Goal: Check status: Check status

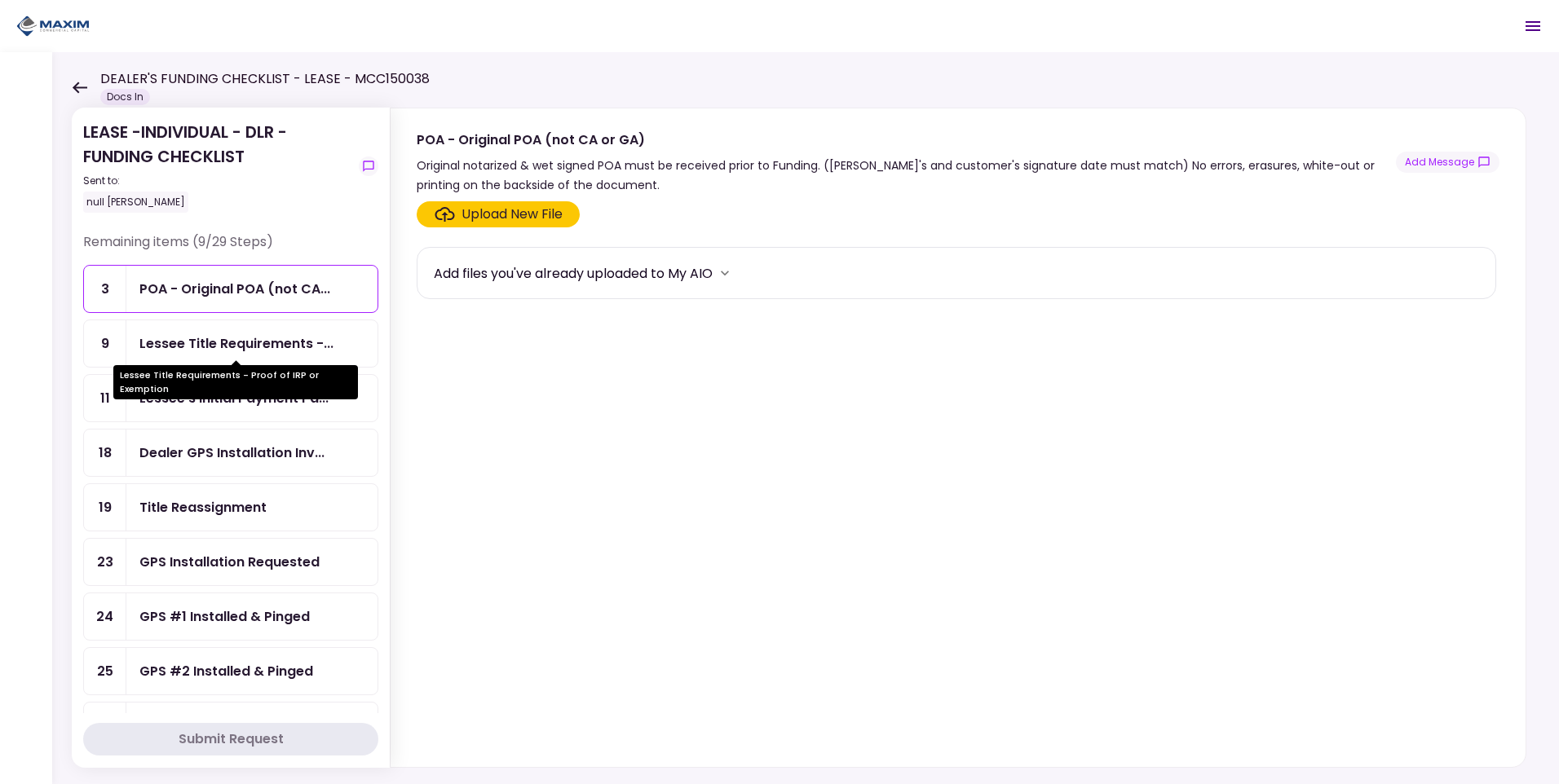
click at [248, 344] on div "Lessee Title Requirements -..." at bounding box center [236, 344] width 194 height 21
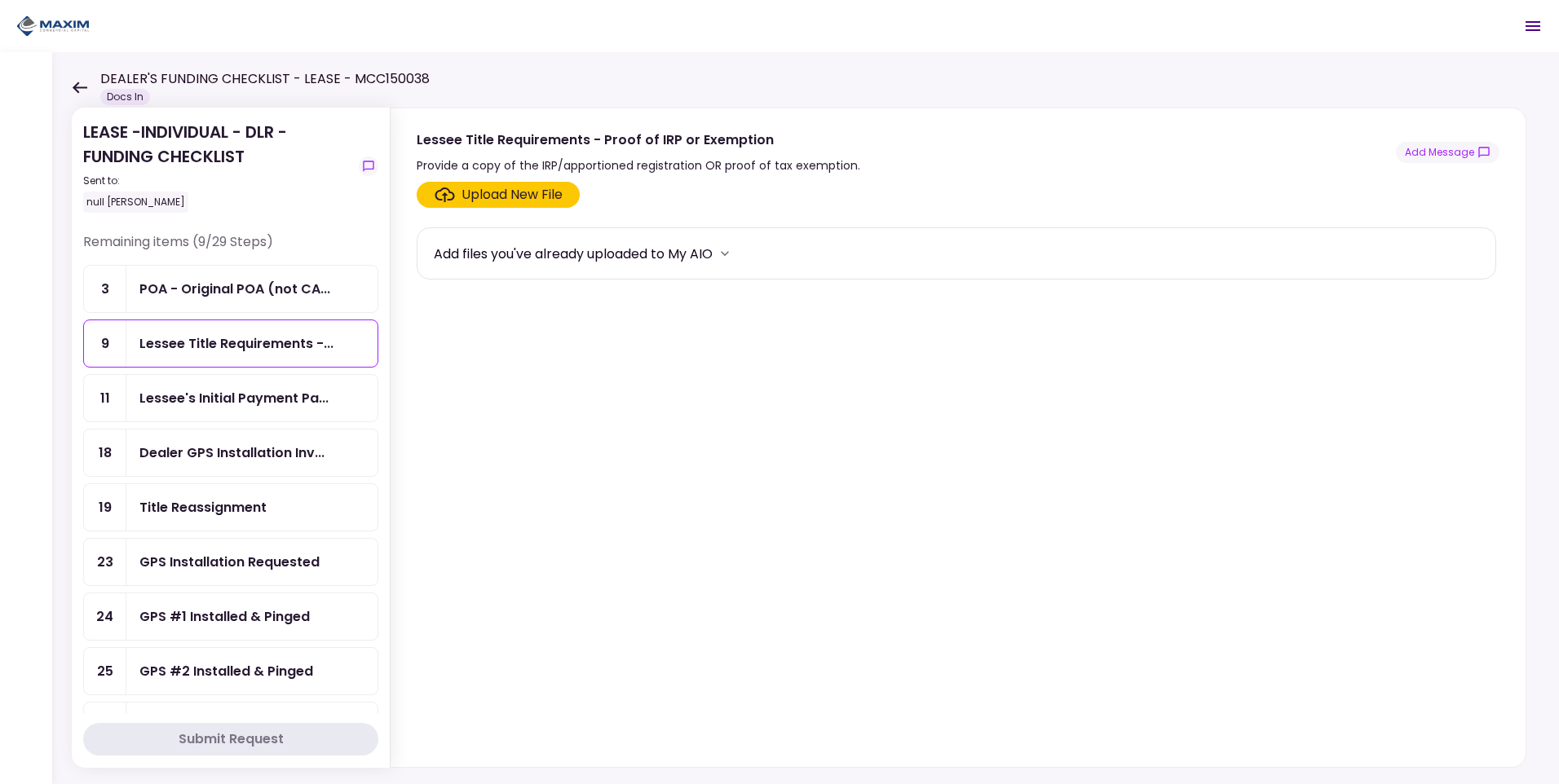
click at [217, 500] on div "Title Reassignment" at bounding box center [203, 507] width 128 height 21
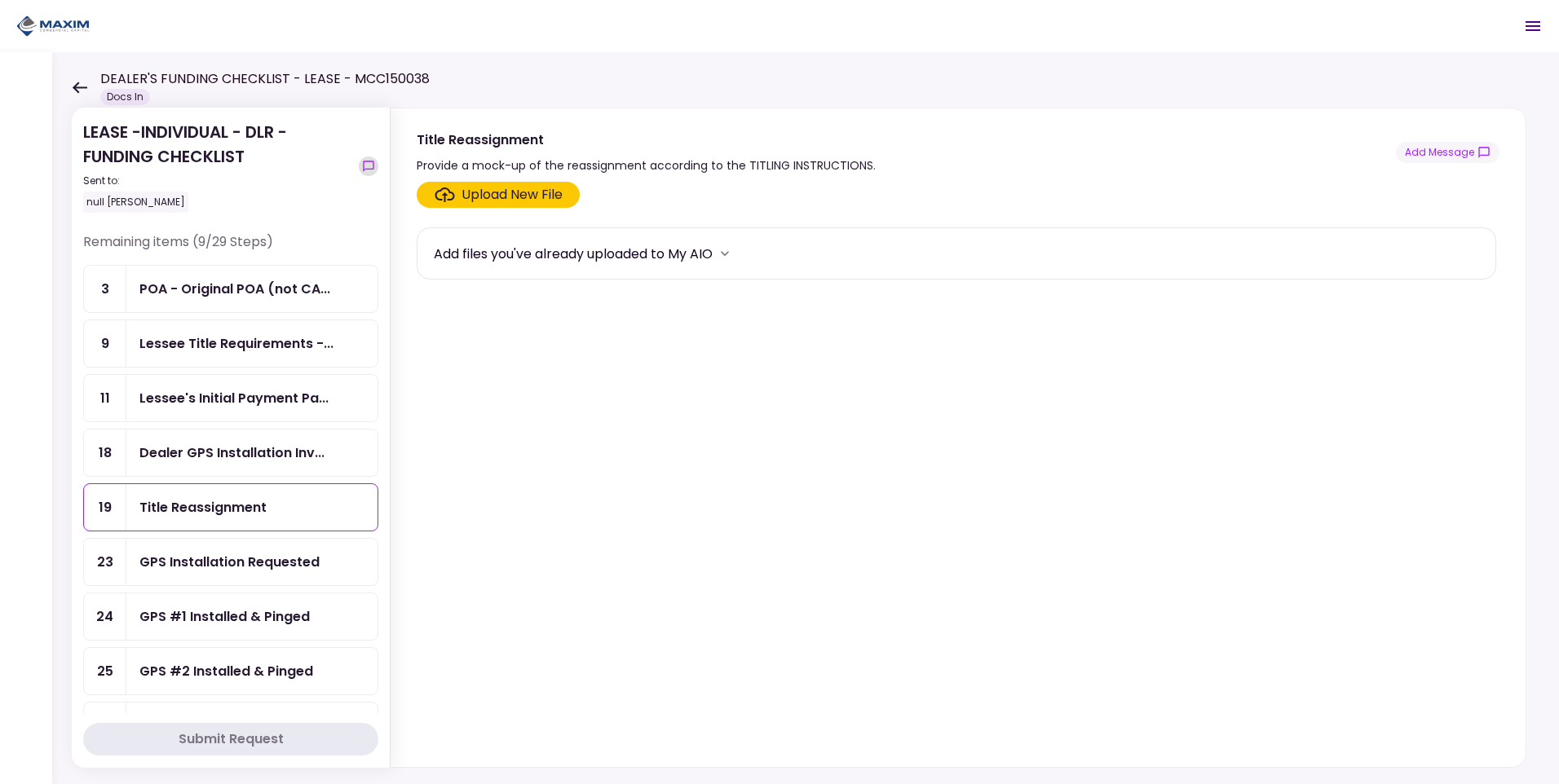
click at [373, 166] on icon "show-messages" at bounding box center [368, 166] width 13 height 13
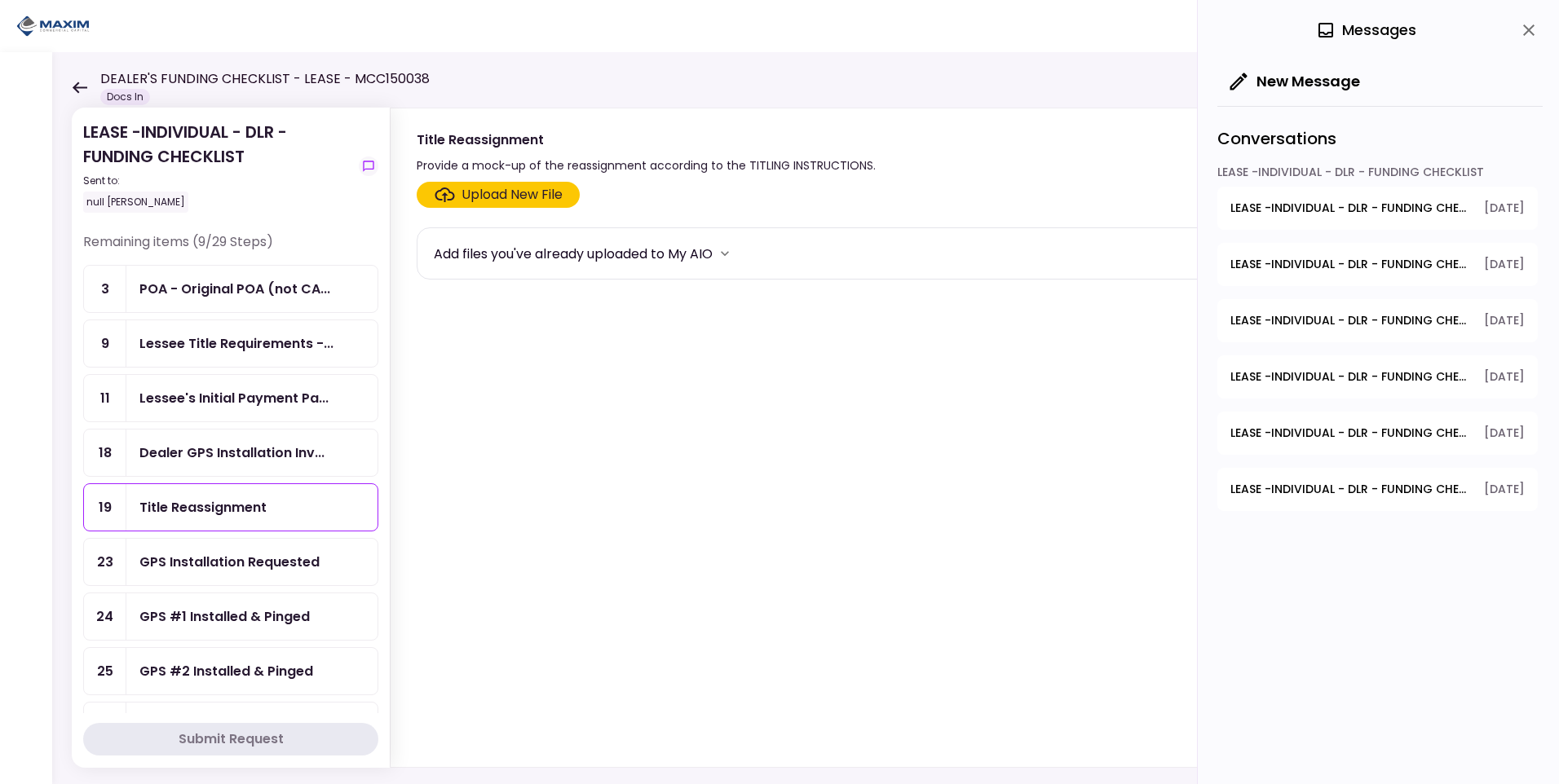
click at [1373, 206] on span "LEASE -INDIVIDUAL - DLR - FUNDING CHECKLIST - GPS Units Ordered" at bounding box center [1351, 208] width 243 height 17
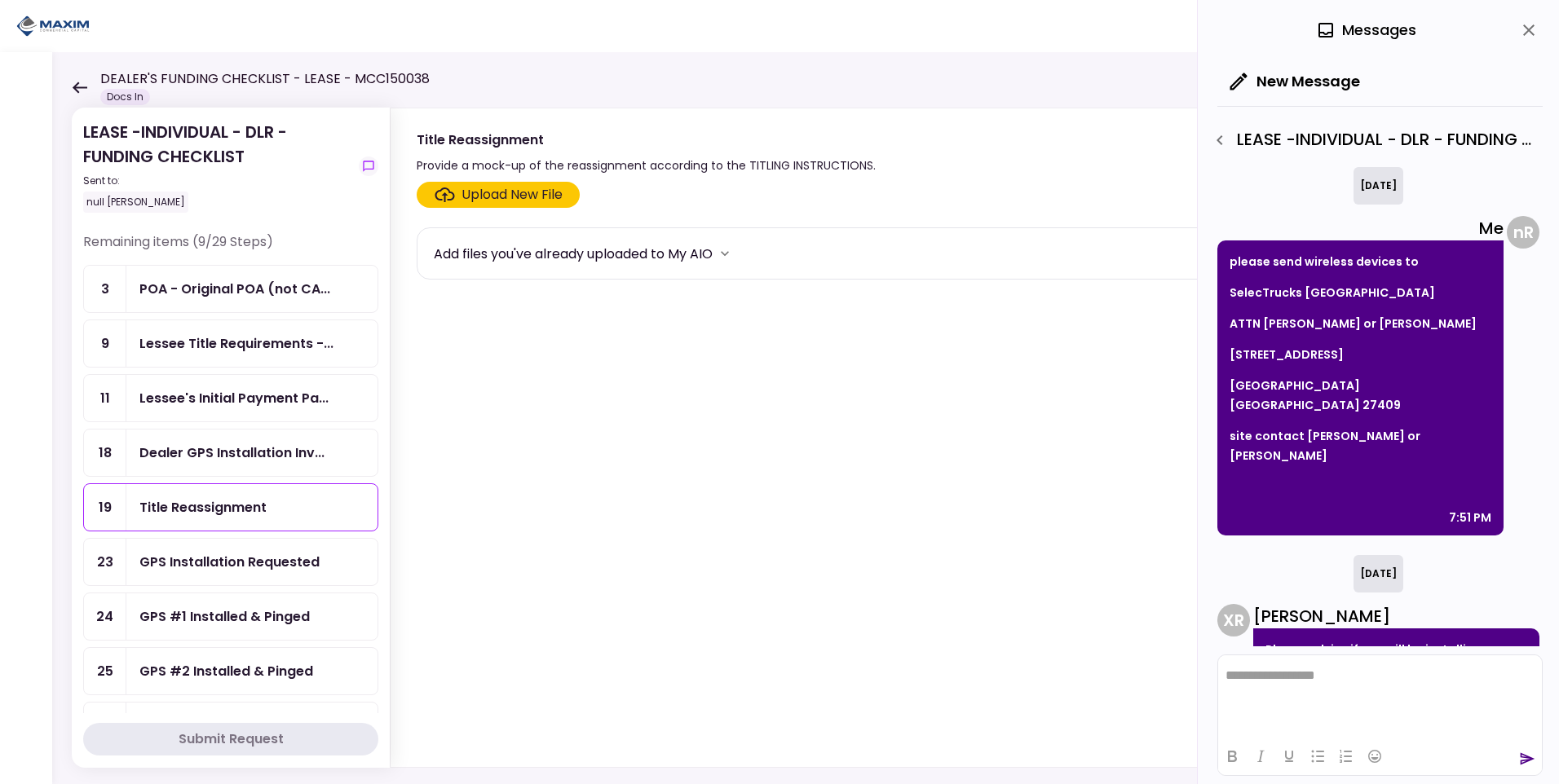
scroll to position [40, 0]
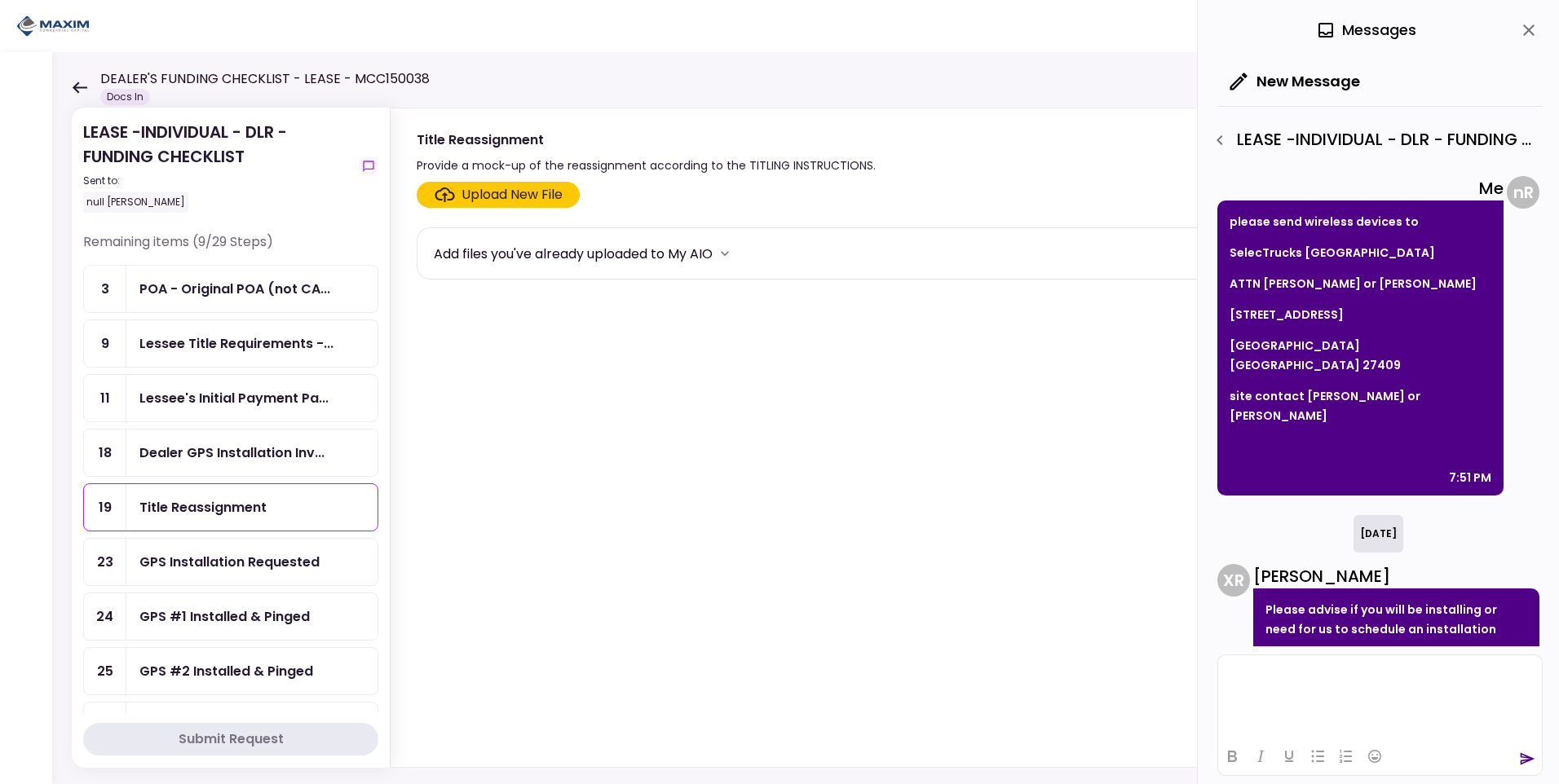
click at [1308, 681] on p "Rich Text Area. Press ALT-0 for help." at bounding box center [1379, 676] width 309 height 14
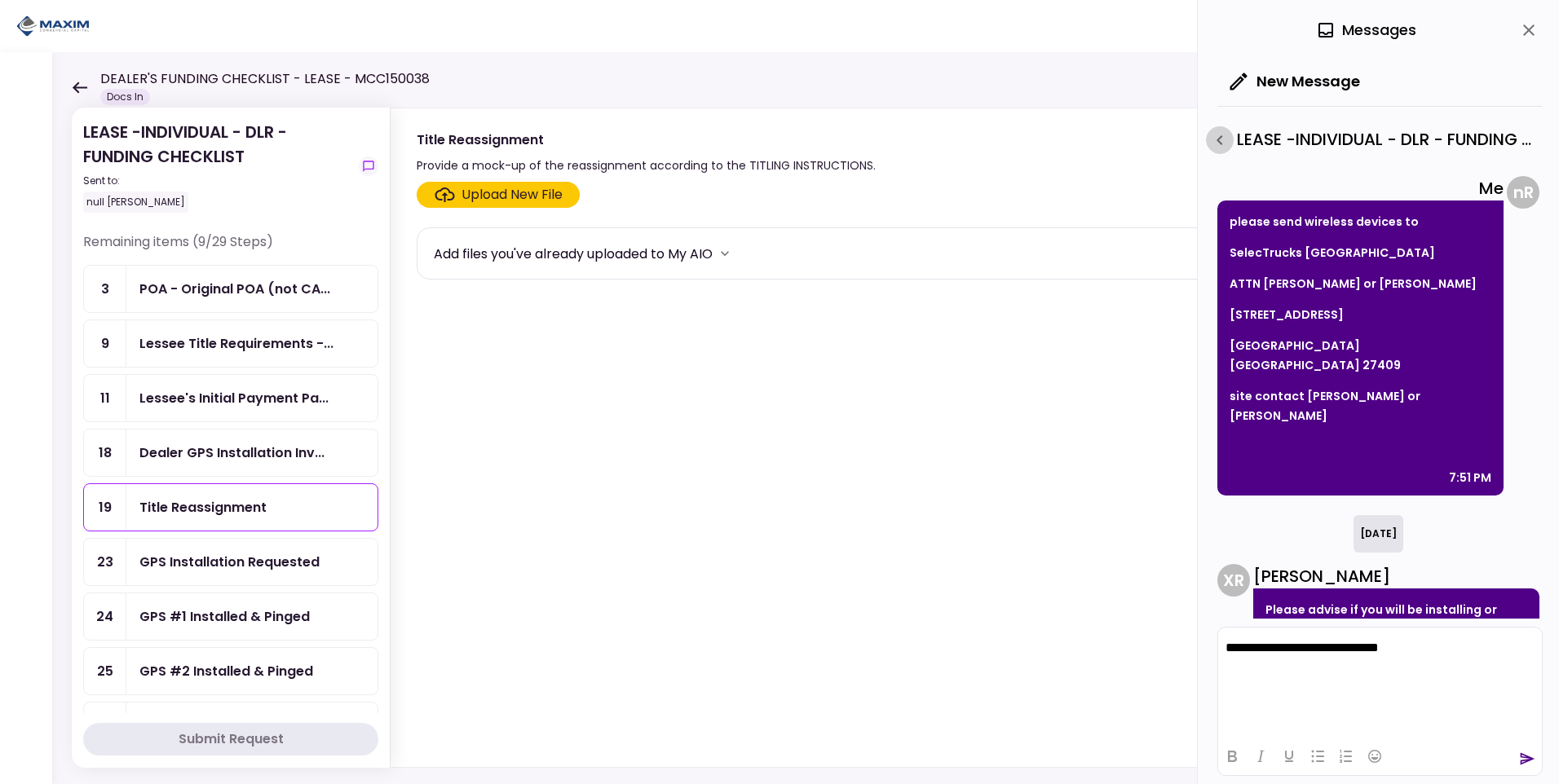
click at [1226, 135] on icon "button" at bounding box center [1220, 141] width 20 height 20
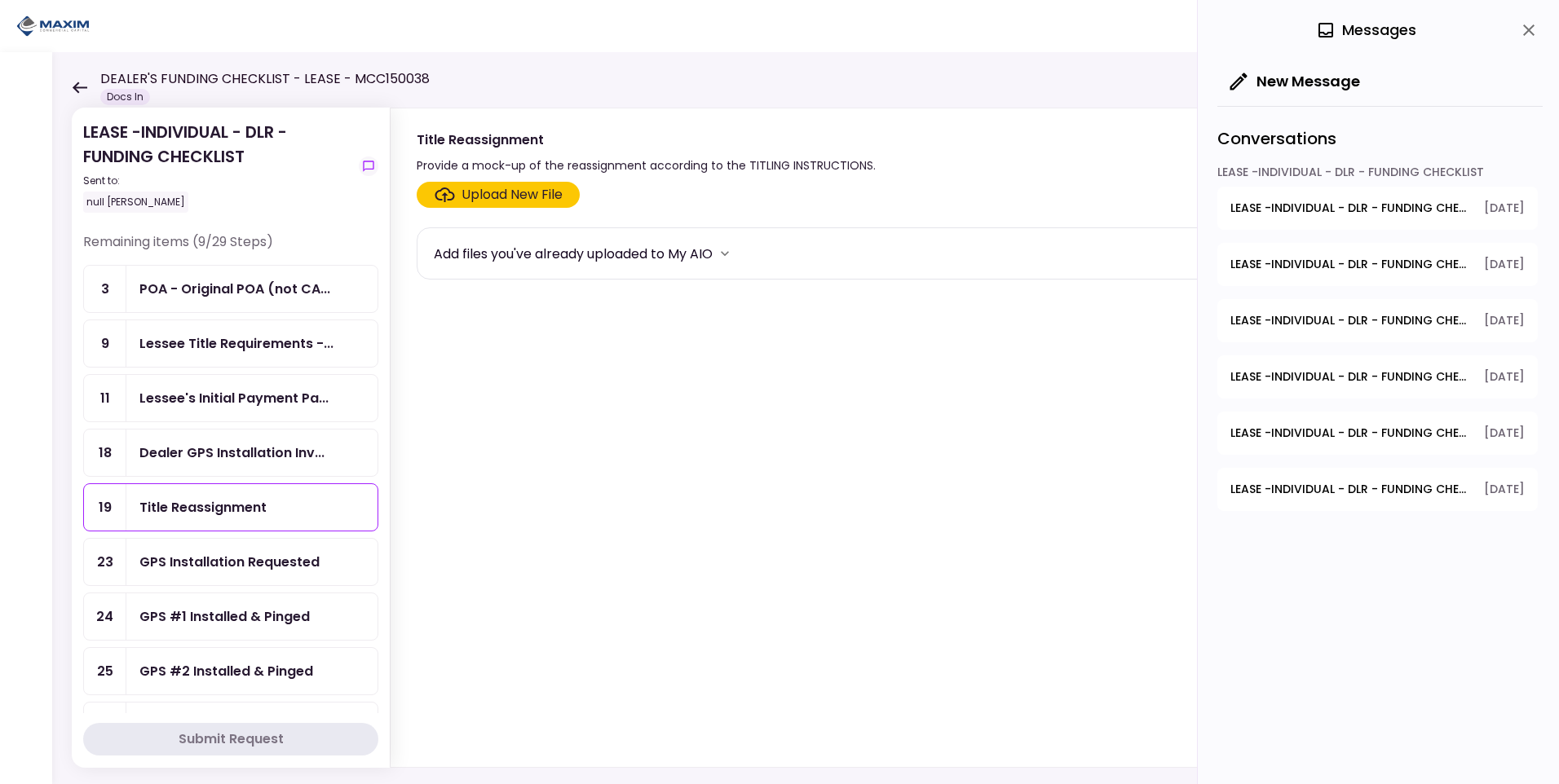
click at [1344, 267] on span "LEASE -INDIVIDUAL - DLR - FUNDING CHECKLIST - Voided Check" at bounding box center [1351, 264] width 243 height 17
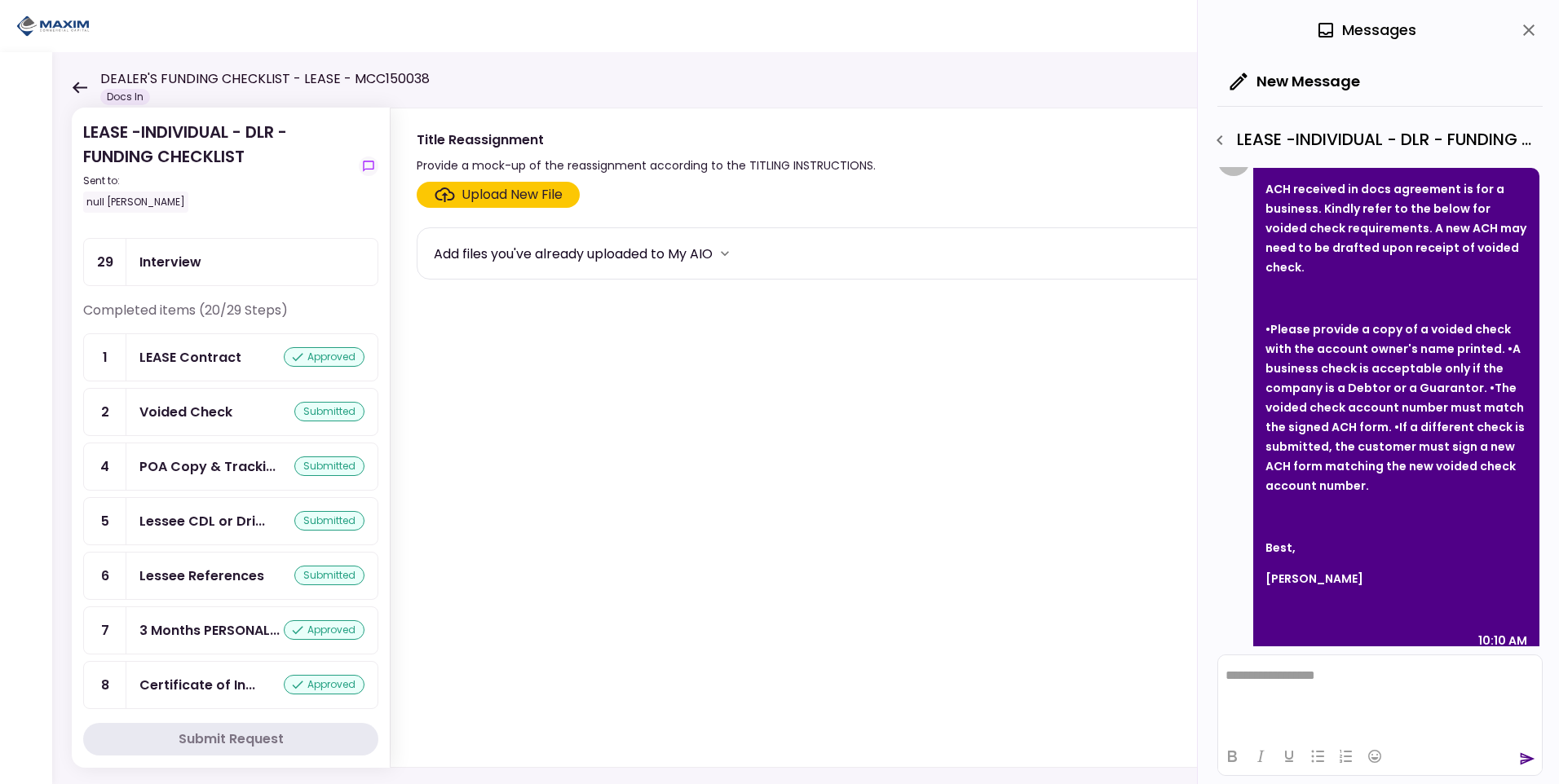
scroll to position [570, 0]
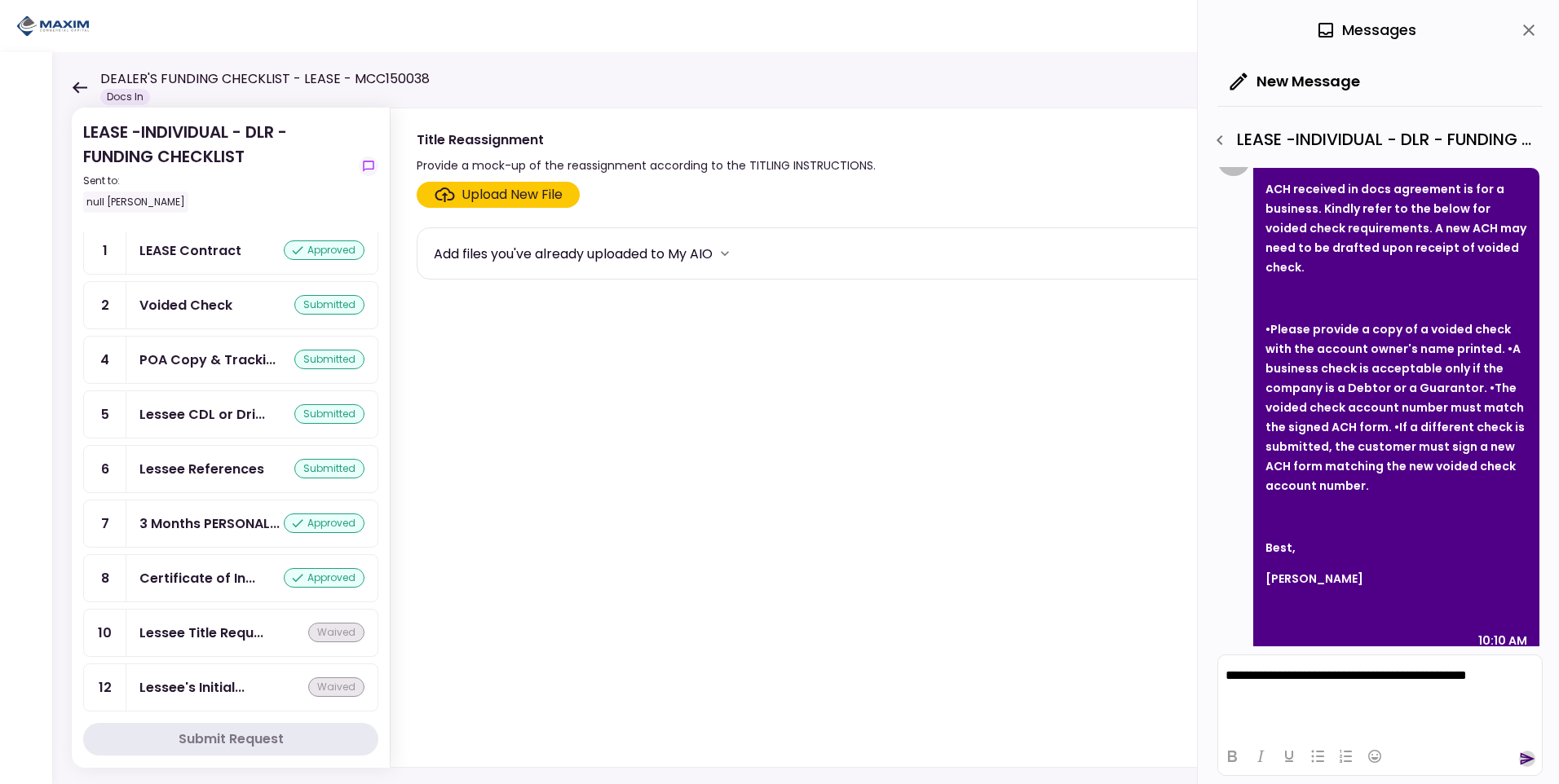
click at [1521, 761] on icon "send" at bounding box center [1528, 759] width 15 height 12
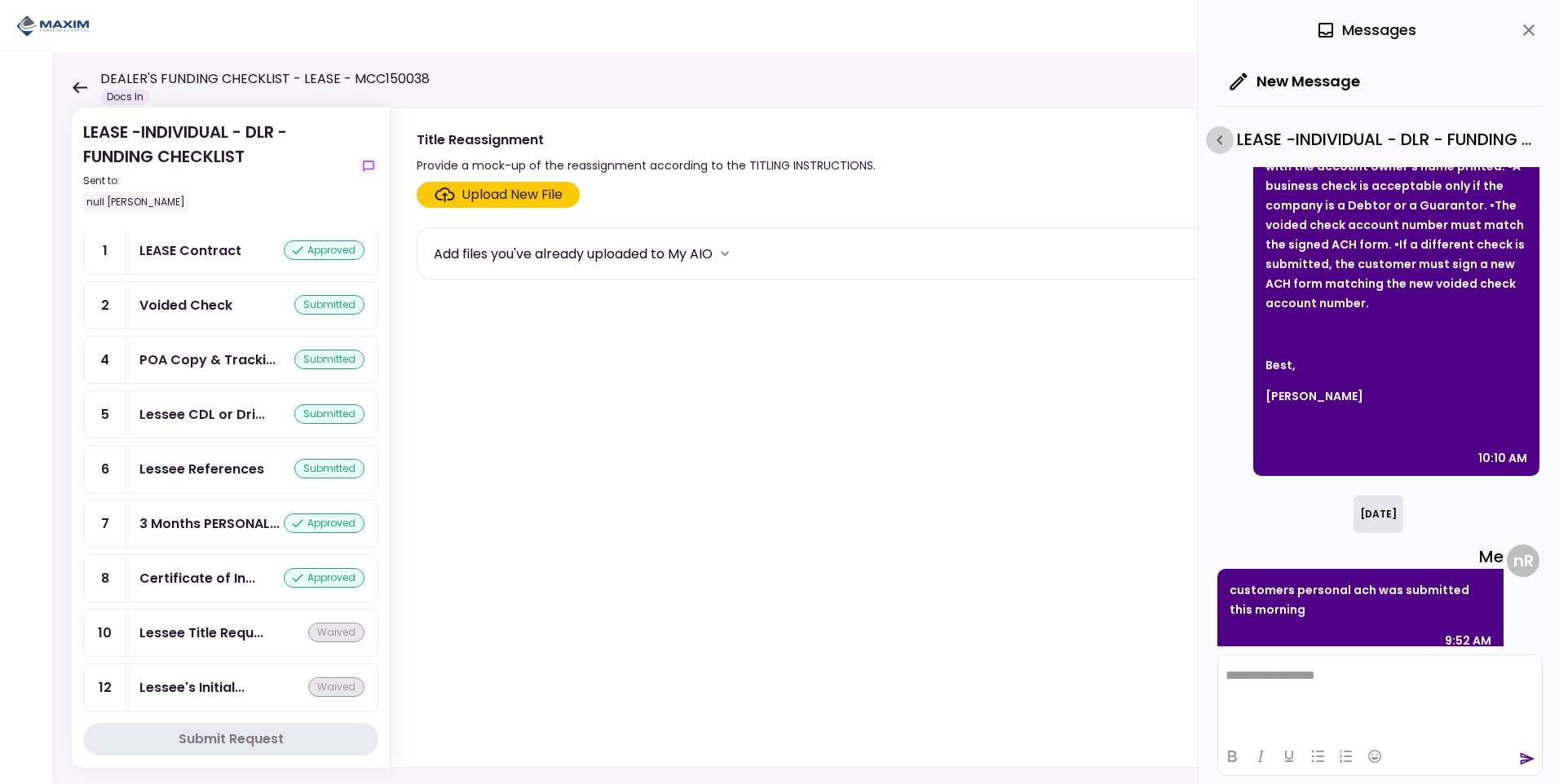
click at [1218, 135] on icon "button" at bounding box center [1220, 141] width 20 height 20
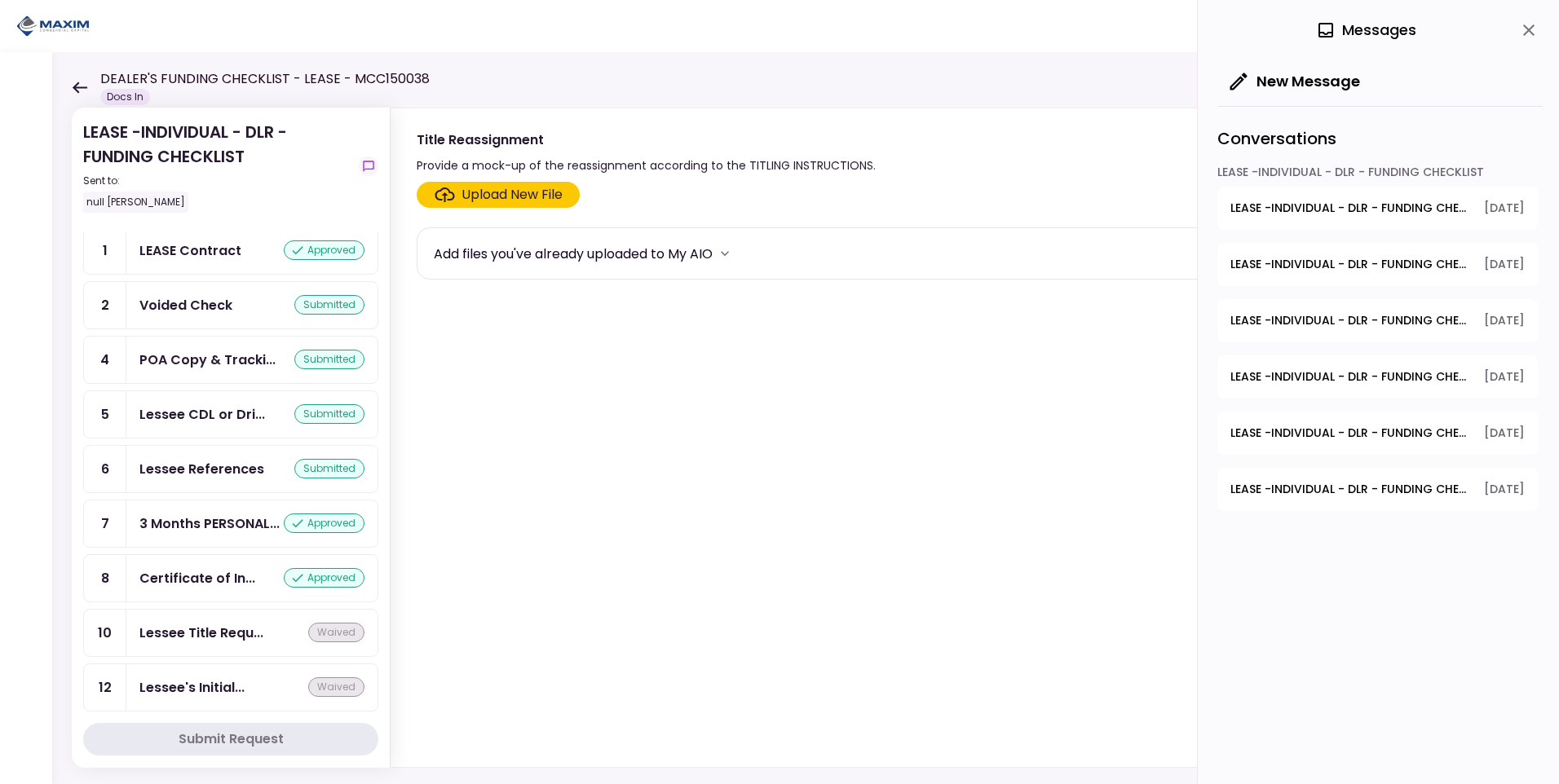
click at [1314, 260] on span "LEASE -INDIVIDUAL - DLR - FUNDING CHECKLIST - Voided Check" at bounding box center [1351, 264] width 243 height 17
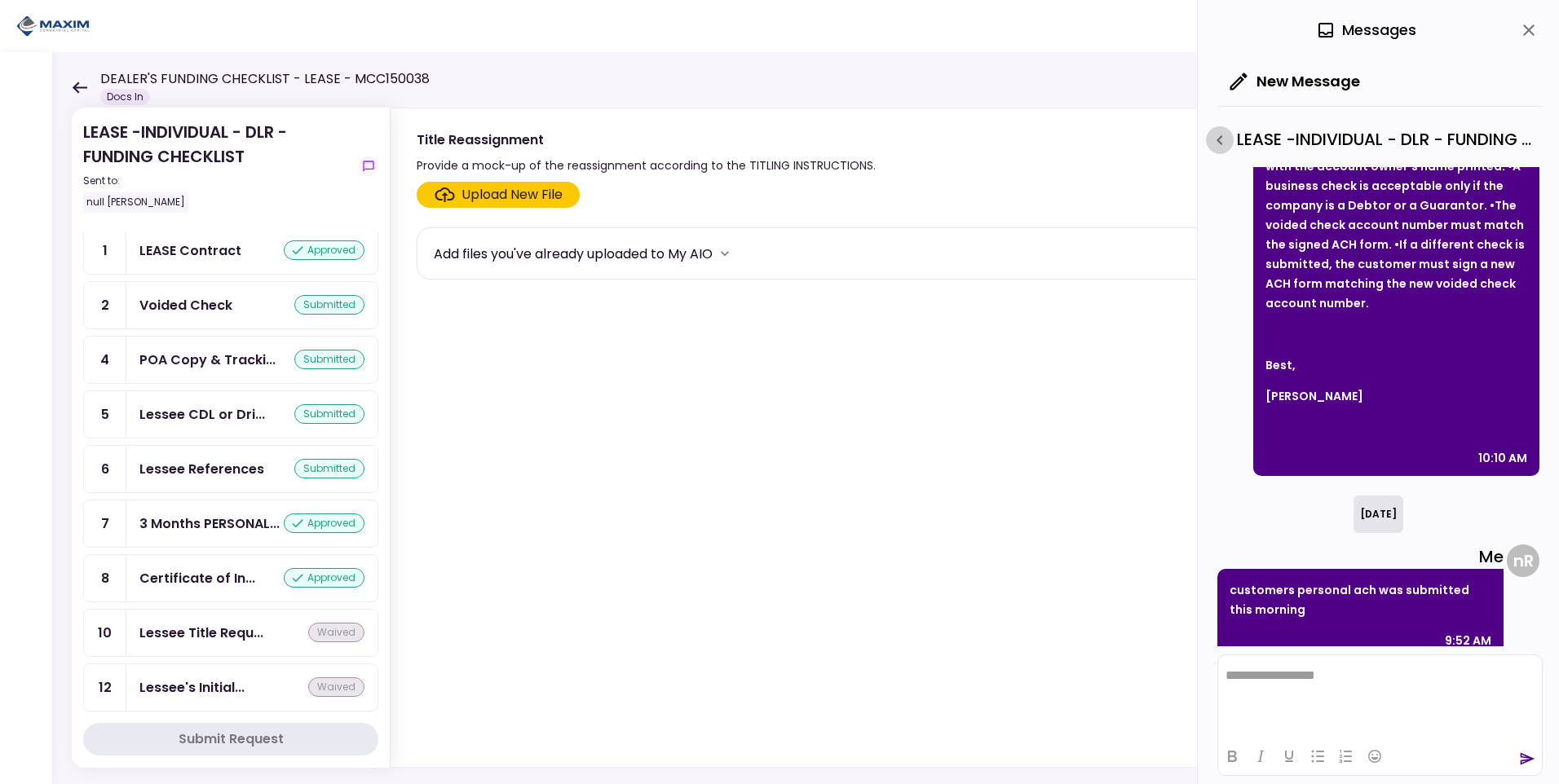
click at [1228, 137] on icon "button" at bounding box center [1220, 141] width 20 height 20
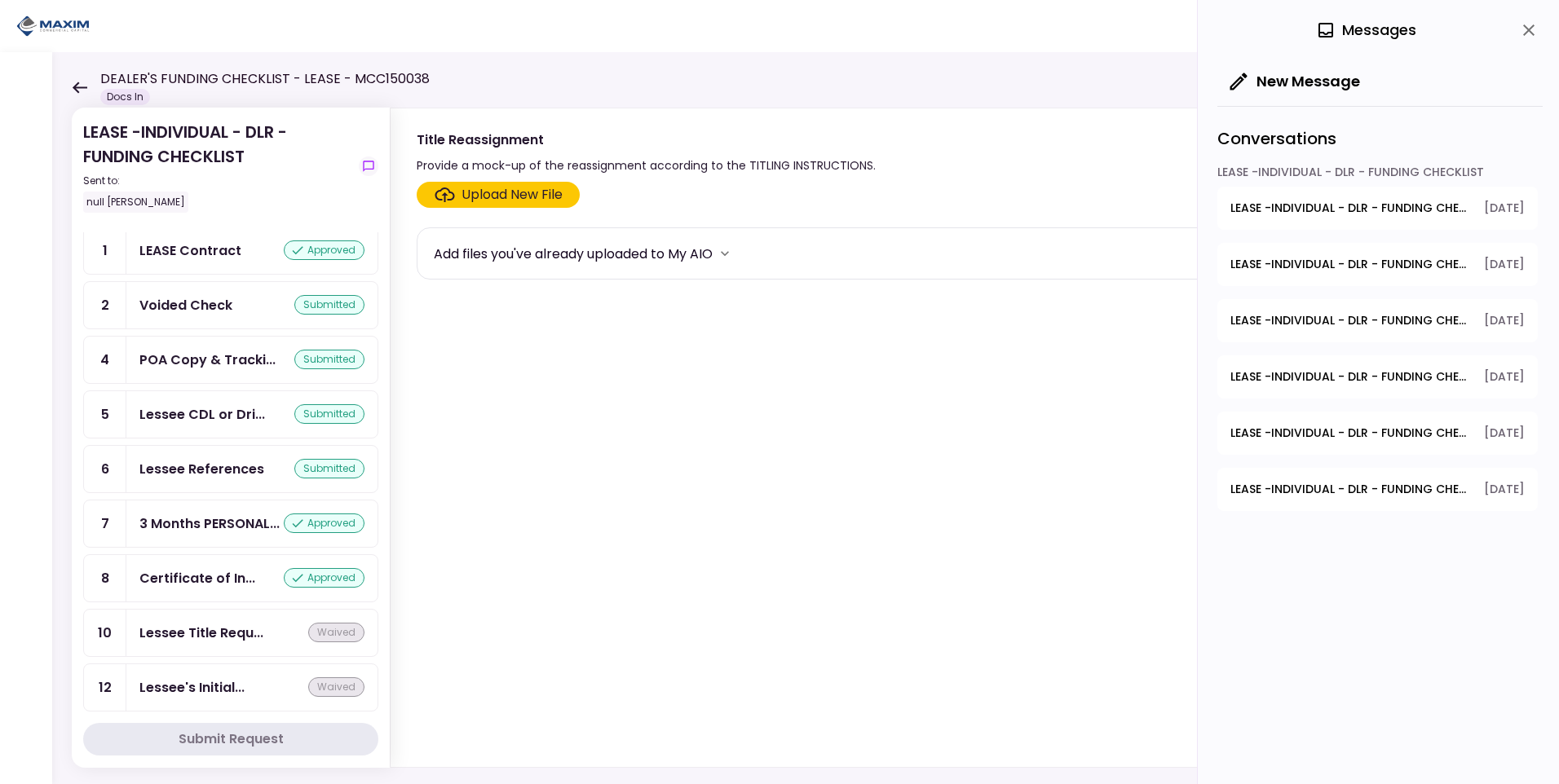
click at [1326, 317] on span "LEASE -INDIVIDUAL - DLR - FUNDING CHECKLIST - Title Application" at bounding box center [1351, 320] width 243 height 17
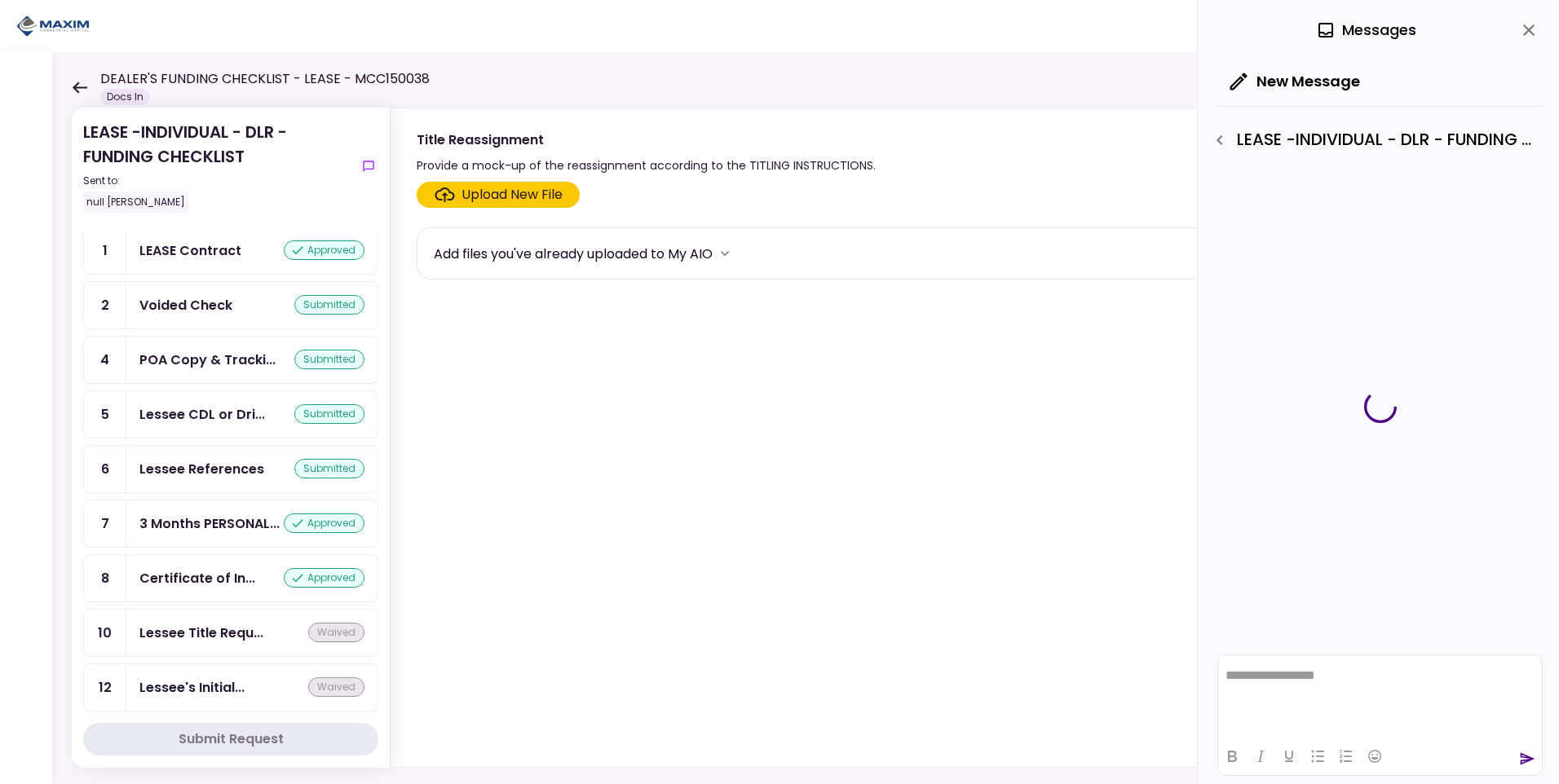
scroll to position [0, 0]
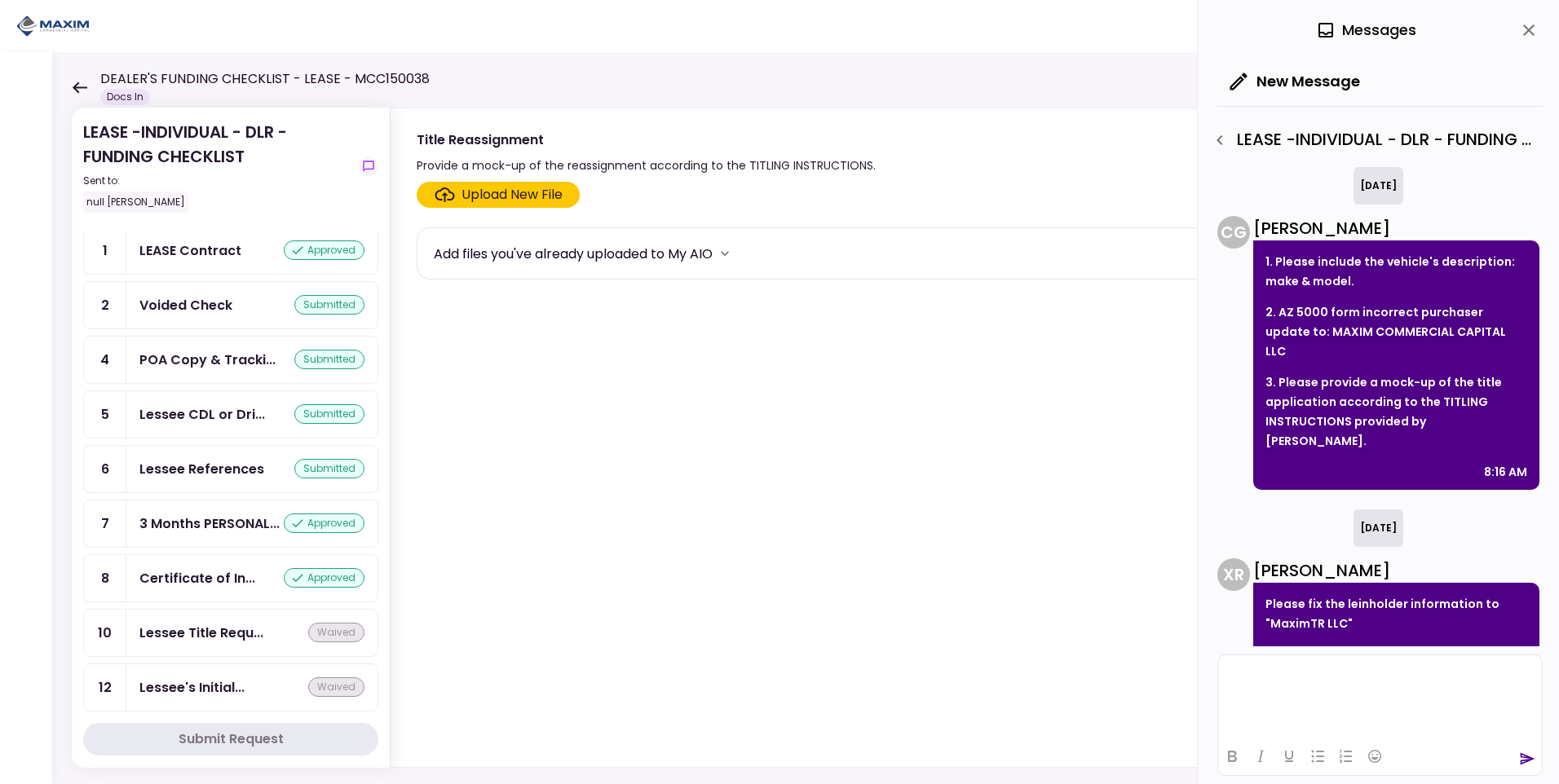
click at [1287, 676] on p "Rich Text Area. Press ALT-0 for help." at bounding box center [1379, 676] width 309 height 14
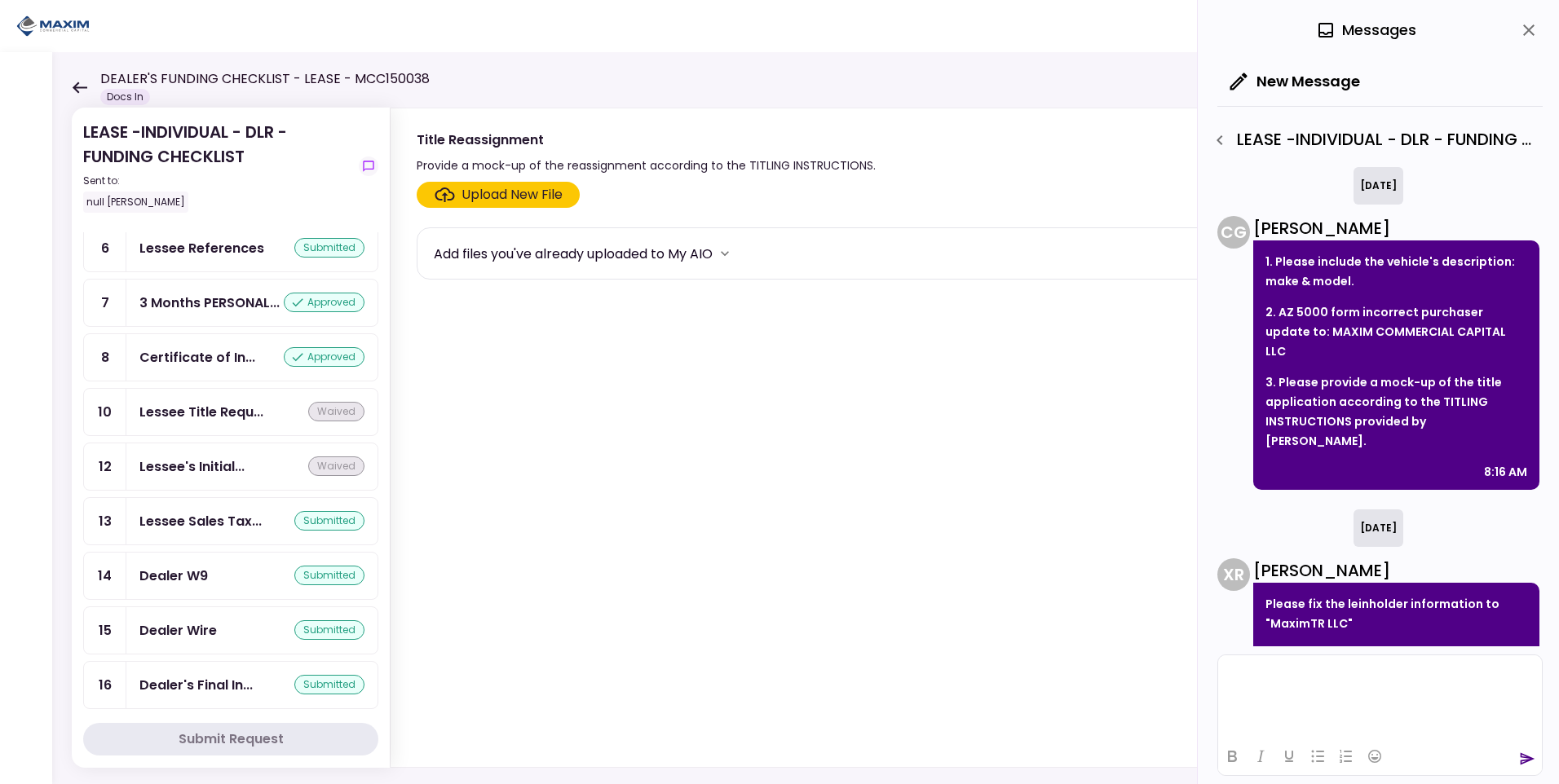
scroll to position [815, 0]
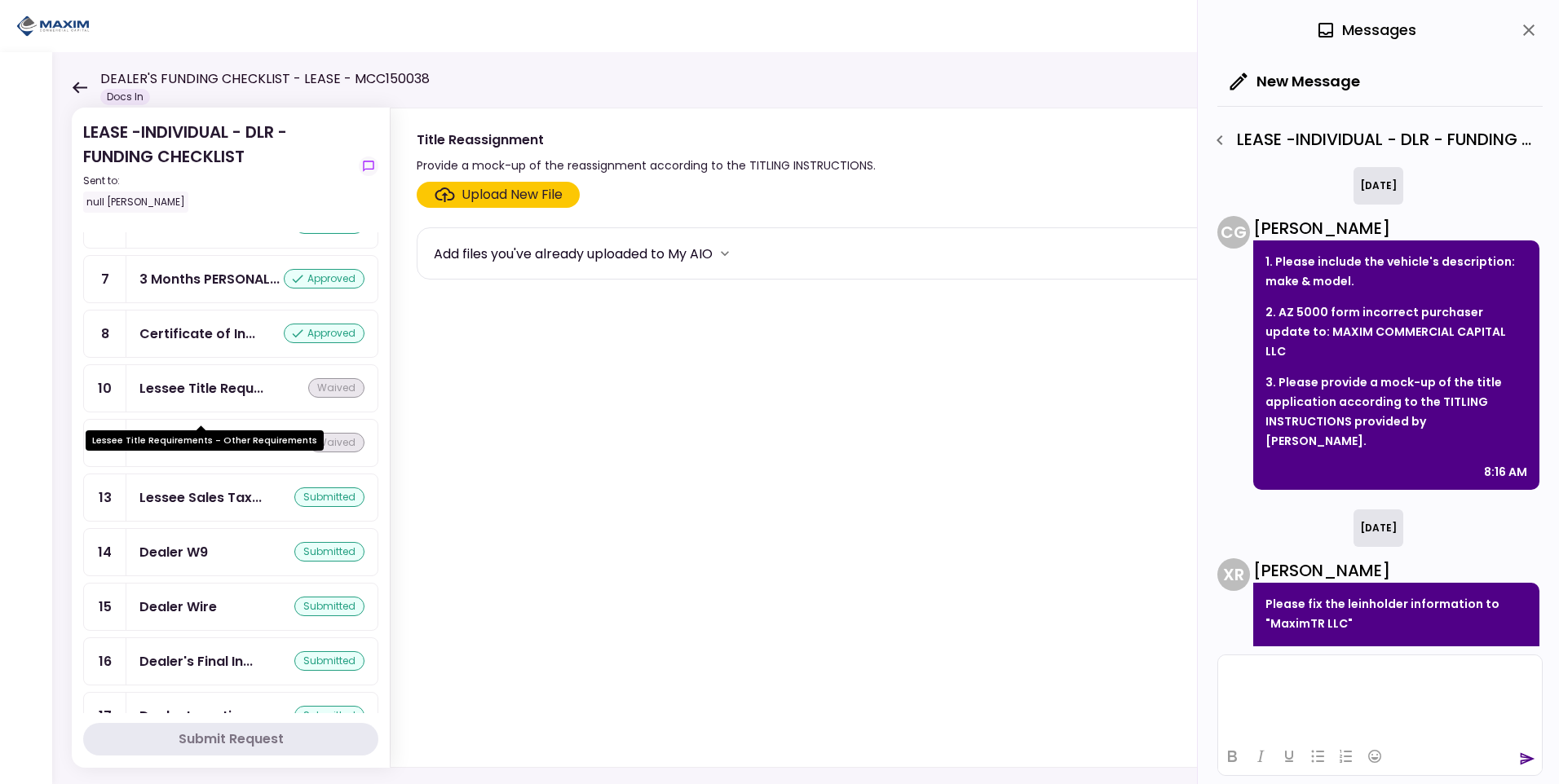
click at [225, 399] on div "Lessee Title Requ..." at bounding box center [201, 388] width 124 height 21
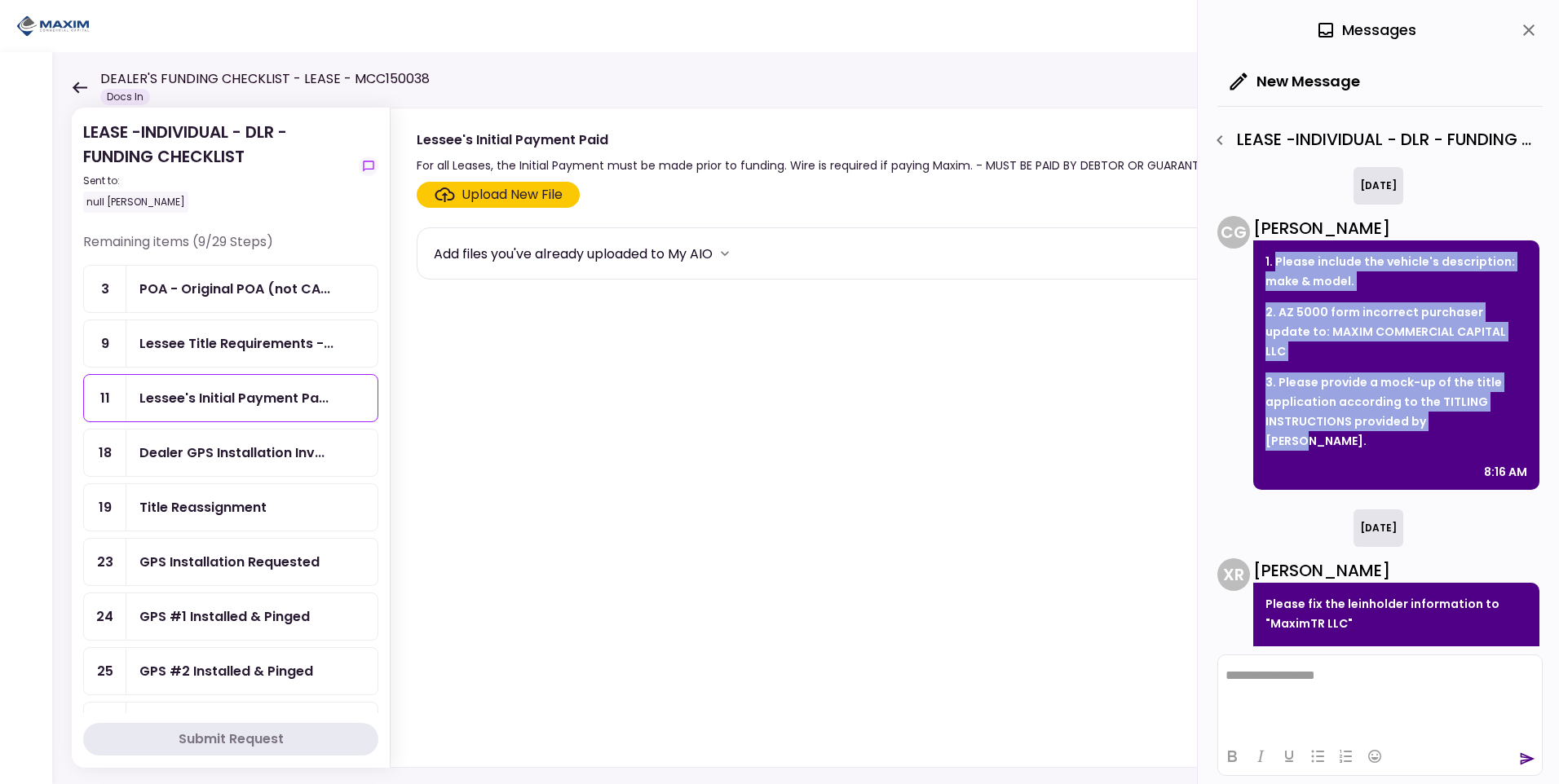
drag, startPoint x: 1277, startPoint y: 256, endPoint x: 1476, endPoint y: 406, distance: 249.2
click at [1476, 406] on div "1. Please include the vehicle's description: make & model. 2. AZ 5000 form inco…" at bounding box center [1397, 365] width 286 height 249
copy div "Please include the vehicle's description: make & model. 2. AZ 5000 form incorre…"
click at [1387, 594] on div "Please fix the leinholder information to "MaximTR LLC" 9:03 AM" at bounding box center [1397, 628] width 286 height 89
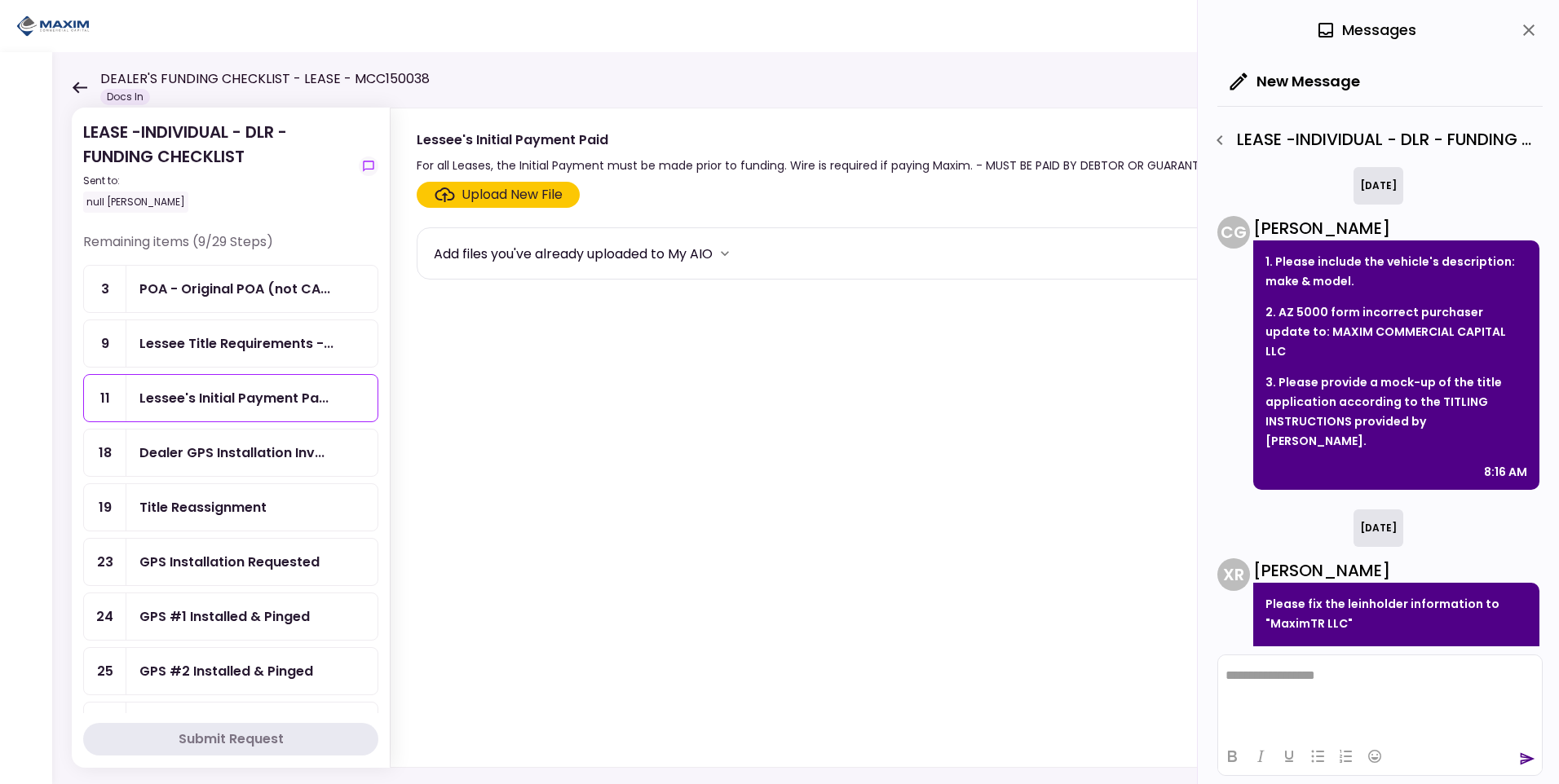
click at [1272, 594] on p "Please fix the leinholder information to "MaximTR LLC"" at bounding box center [1397, 613] width 262 height 39
drag, startPoint x: 1267, startPoint y: 562, endPoint x: 1350, endPoint y: 590, distance: 87.6
click at [1350, 594] on p "Please fix the leinholder information to "MaximTR LLC"" at bounding box center [1397, 613] width 262 height 39
copy p "Please fix the leinholder information to "MaximTR LLC""
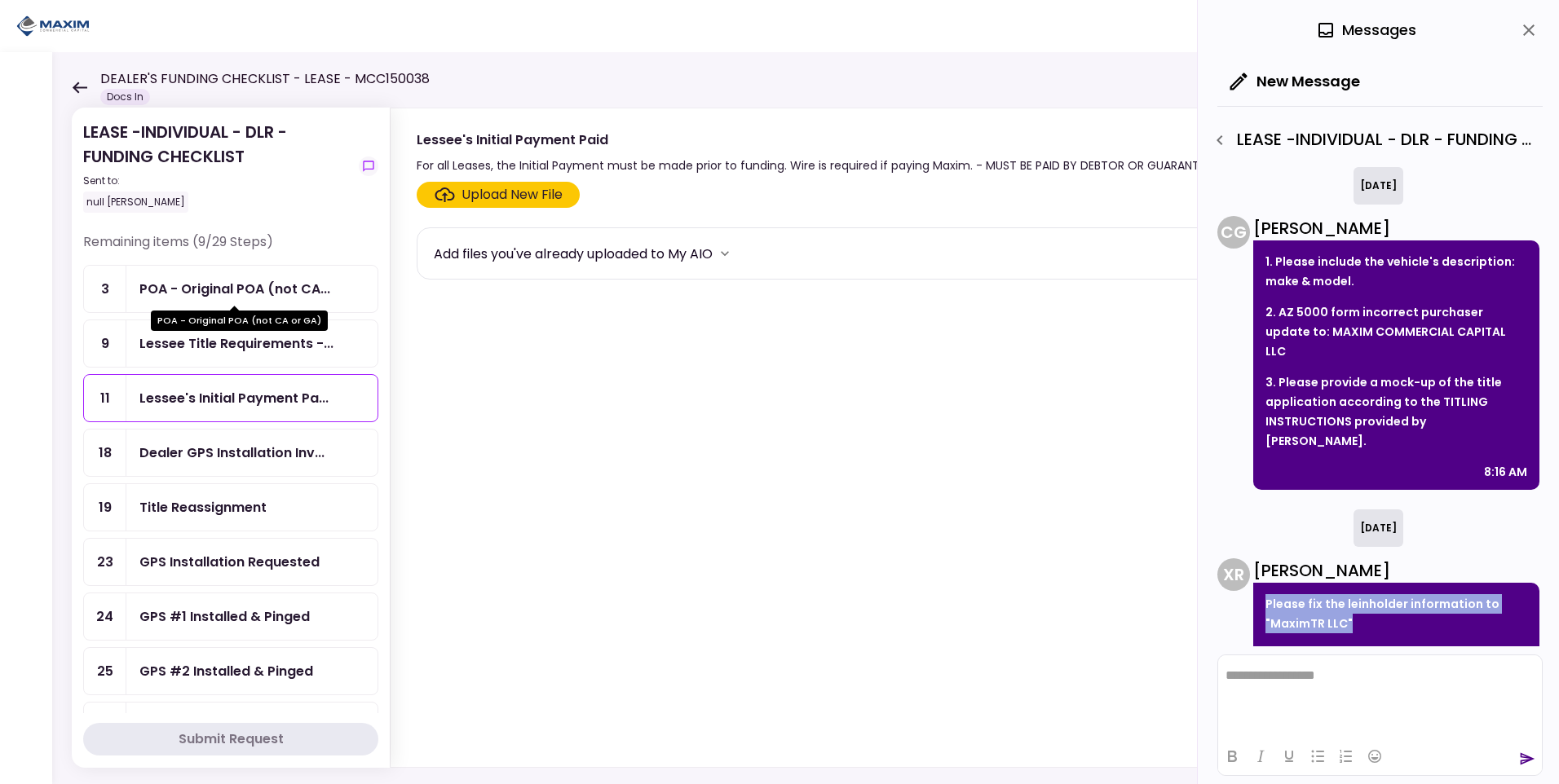
click at [286, 297] on div "POA - Original POA (not CA..." at bounding box center [234, 289] width 190 height 21
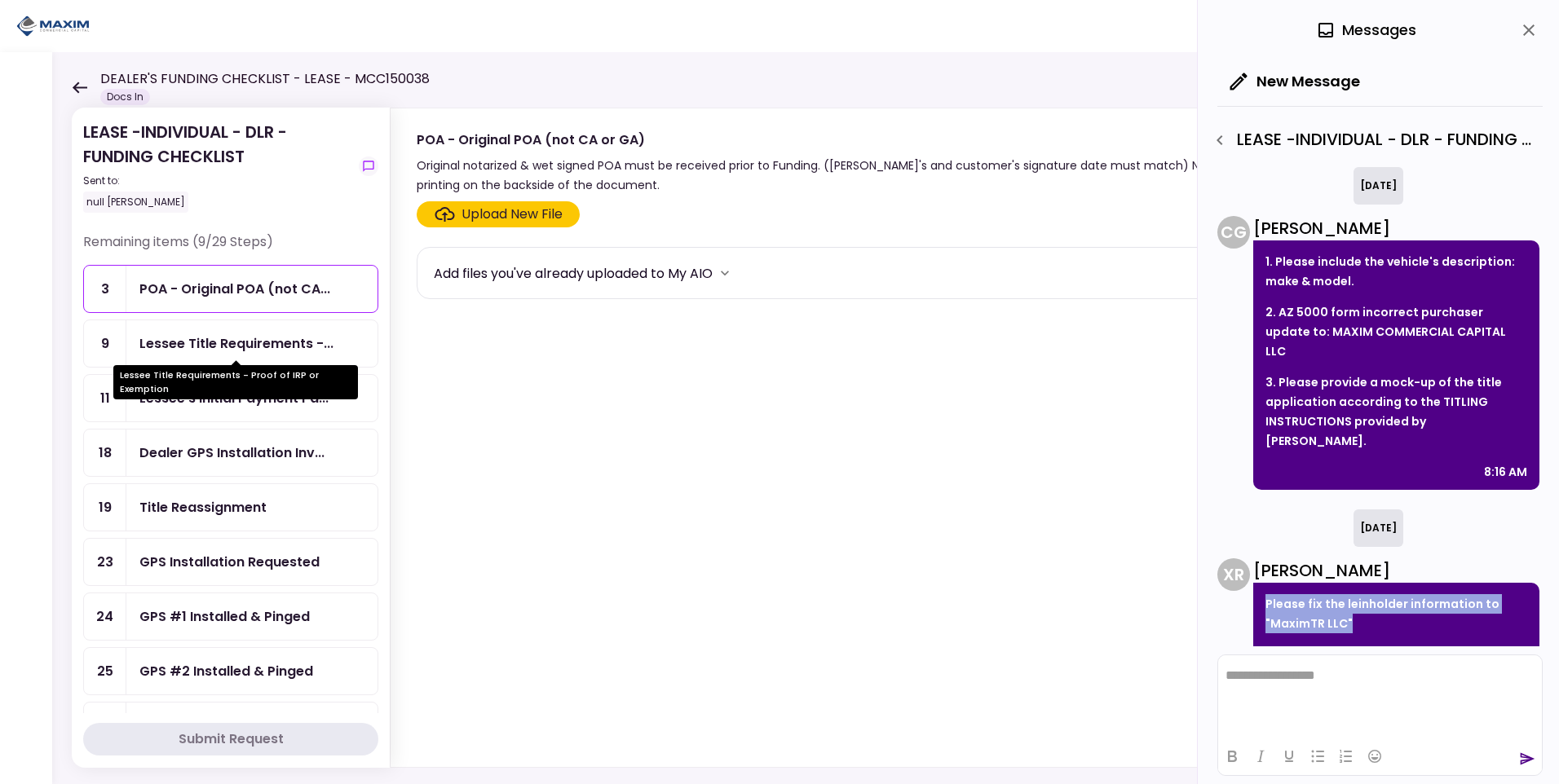
click at [277, 340] on div "Lessee Title Requirements -..." at bounding box center [236, 344] width 194 height 21
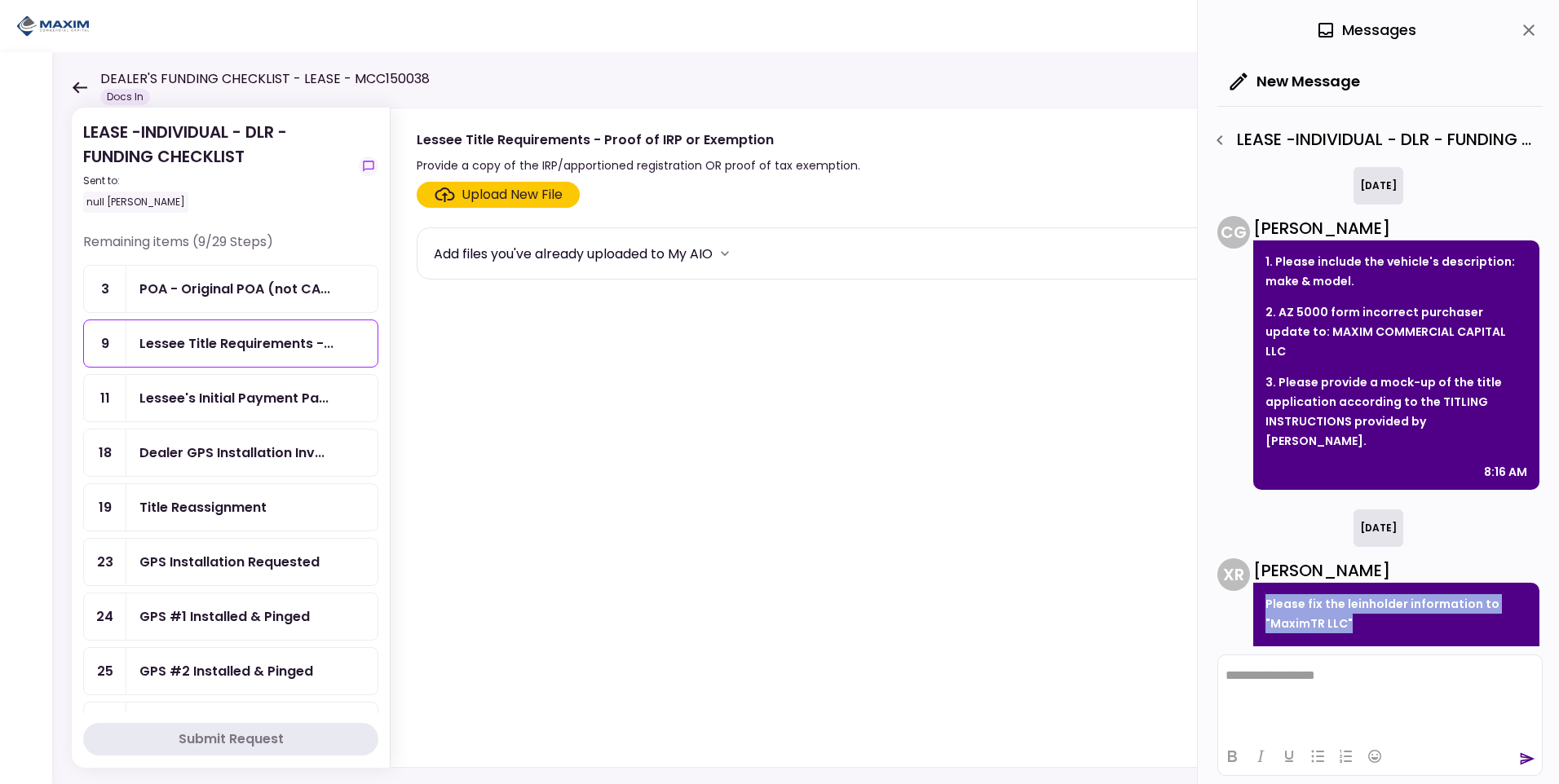
click at [1220, 138] on icon "button" at bounding box center [1219, 140] width 6 height 10
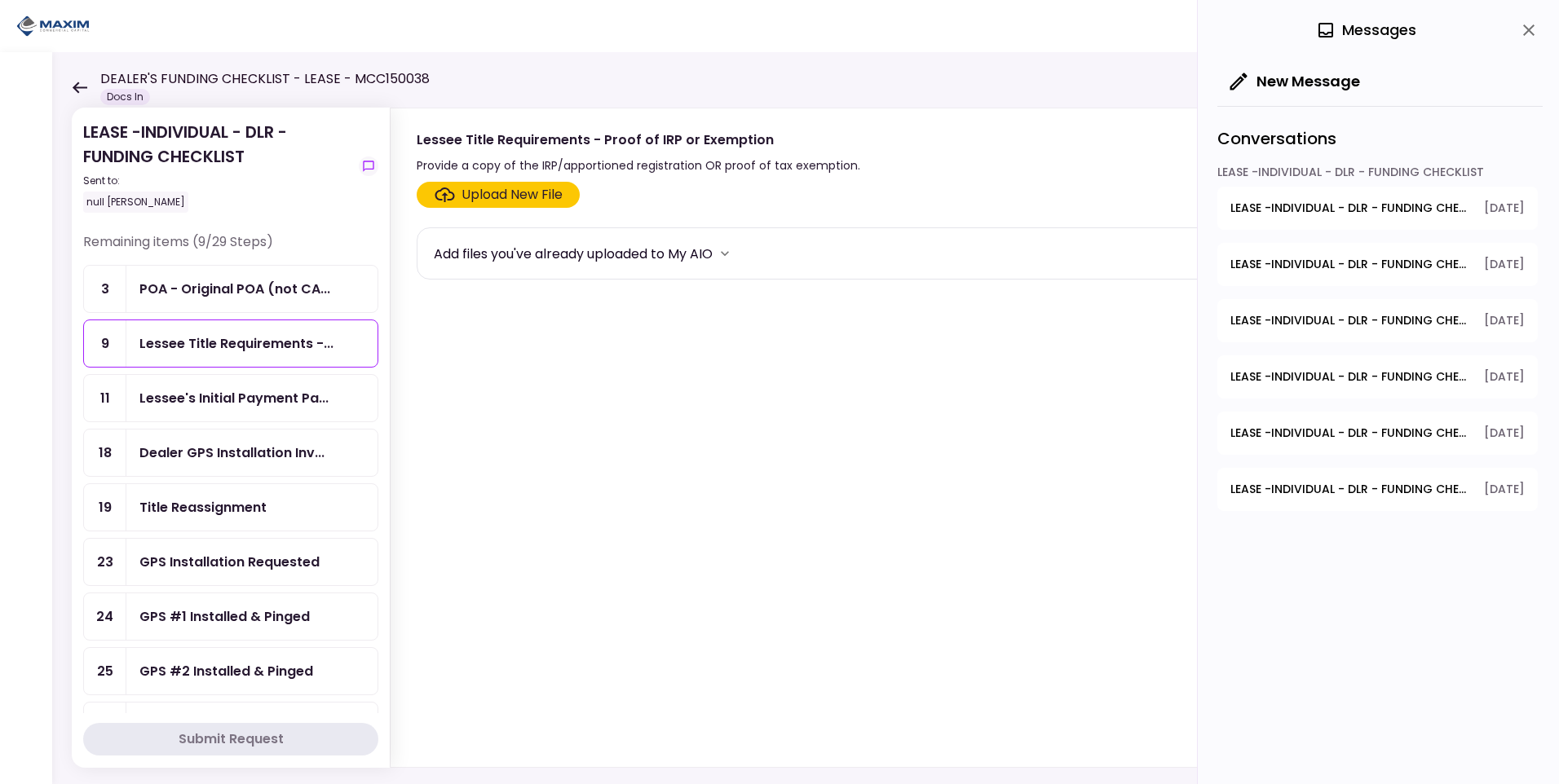
click at [1305, 486] on span "LEASE -INDIVIDUAL - DLR - FUNDING CHECKLIST - Lessee CDL or Driver License" at bounding box center [1351, 489] width 243 height 17
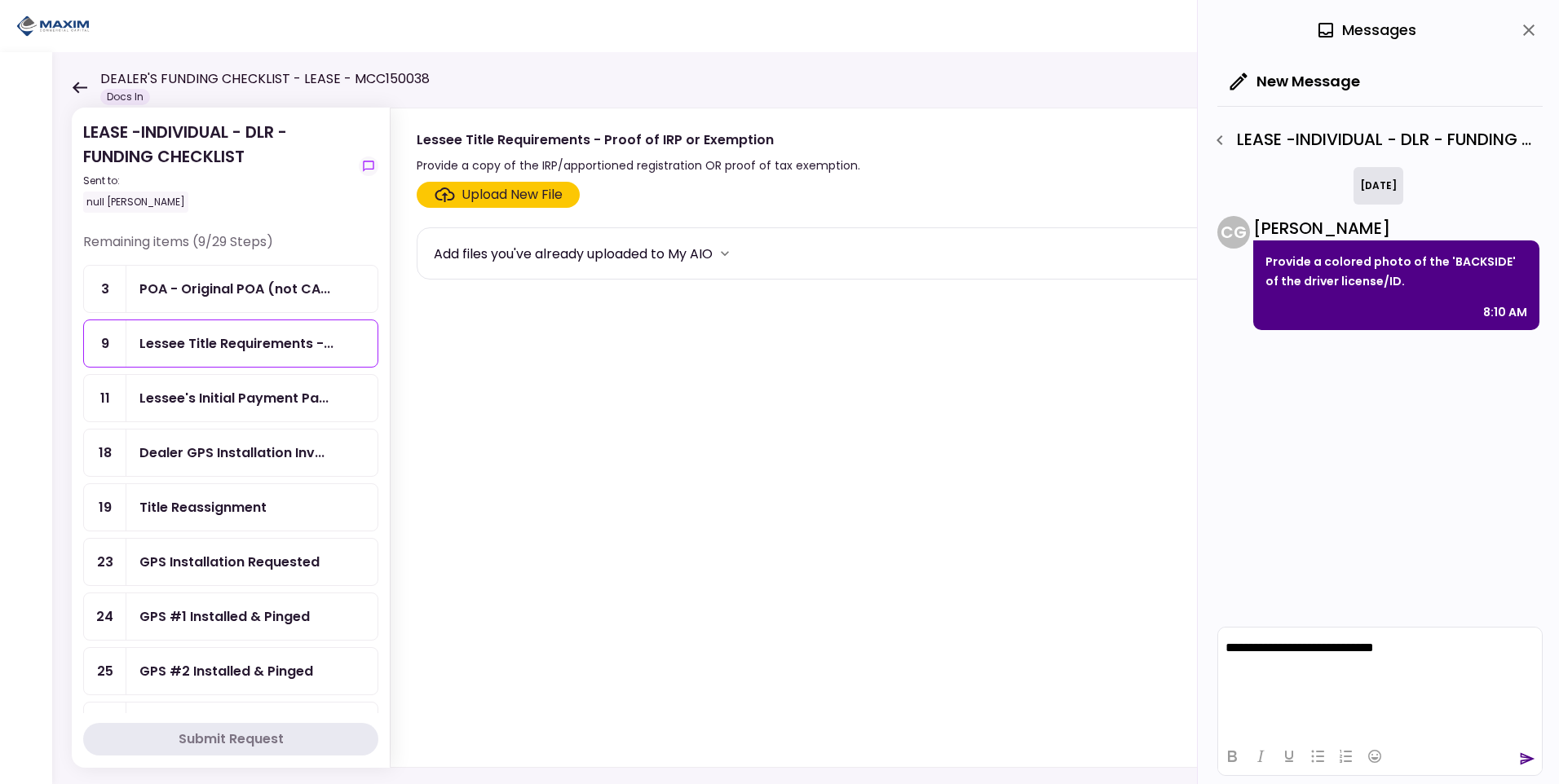
click at [1535, 753] on icon "send" at bounding box center [1528, 759] width 17 height 17
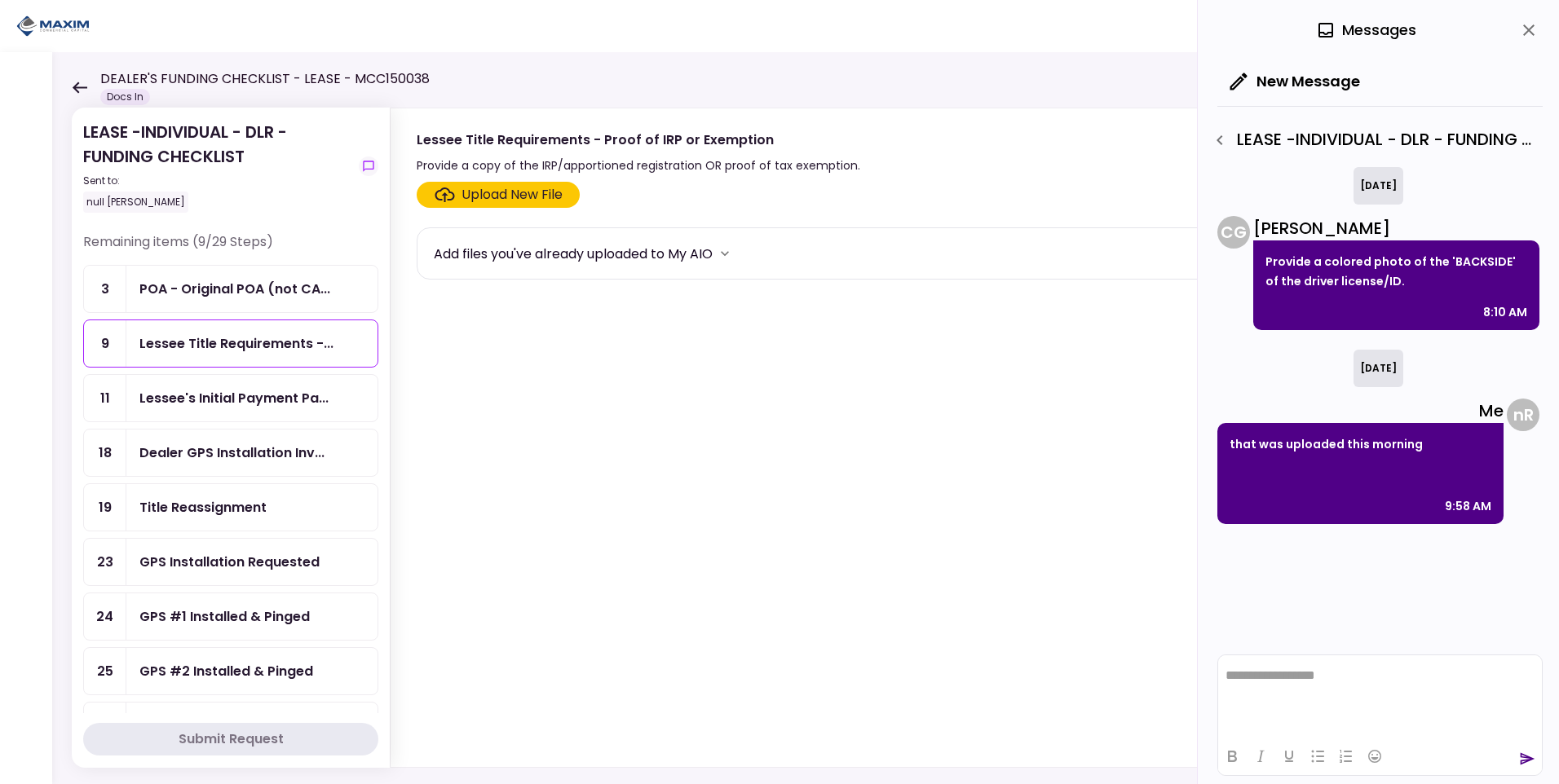
click at [1237, 137] on div "LEASE -INDIVIDUAL - DLR - FUNDING CHECKLIST - Lessee CDL or Driver License" at bounding box center [1374, 140] width 337 height 27
click at [1224, 135] on icon "button" at bounding box center [1220, 141] width 20 height 20
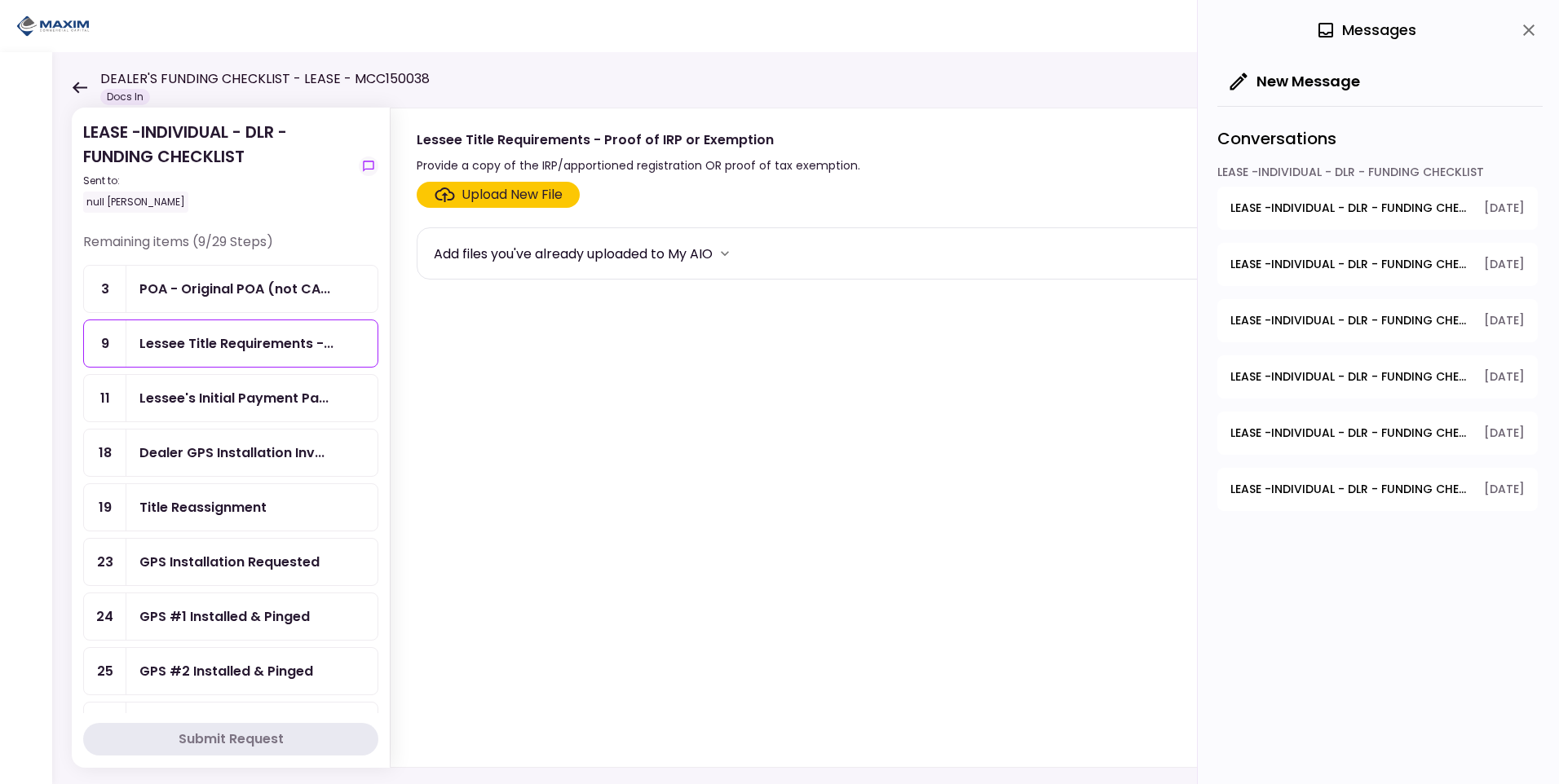
click at [1324, 436] on span "LEASE -INDIVIDUAL - DLR - FUNDING CHECKLIST - Dealer's Final Invoice" at bounding box center [1351, 433] width 243 height 17
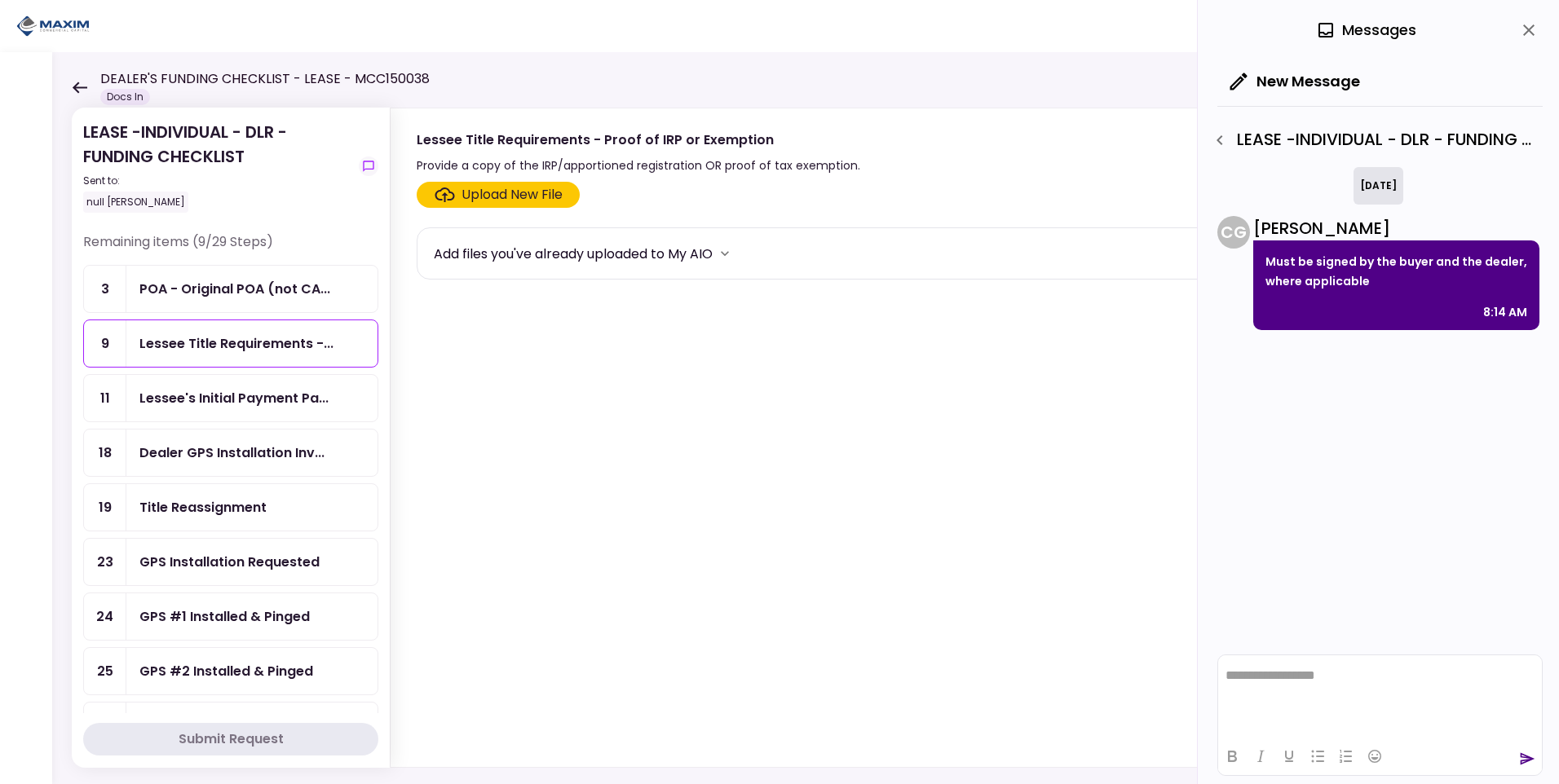
click at [1252, 665] on html "**********" at bounding box center [1379, 676] width 324 height 41
click at [1244, 678] on p "**********" at bounding box center [1379, 668] width 309 height 29
click at [1526, 758] on icon "send" at bounding box center [1528, 759] width 15 height 12
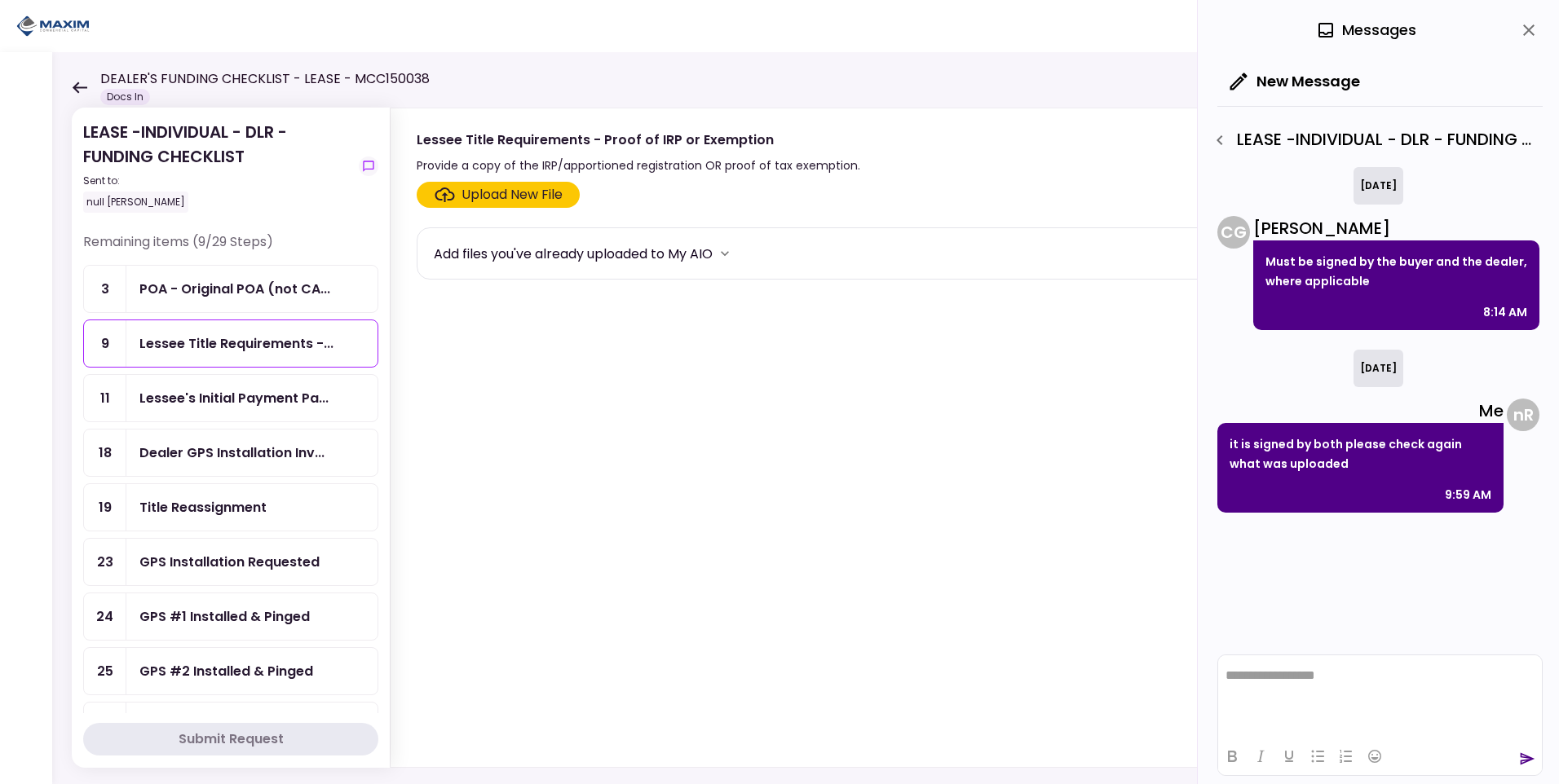
click at [1221, 131] on icon "button" at bounding box center [1220, 141] width 20 height 20
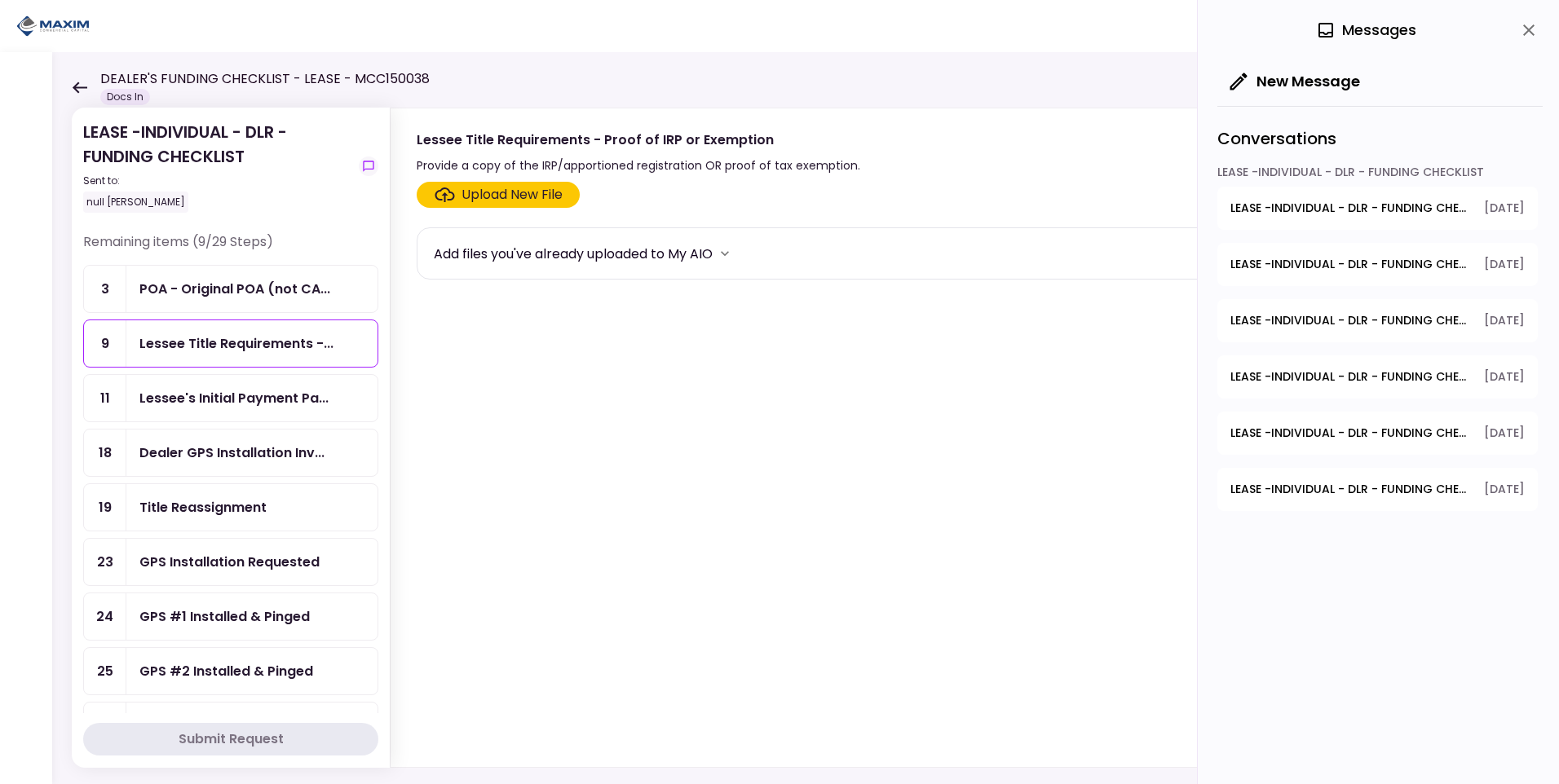
click at [1365, 383] on span "LEASE -INDIVIDUAL - DLR - FUNDING CHECKLIST - Title Reassignment" at bounding box center [1351, 377] width 243 height 17
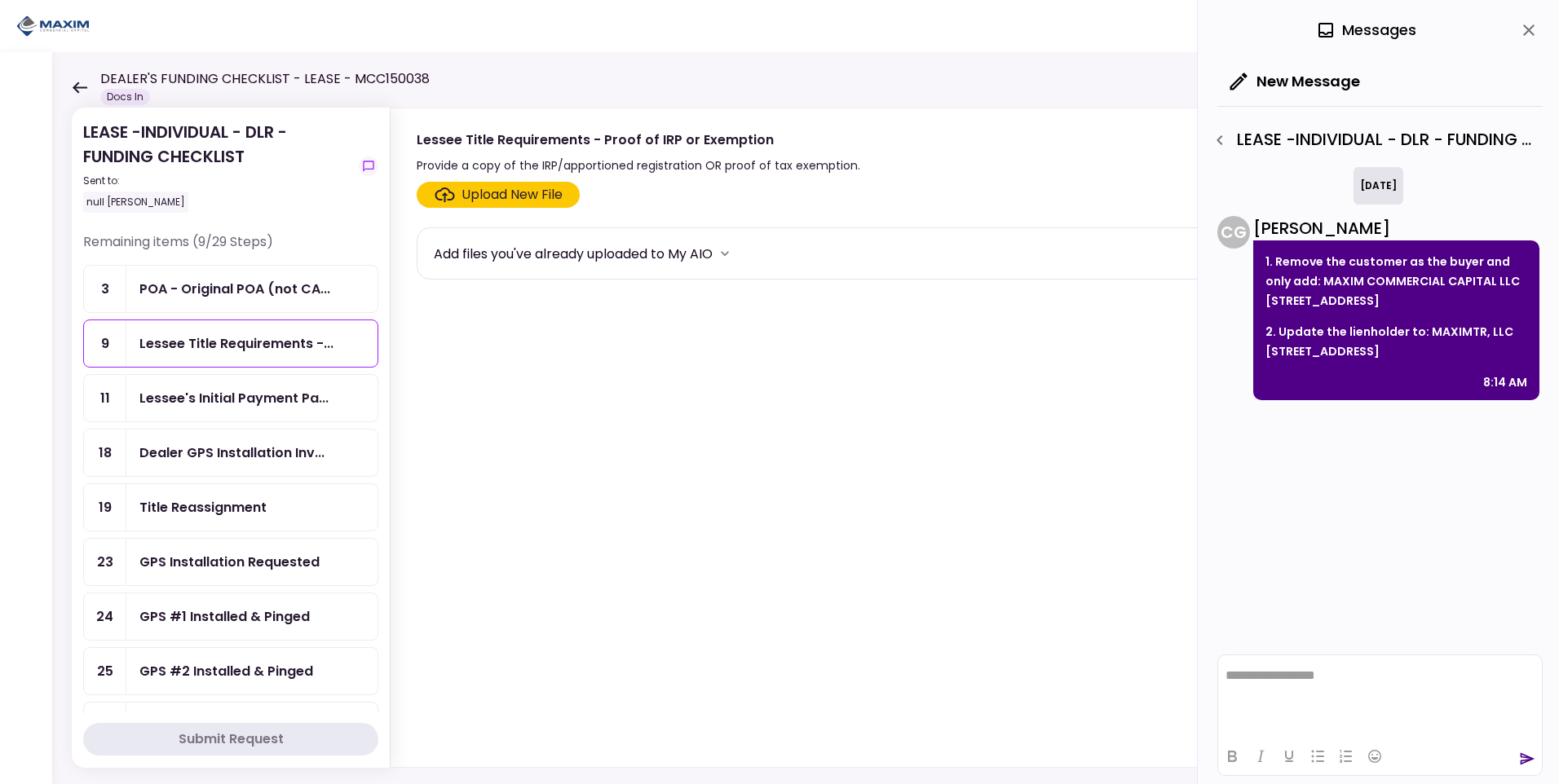
click at [1441, 144] on div "LEASE -INDIVIDUAL - DLR - FUNDING CHECKLIST - Title Reassignment" at bounding box center [1374, 140] width 337 height 27
click at [1221, 141] on icon "button" at bounding box center [1220, 141] width 20 height 20
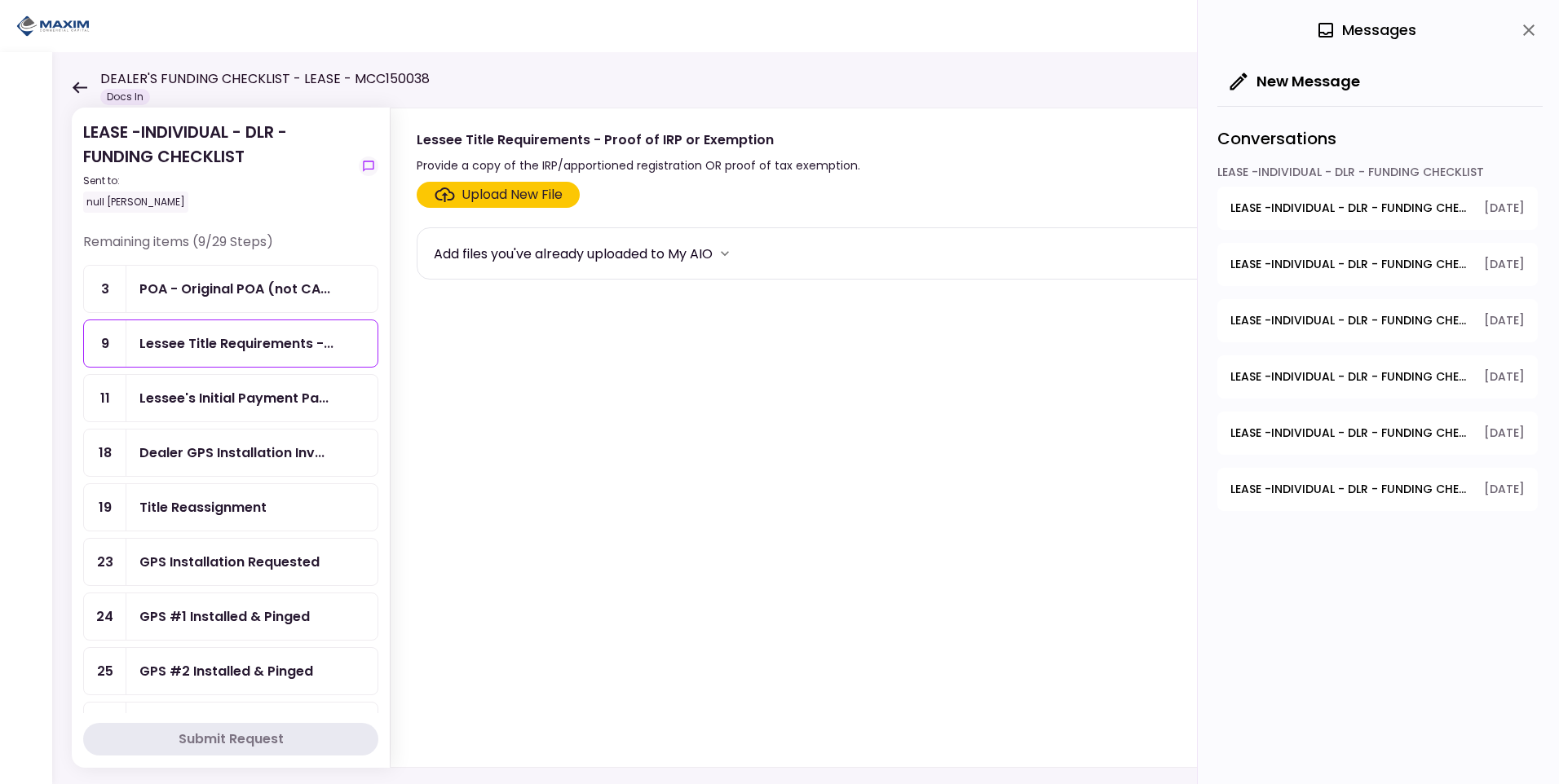
click at [1316, 266] on span "LEASE -INDIVIDUAL - DLR - FUNDING CHECKLIST - Voided Check" at bounding box center [1351, 264] width 243 height 17
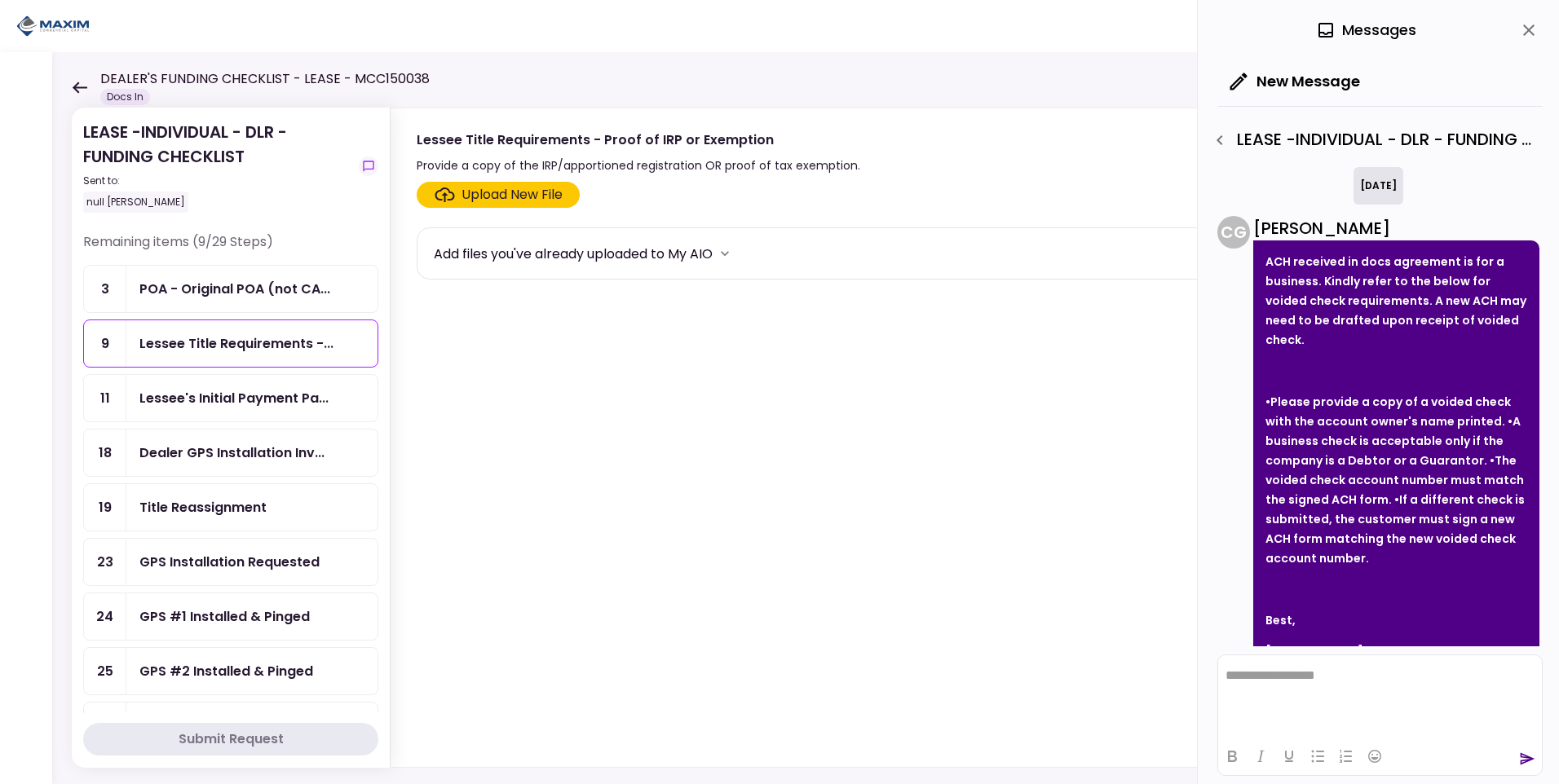
scroll to position [255, 0]
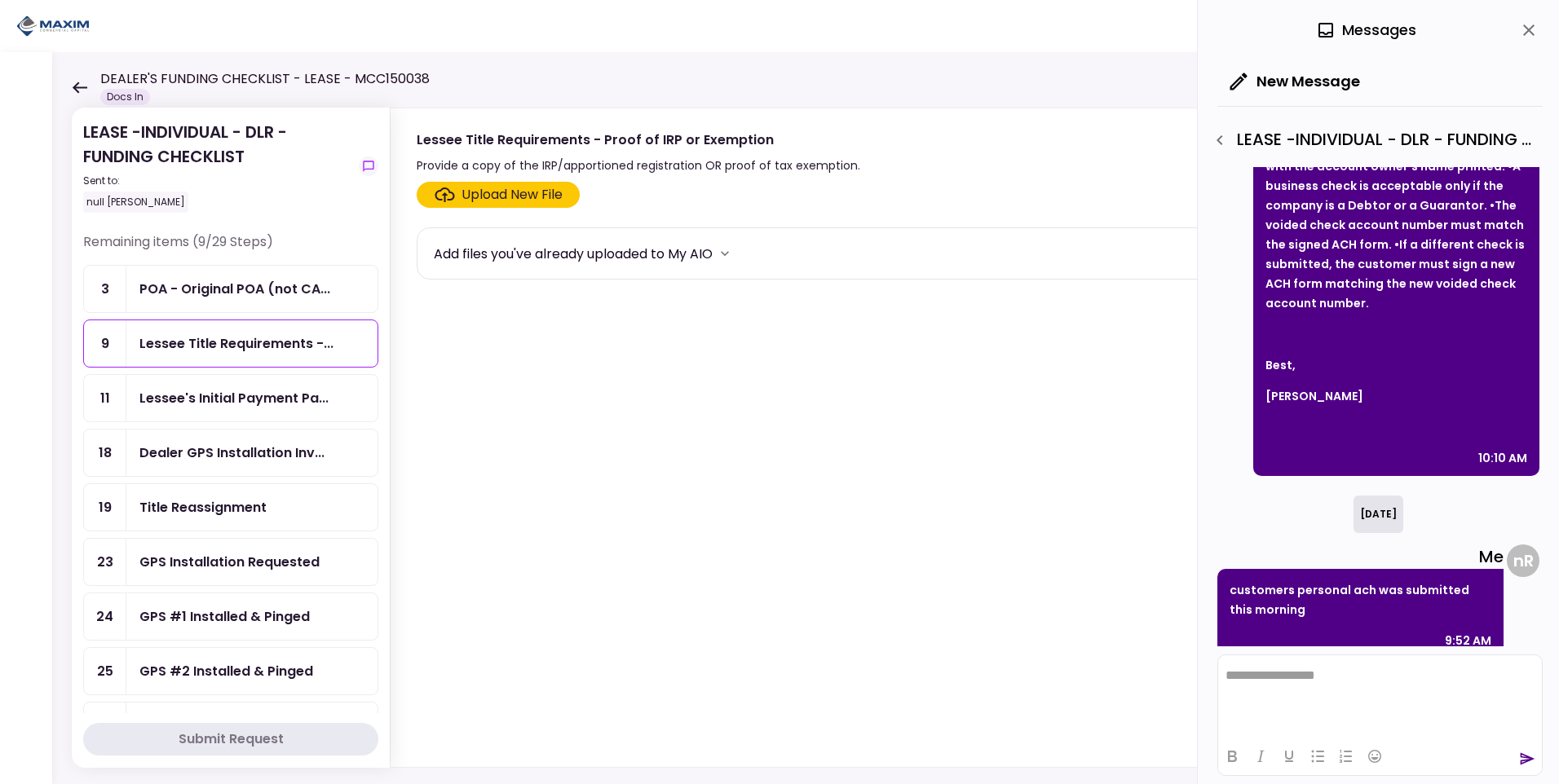
click at [1222, 135] on icon "button" at bounding box center [1220, 141] width 20 height 20
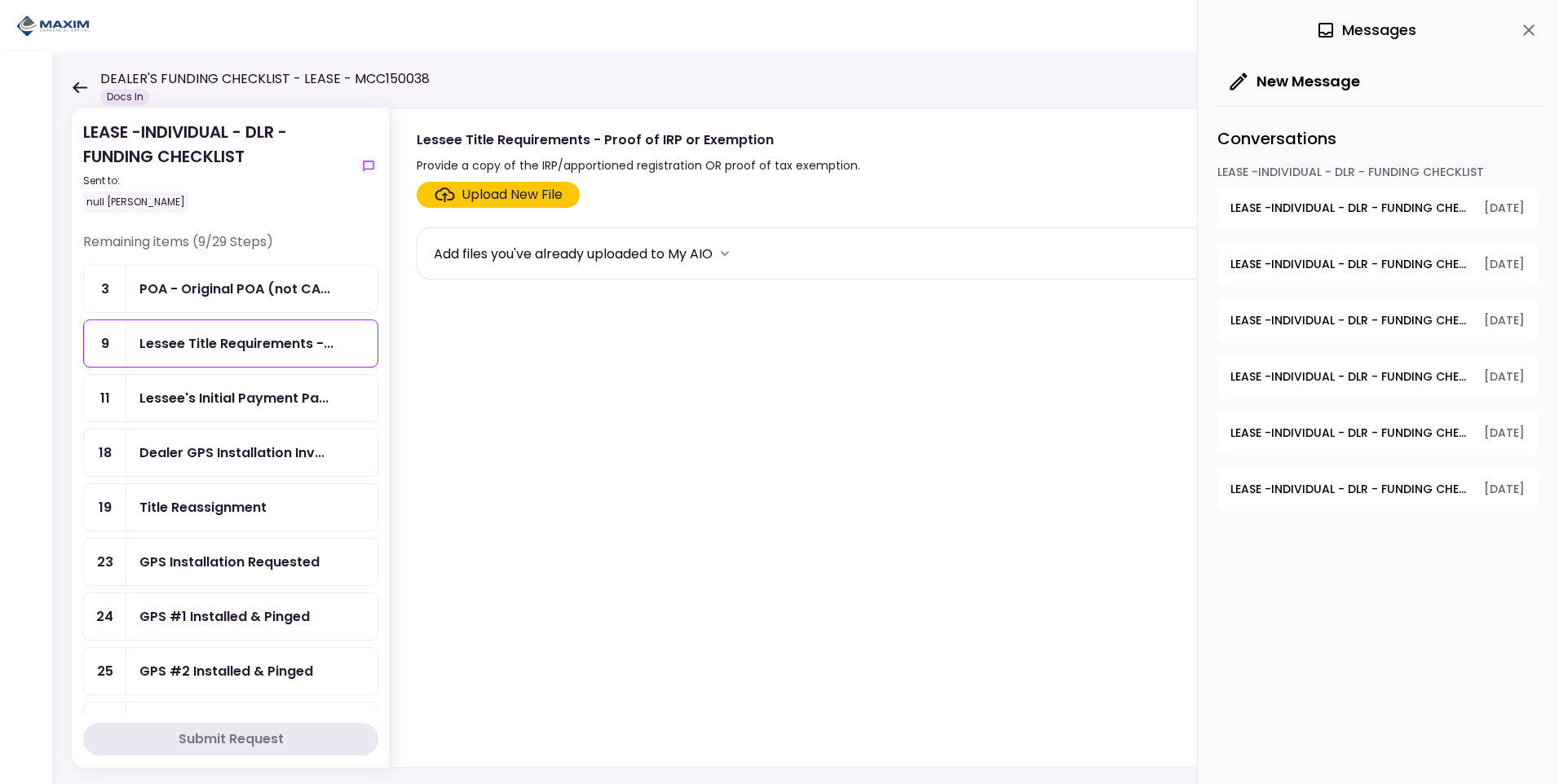
click at [1305, 195] on button "LEASE -INDIVIDUAL - DLR - FUNDING CHECKLIST - GPS Units Ordered 4.09.2025" at bounding box center [1377, 209] width 320 height 43
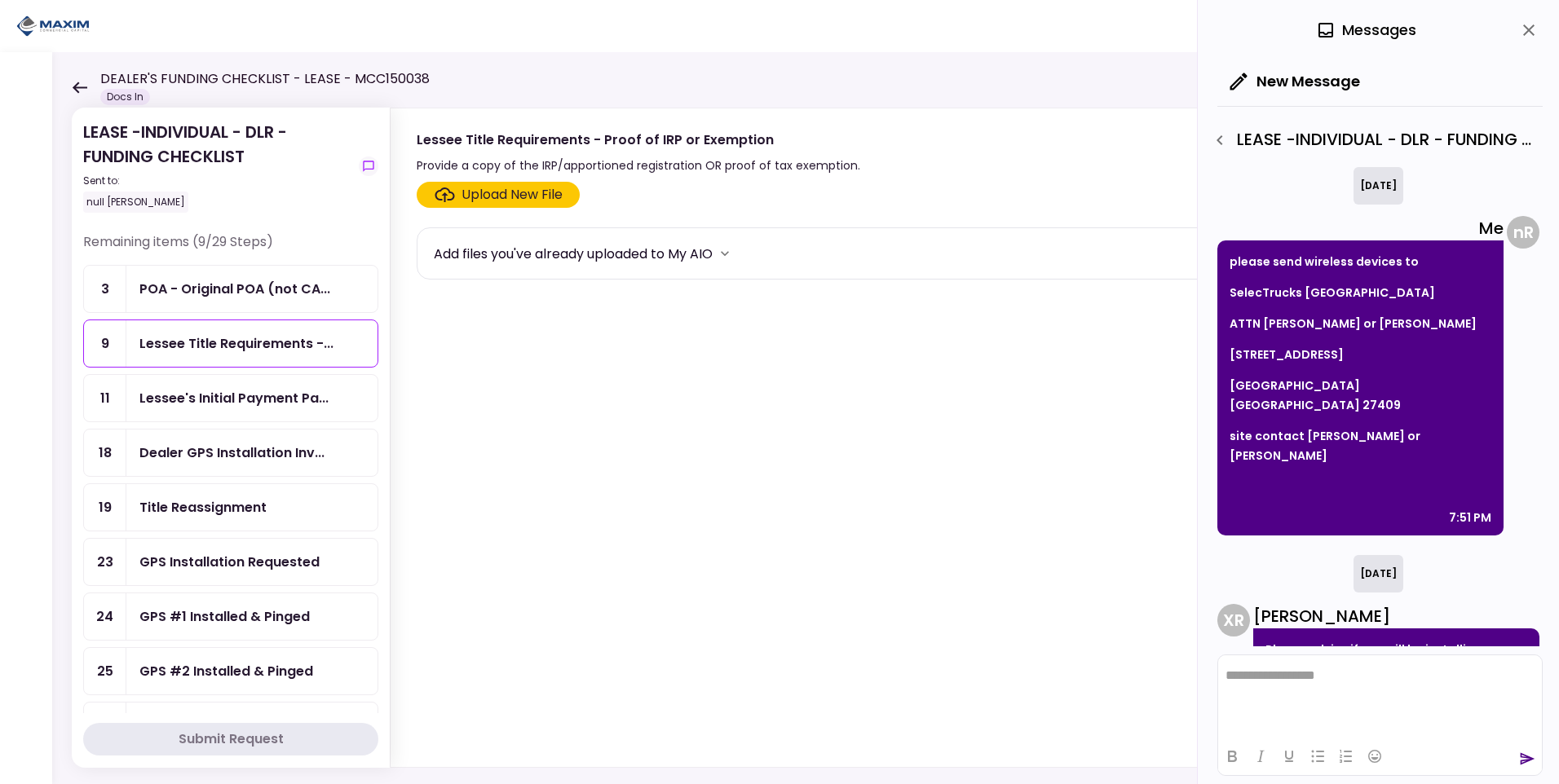
scroll to position [40, 0]
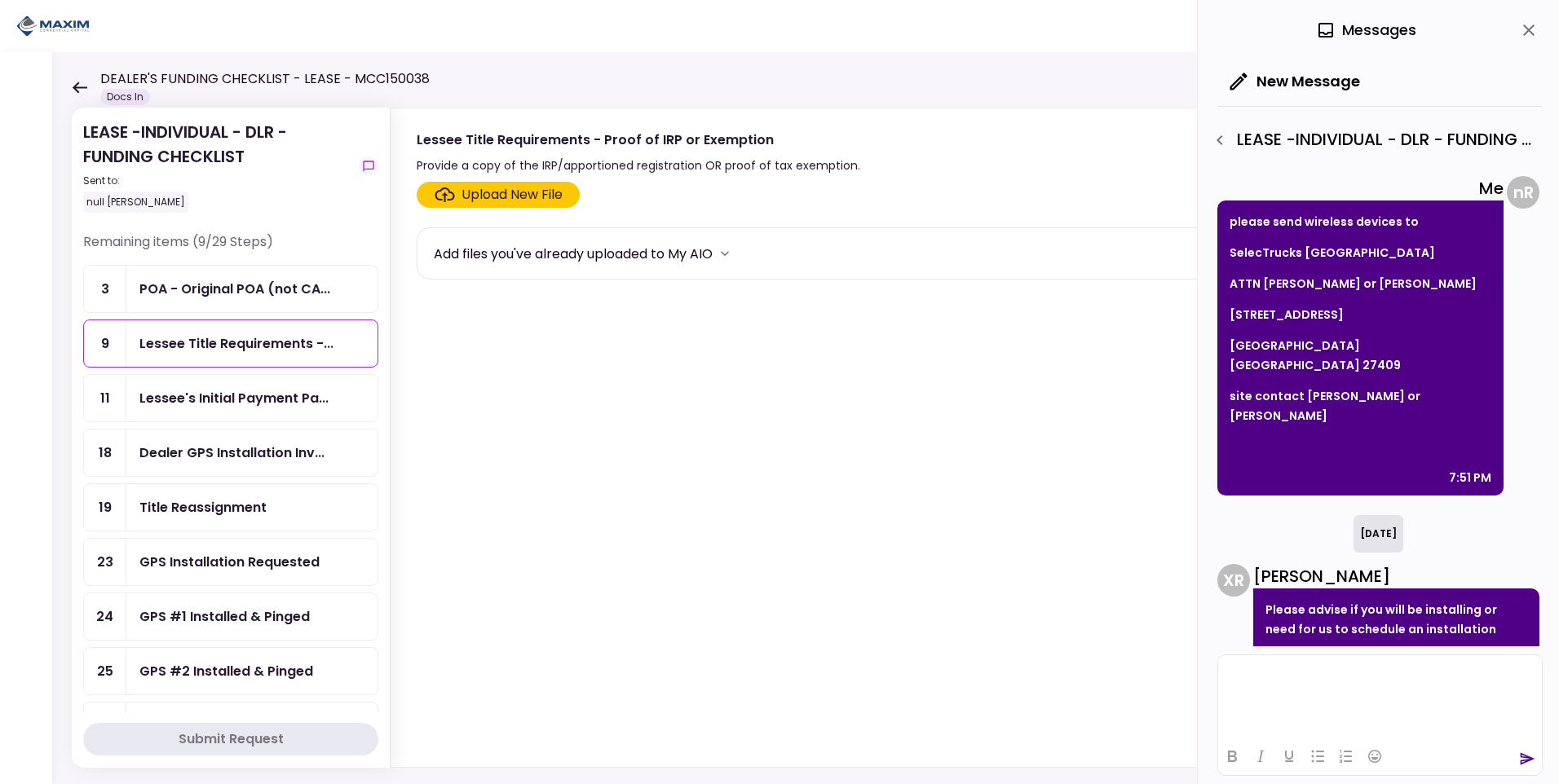
click at [1253, 683] on html at bounding box center [1379, 676] width 324 height 40
click at [1520, 753] on icon "send" at bounding box center [1528, 759] width 17 height 17
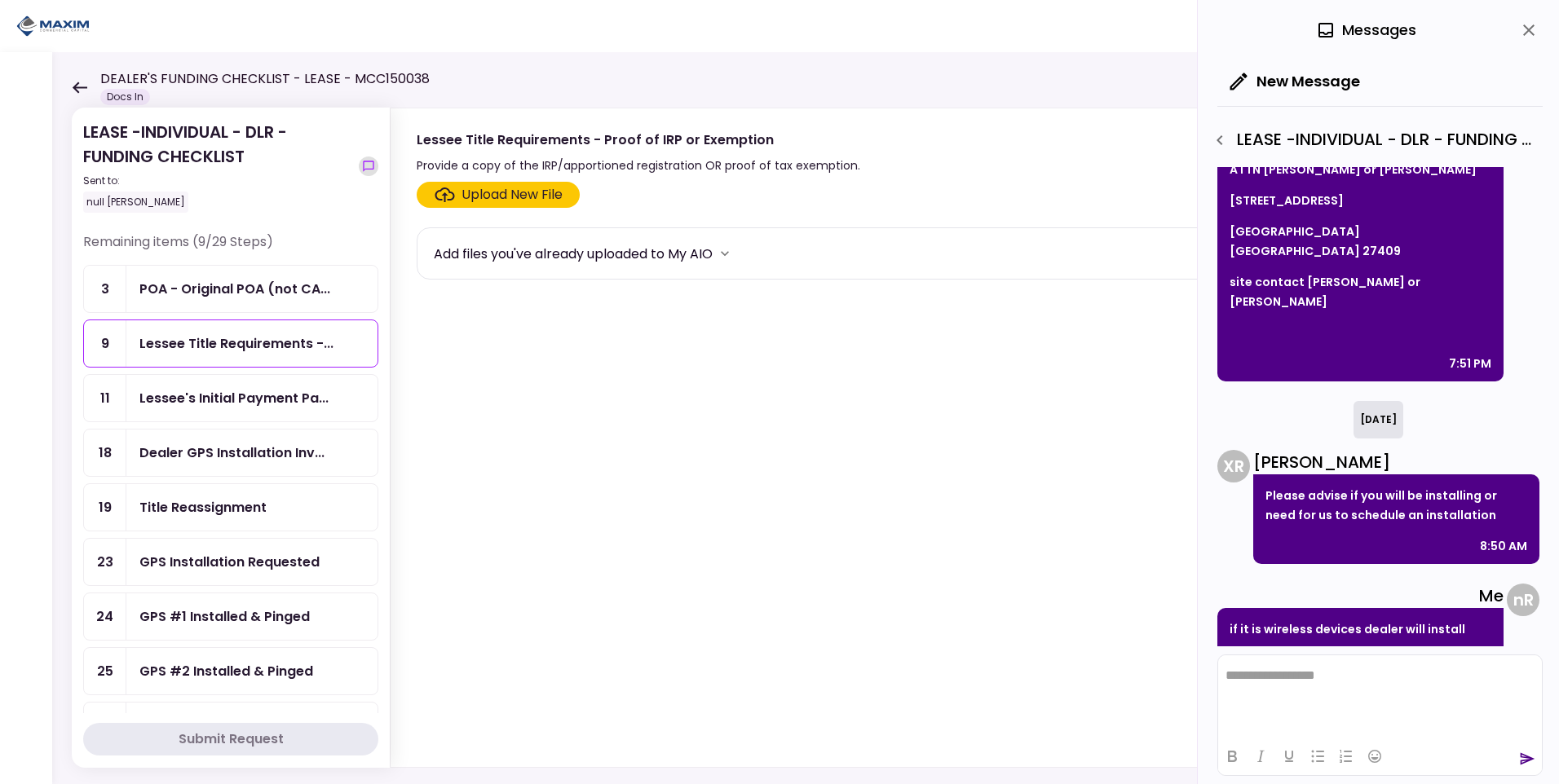
click at [363, 166] on icon "show-messages" at bounding box center [368, 166] width 13 height 13
click at [197, 288] on div "POA - Original POA (not CA..." at bounding box center [234, 289] width 190 height 21
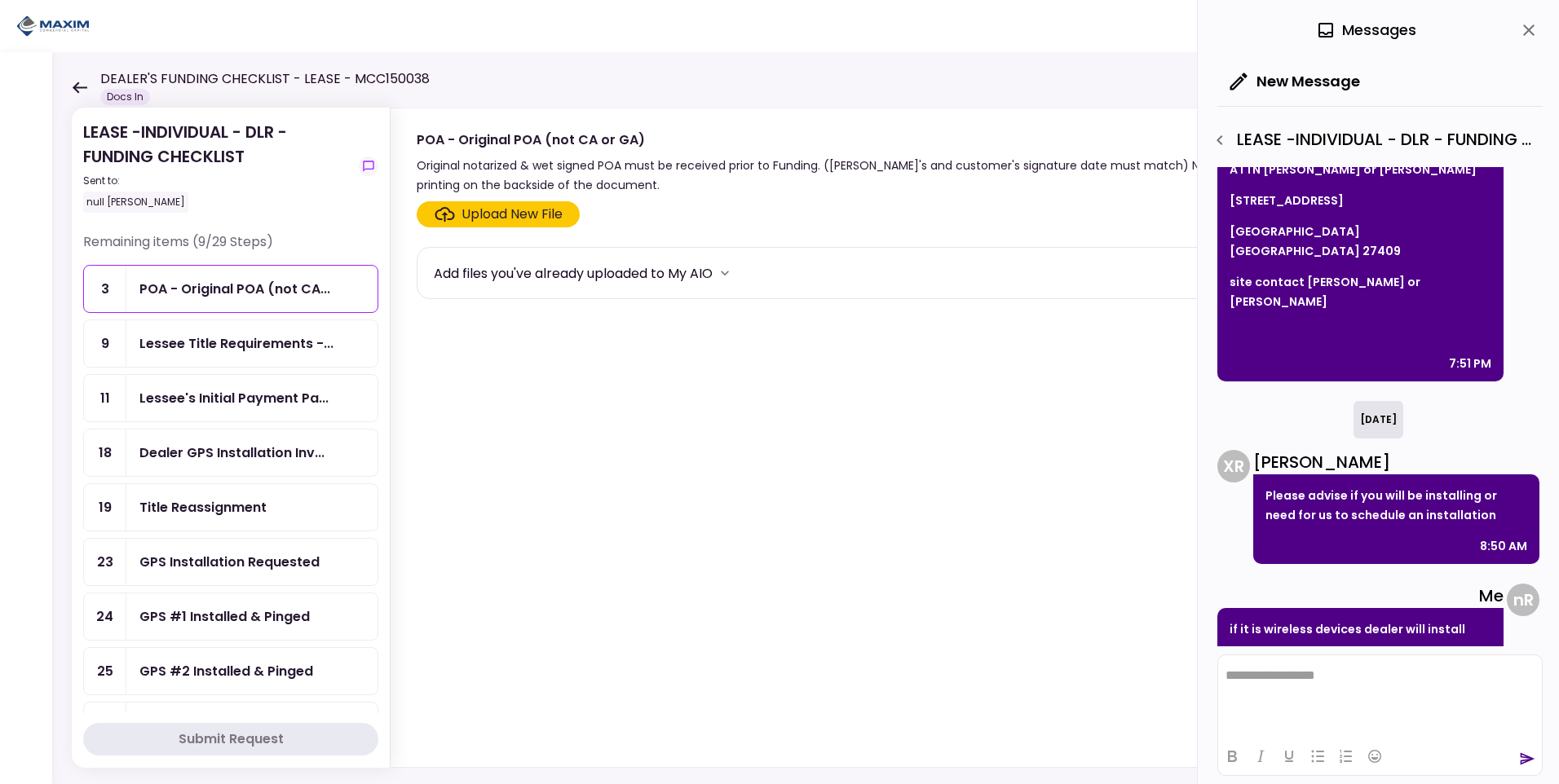
click at [79, 79] on div "DEALER'S FUNDING CHECKLIST - LEASE - MCC150038 Docs In" at bounding box center [251, 87] width 358 height 36
click at [80, 85] on icon at bounding box center [79, 87] width 16 height 12
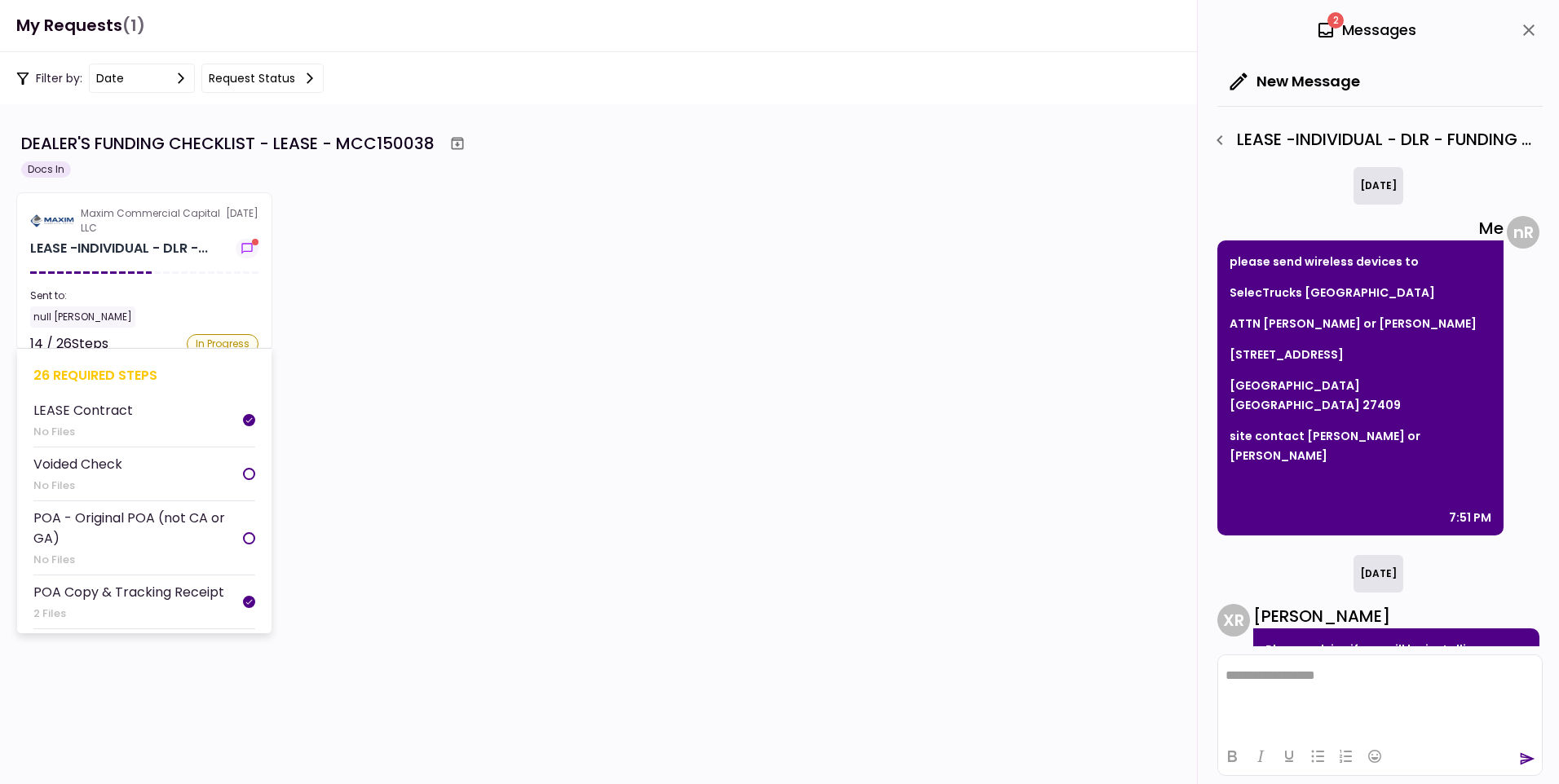
scroll to position [154, 0]
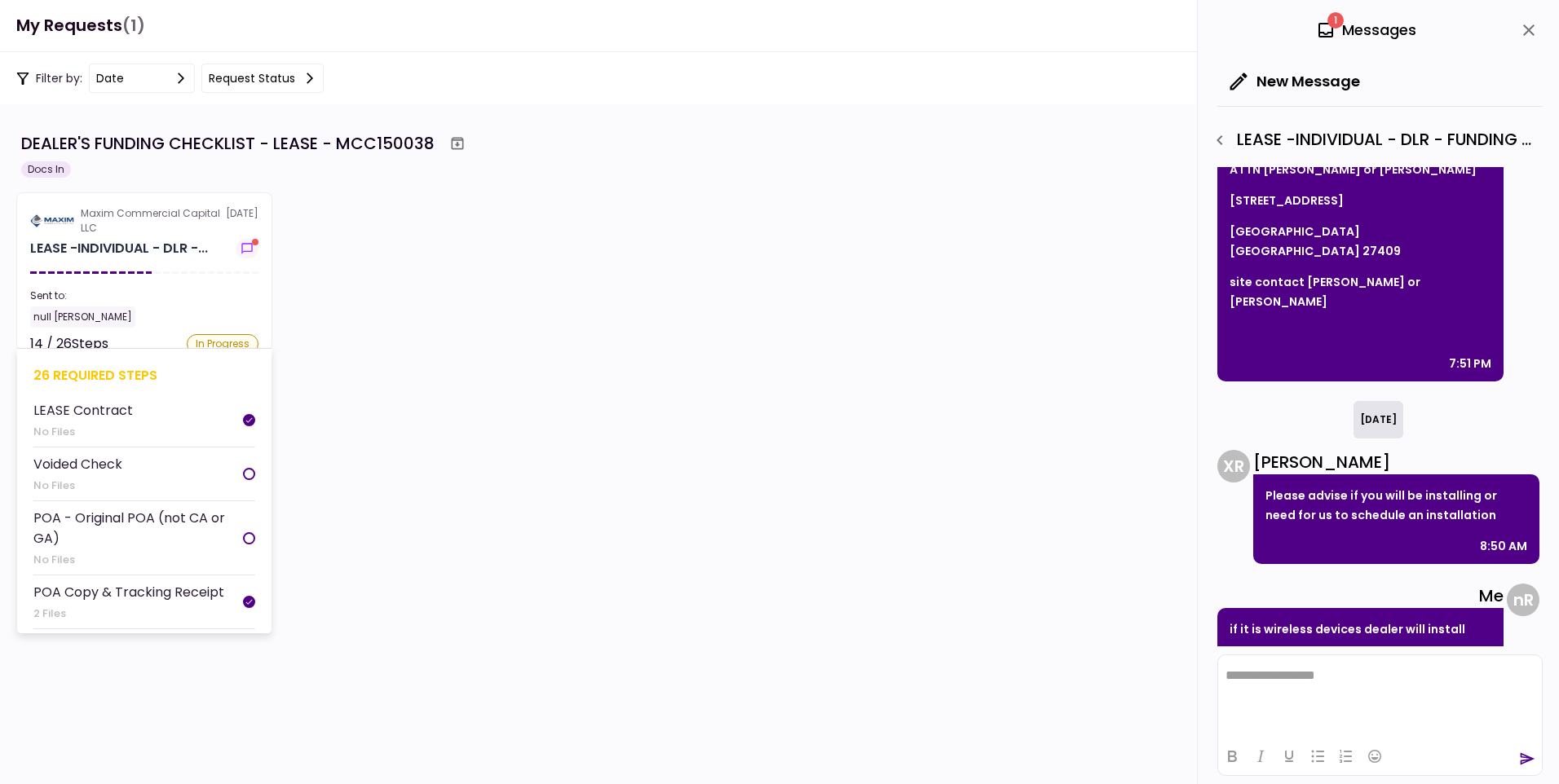
click at [100, 323] on div "null [PERSON_NAME]" at bounding box center [82, 317] width 105 height 22
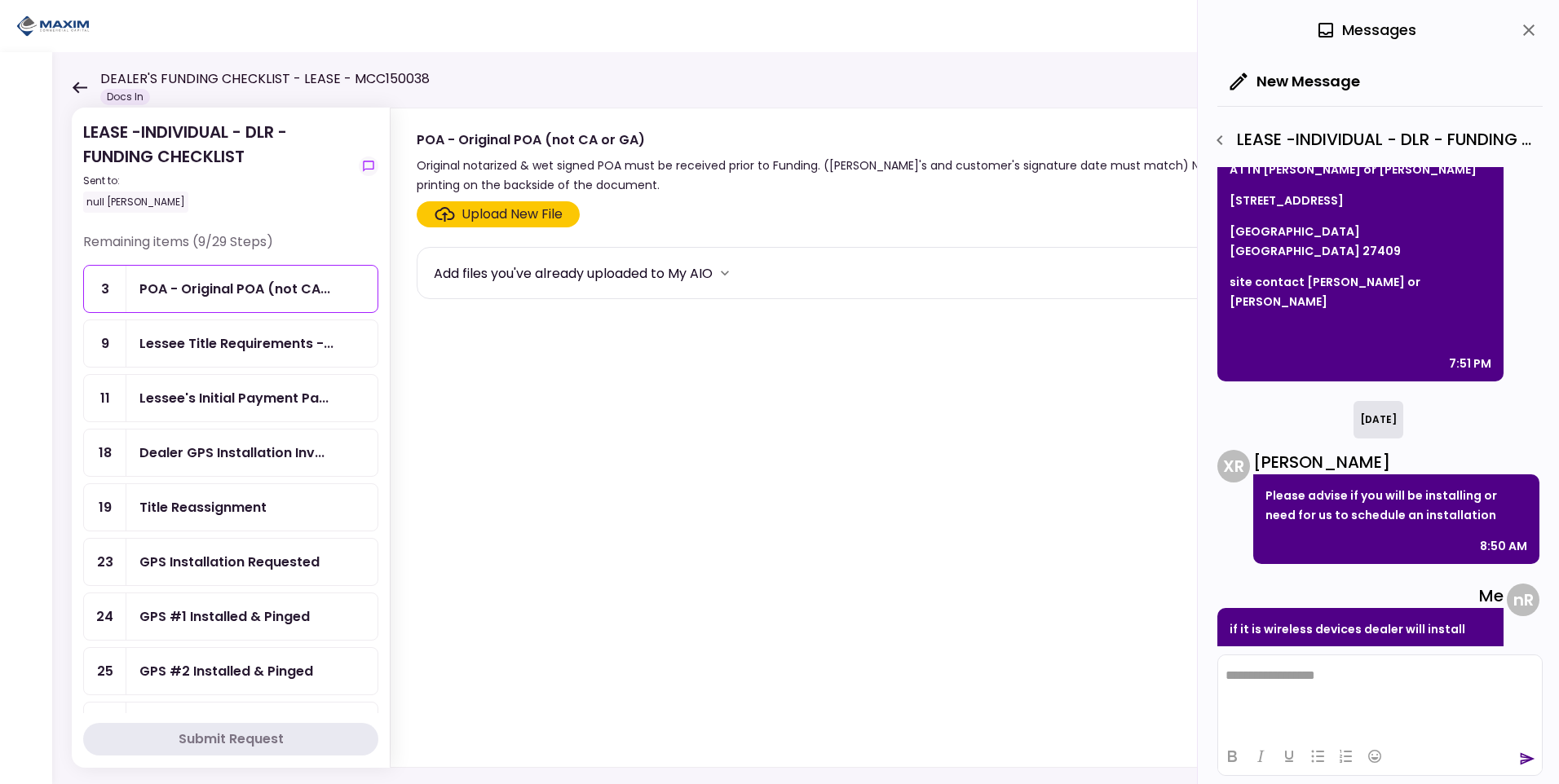
click at [219, 293] on div "POA - Original POA (not CA..." at bounding box center [234, 289] width 190 height 21
click at [1225, 135] on icon "button" at bounding box center [1220, 141] width 20 height 20
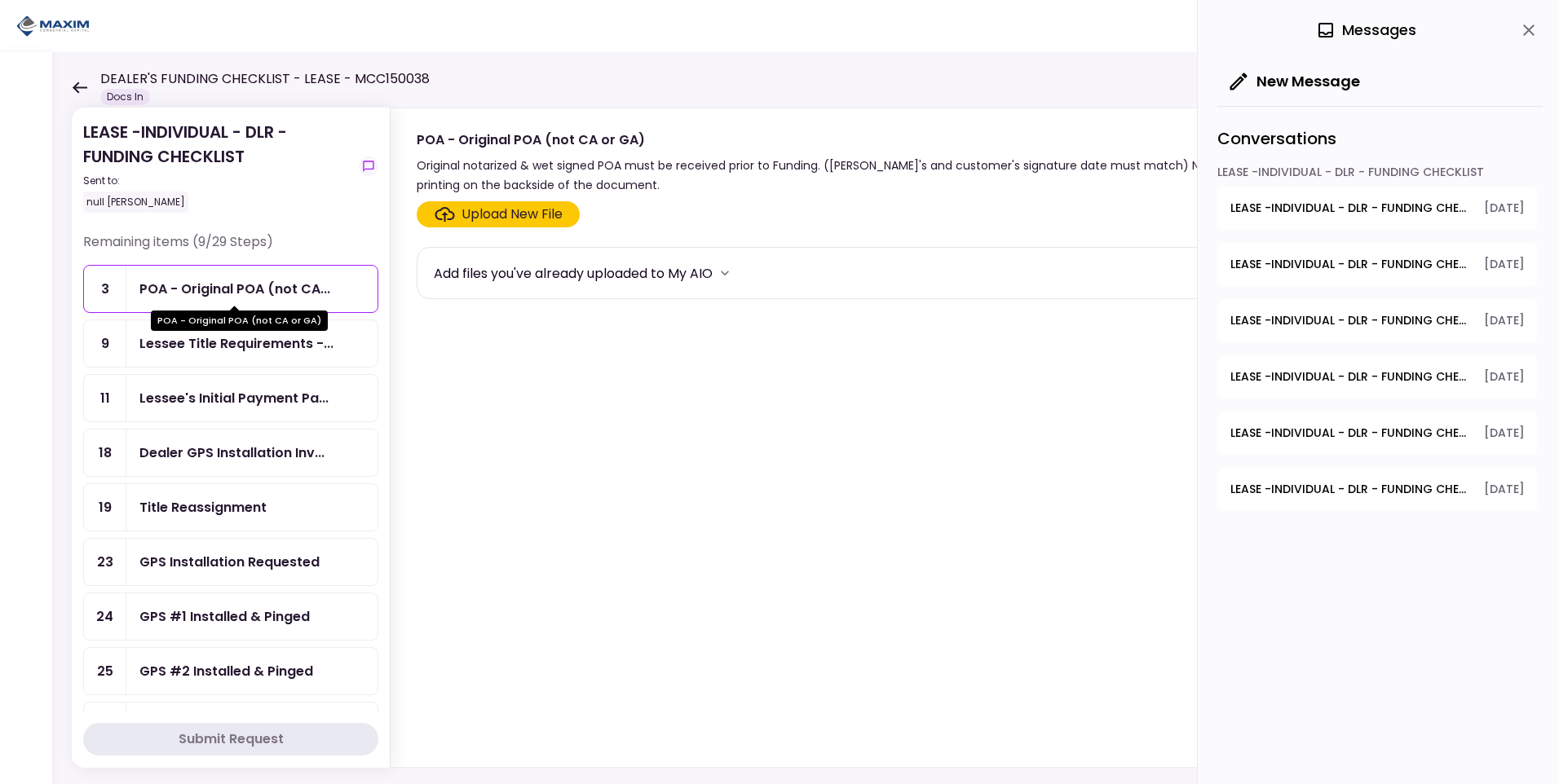
click at [251, 283] on div "POA - Original POA (not CA..." at bounding box center [234, 289] width 190 height 21
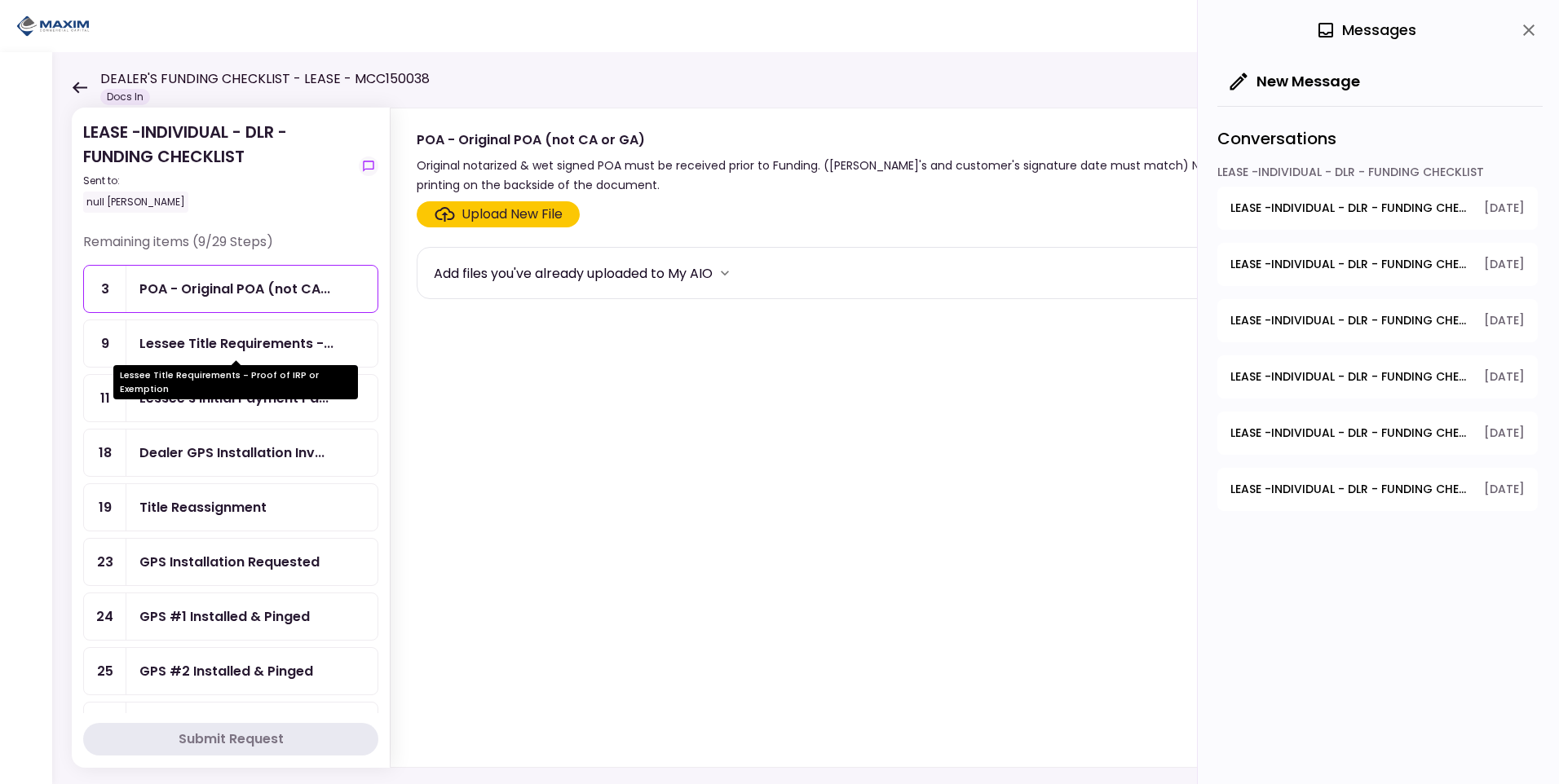
click at [204, 349] on div "Lessee Title Requirements -..." at bounding box center [236, 344] width 194 height 21
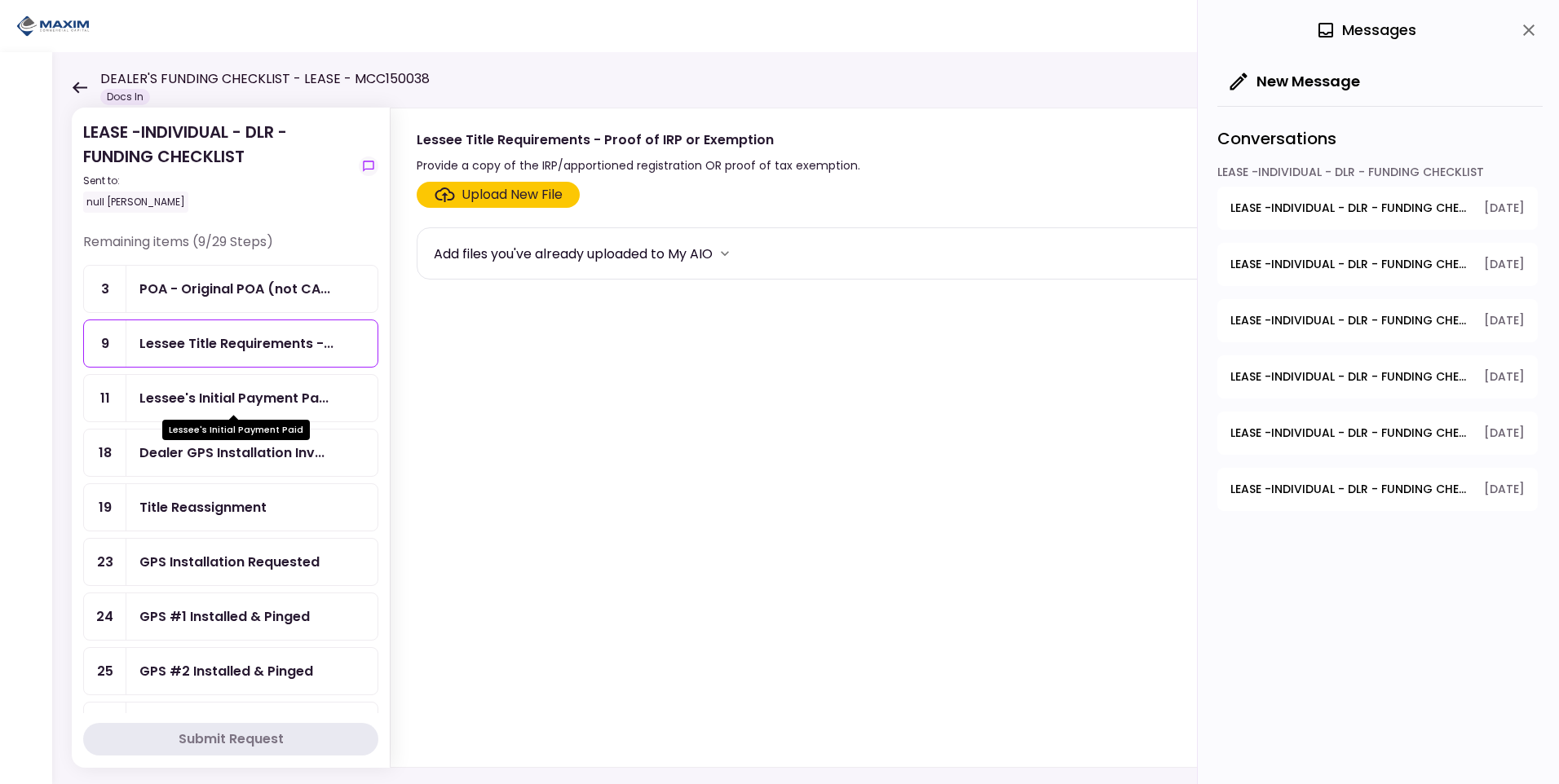
click at [200, 389] on div "Lessee's Initial Payment Pa..." at bounding box center [233, 398] width 189 height 21
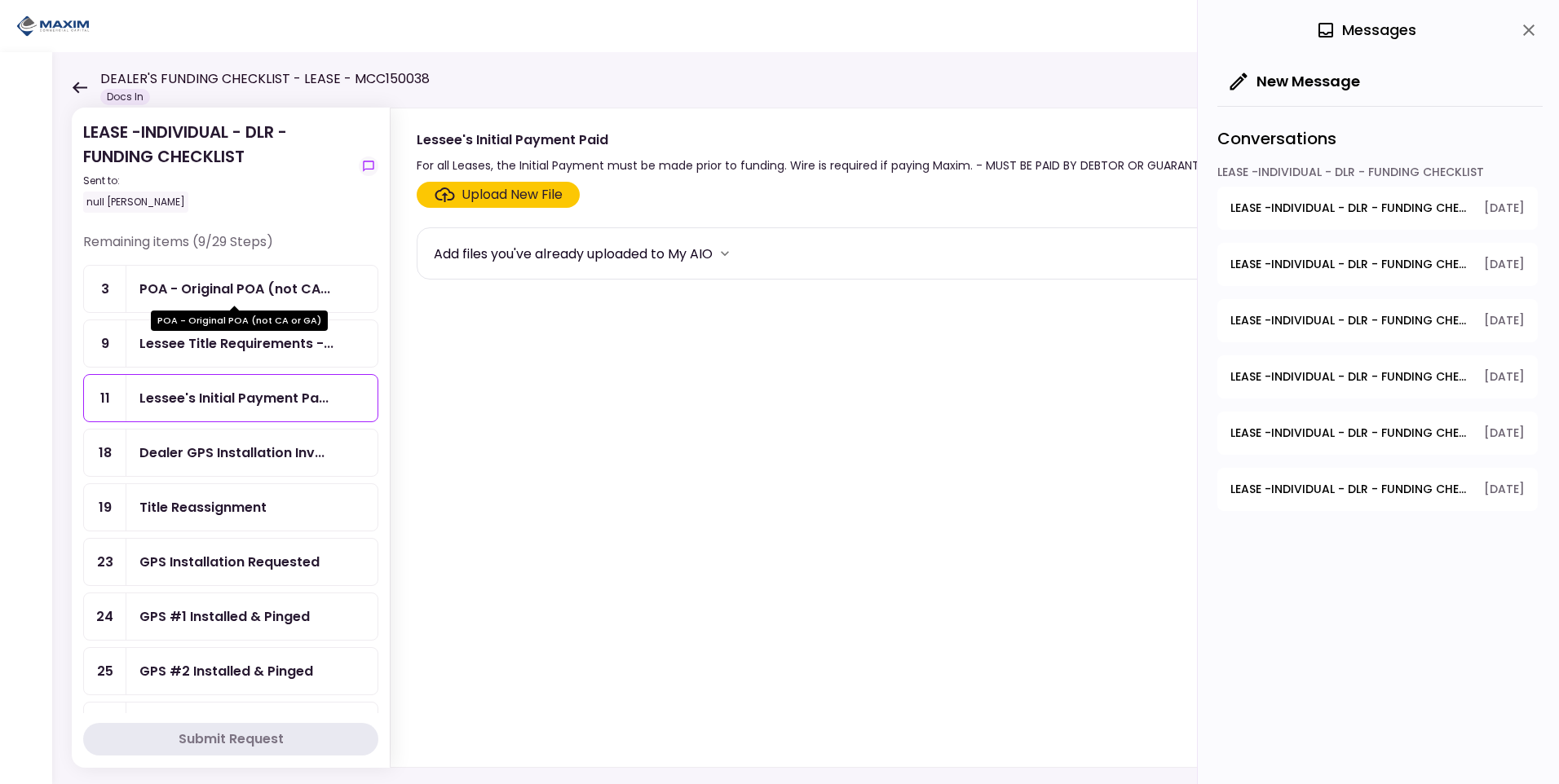
click at [213, 282] on div "POA - Original POA (not CA..." at bounding box center [234, 289] width 190 height 21
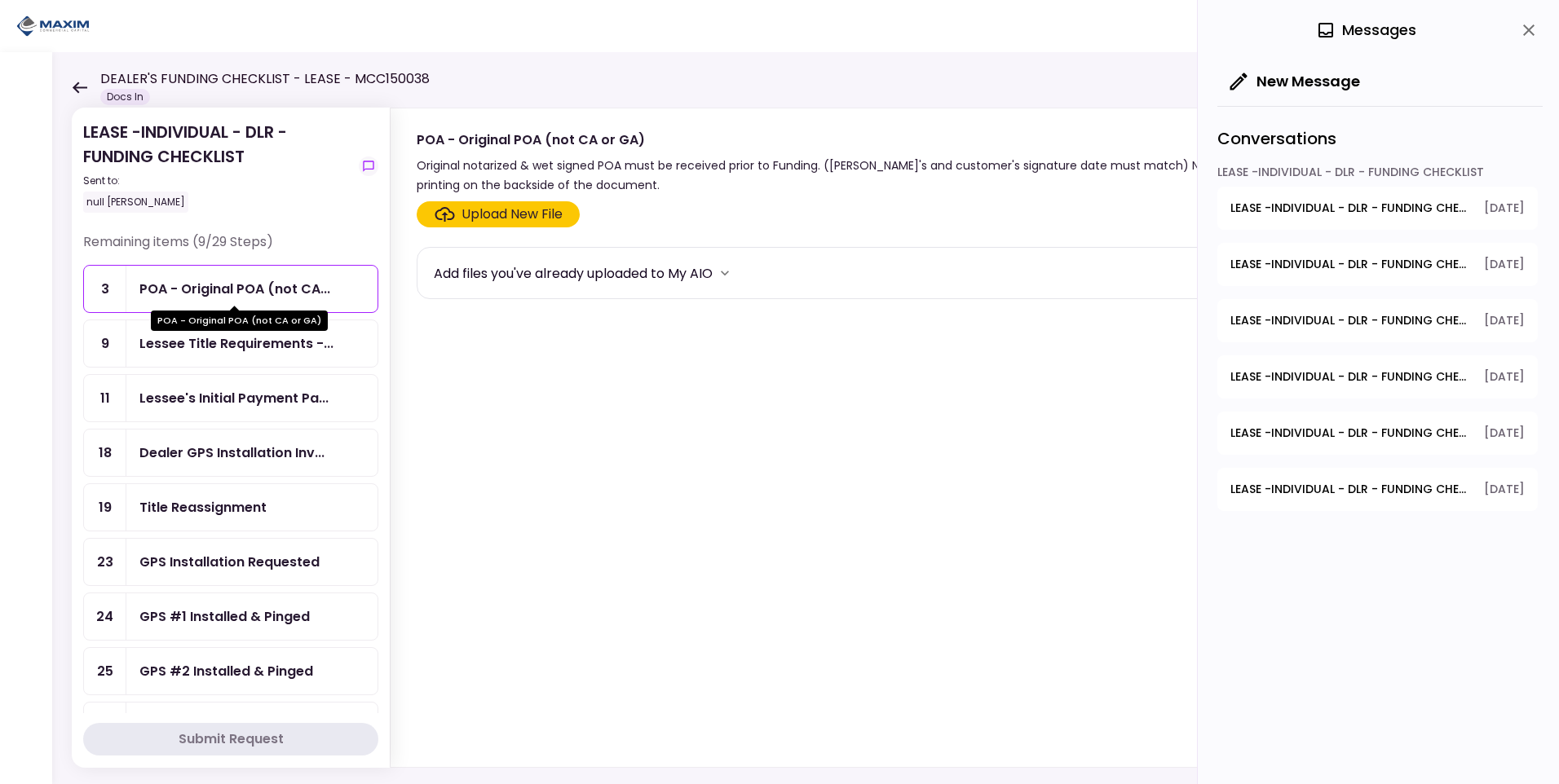
click at [233, 280] on div "POA - Original POA (not CA..." at bounding box center [234, 289] width 190 height 21
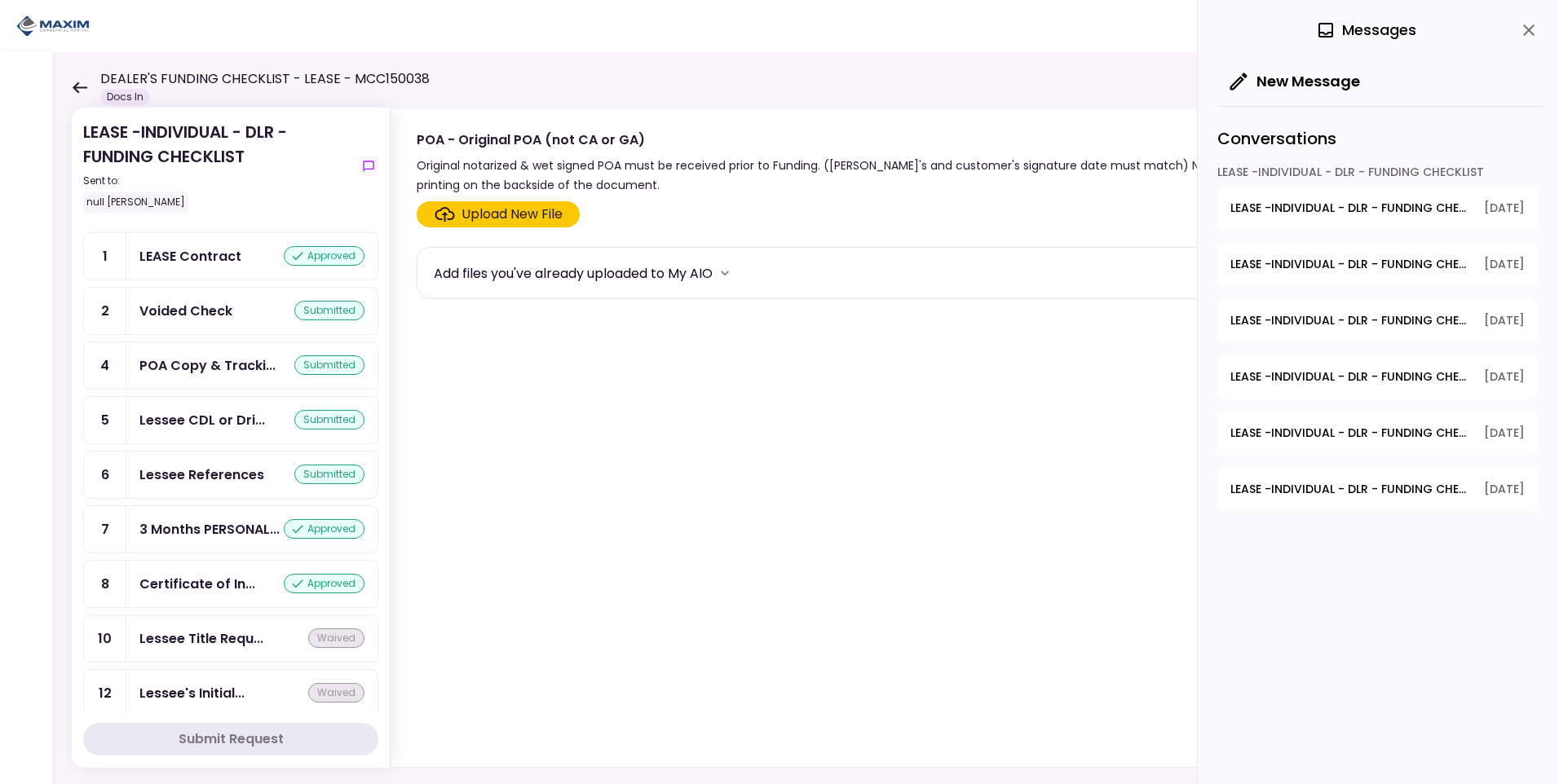
scroll to position [652, 0]
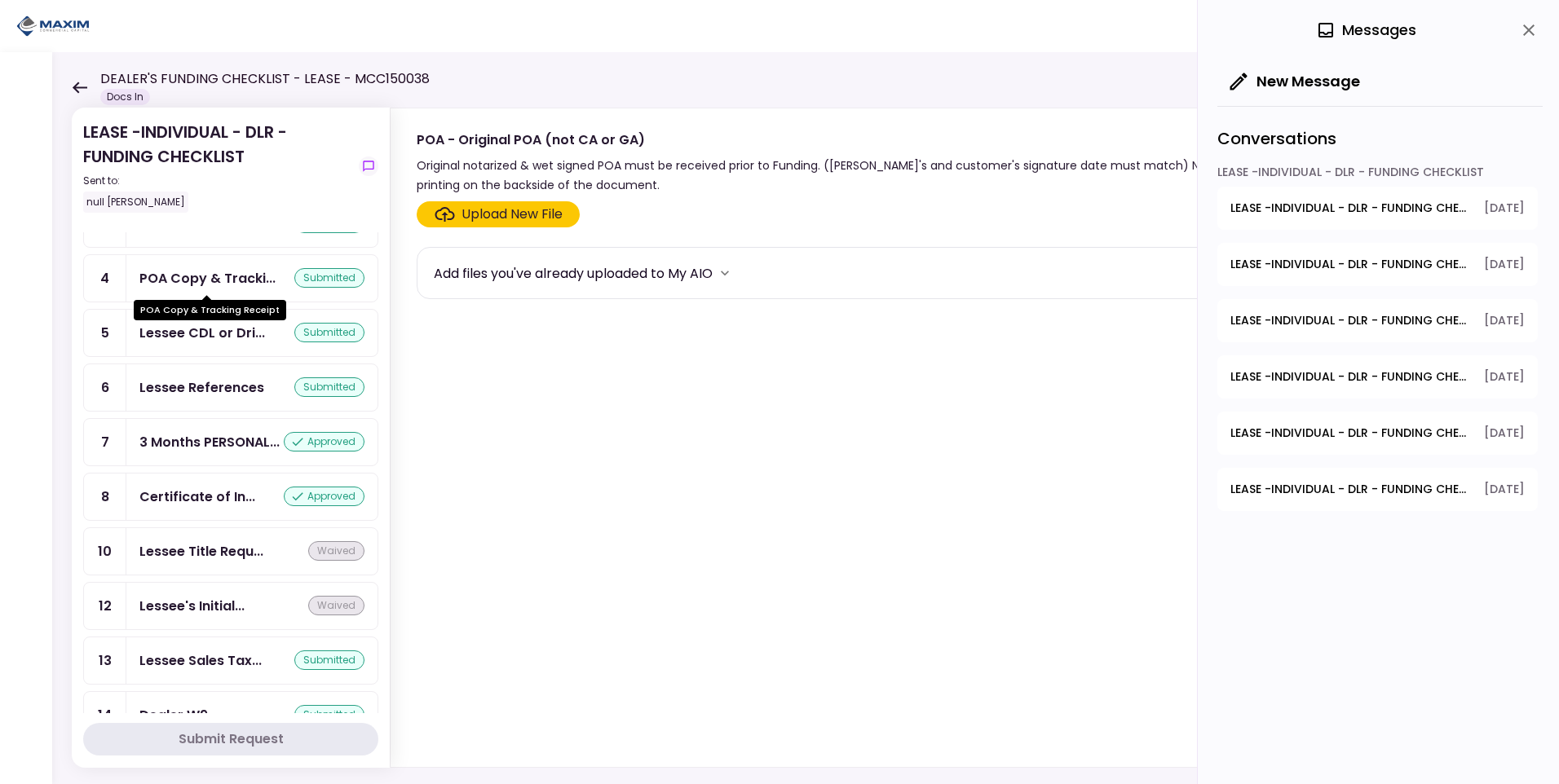
click at [185, 273] on div "POA Copy & Tracki..." at bounding box center [207, 278] width 136 height 21
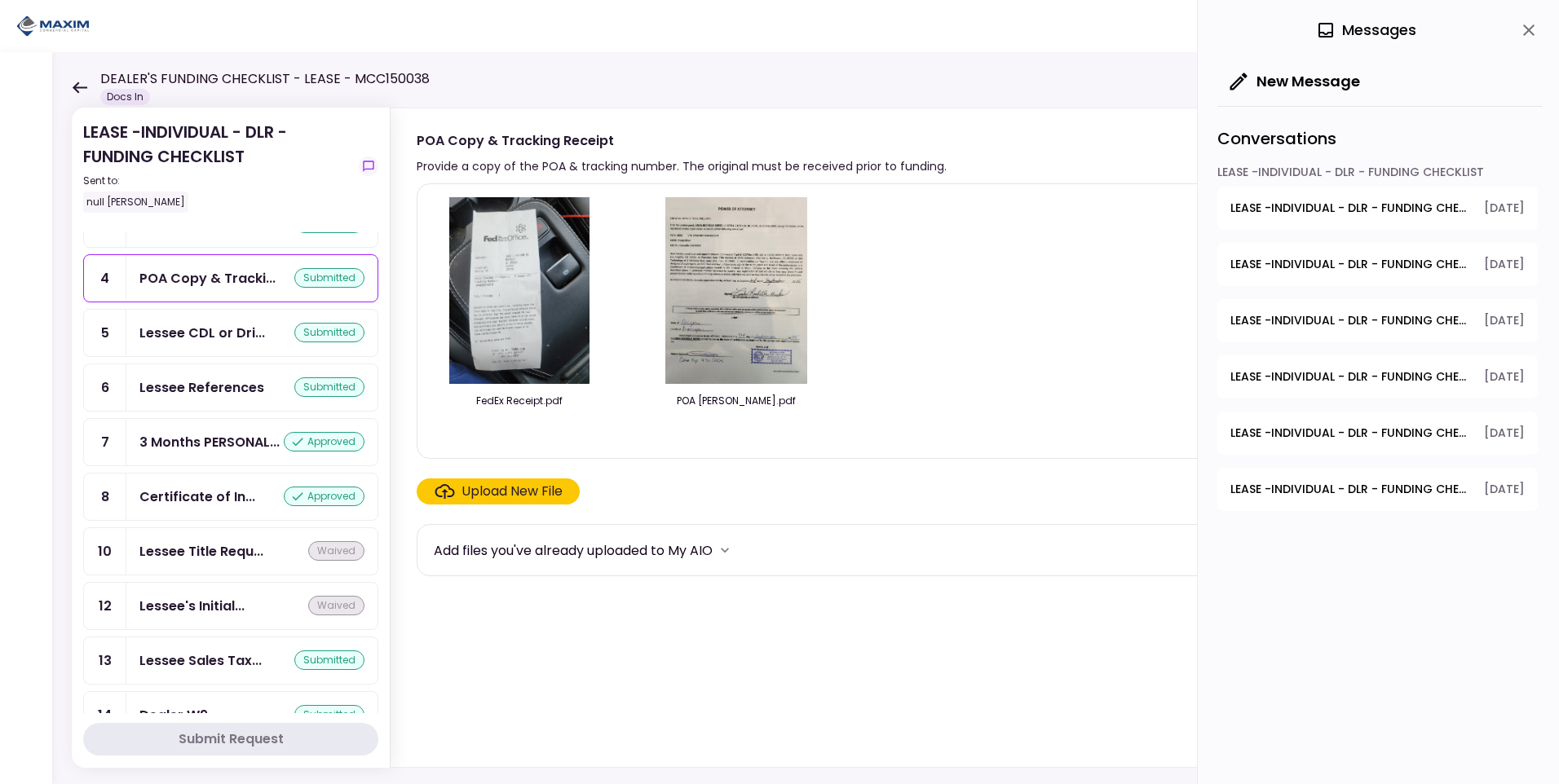
click at [522, 306] on img at bounding box center [519, 291] width 140 height 187
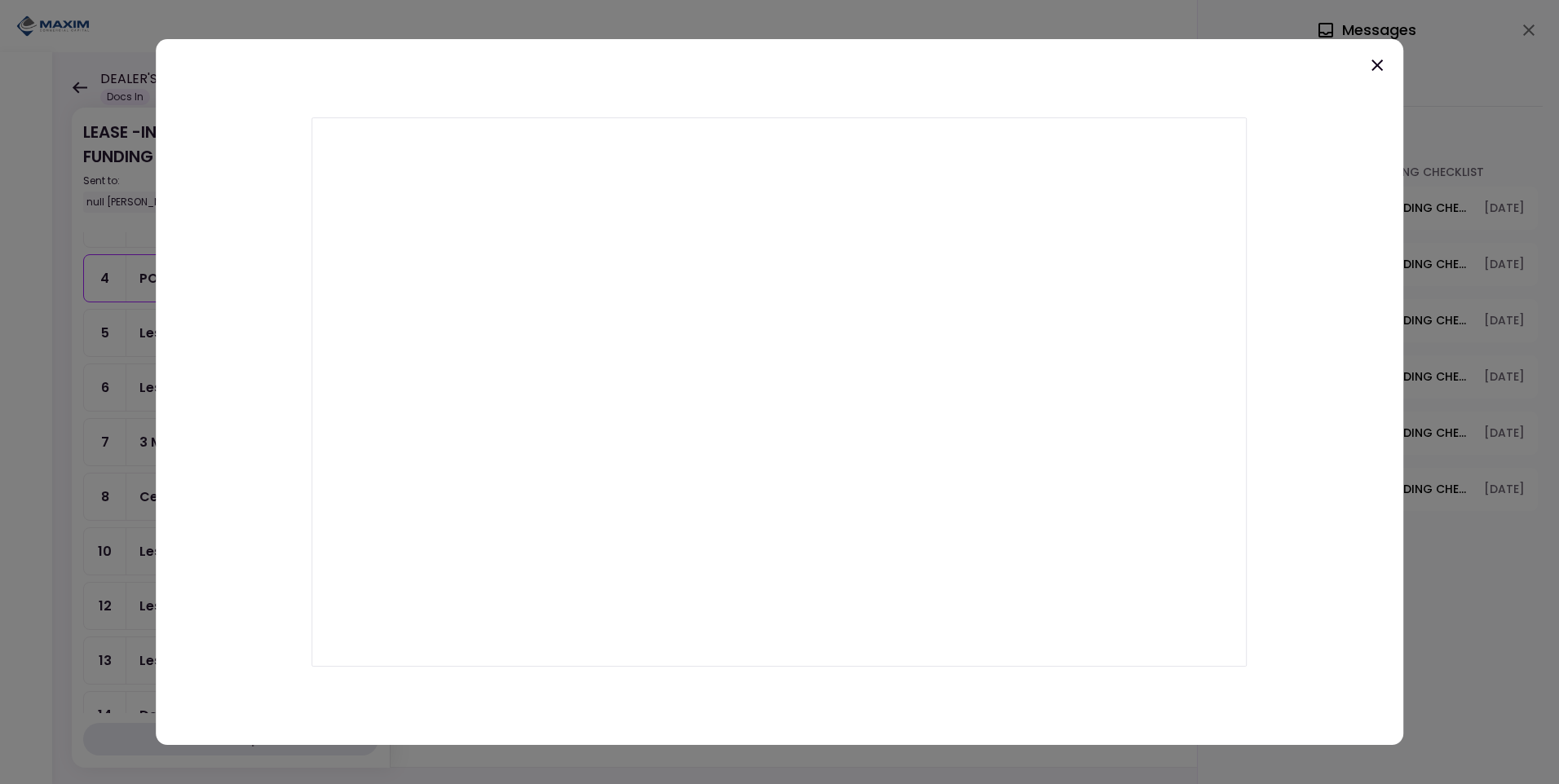
click at [1376, 66] on icon at bounding box center [1378, 65] width 12 height 12
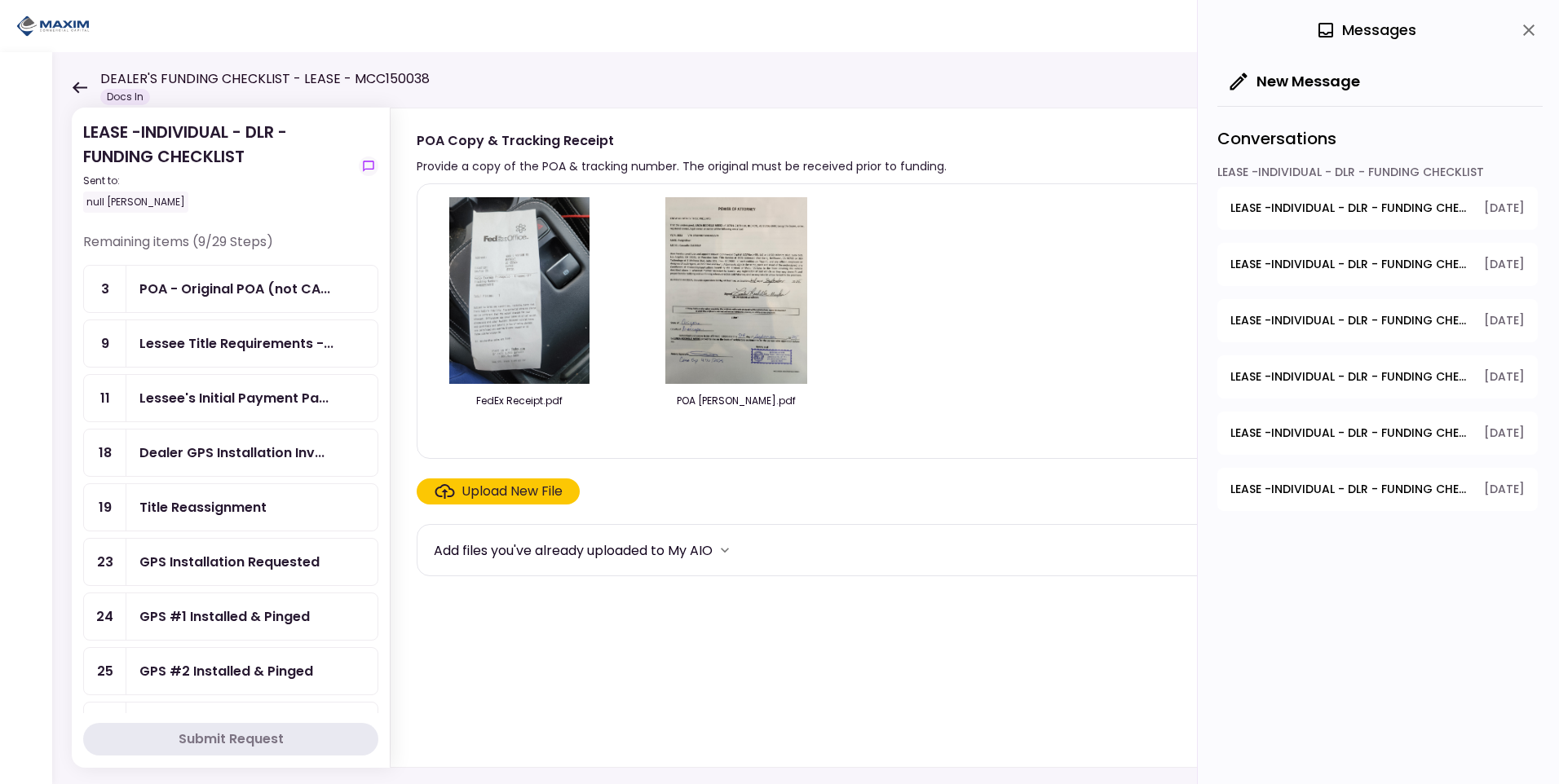
click at [81, 84] on icon at bounding box center [79, 87] width 16 height 12
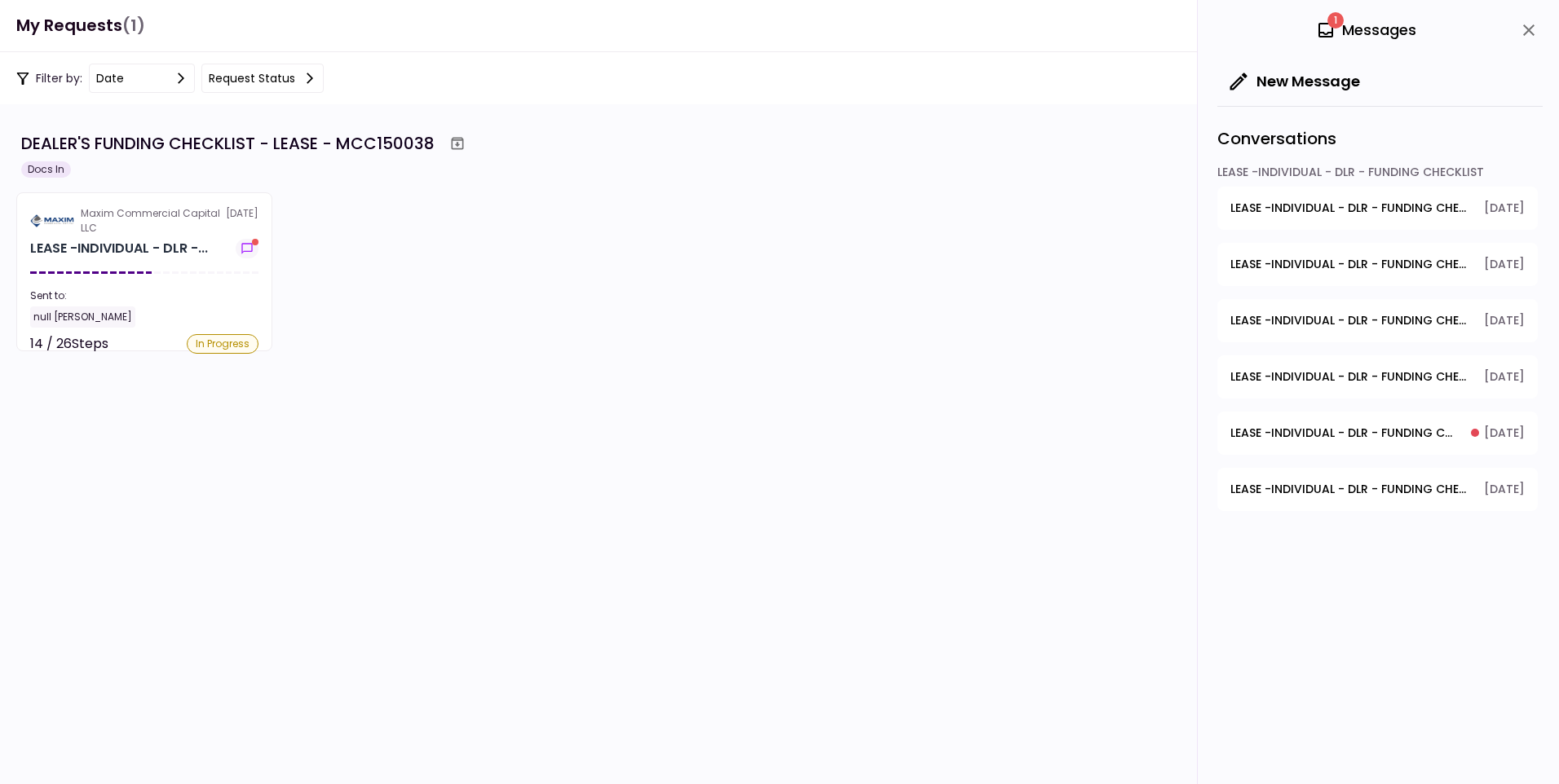
click at [1350, 435] on span "LEASE -INDIVIDUAL - DLR - FUNDING CHECKLIST - Title Application" at bounding box center [1345, 433] width 229 height 17
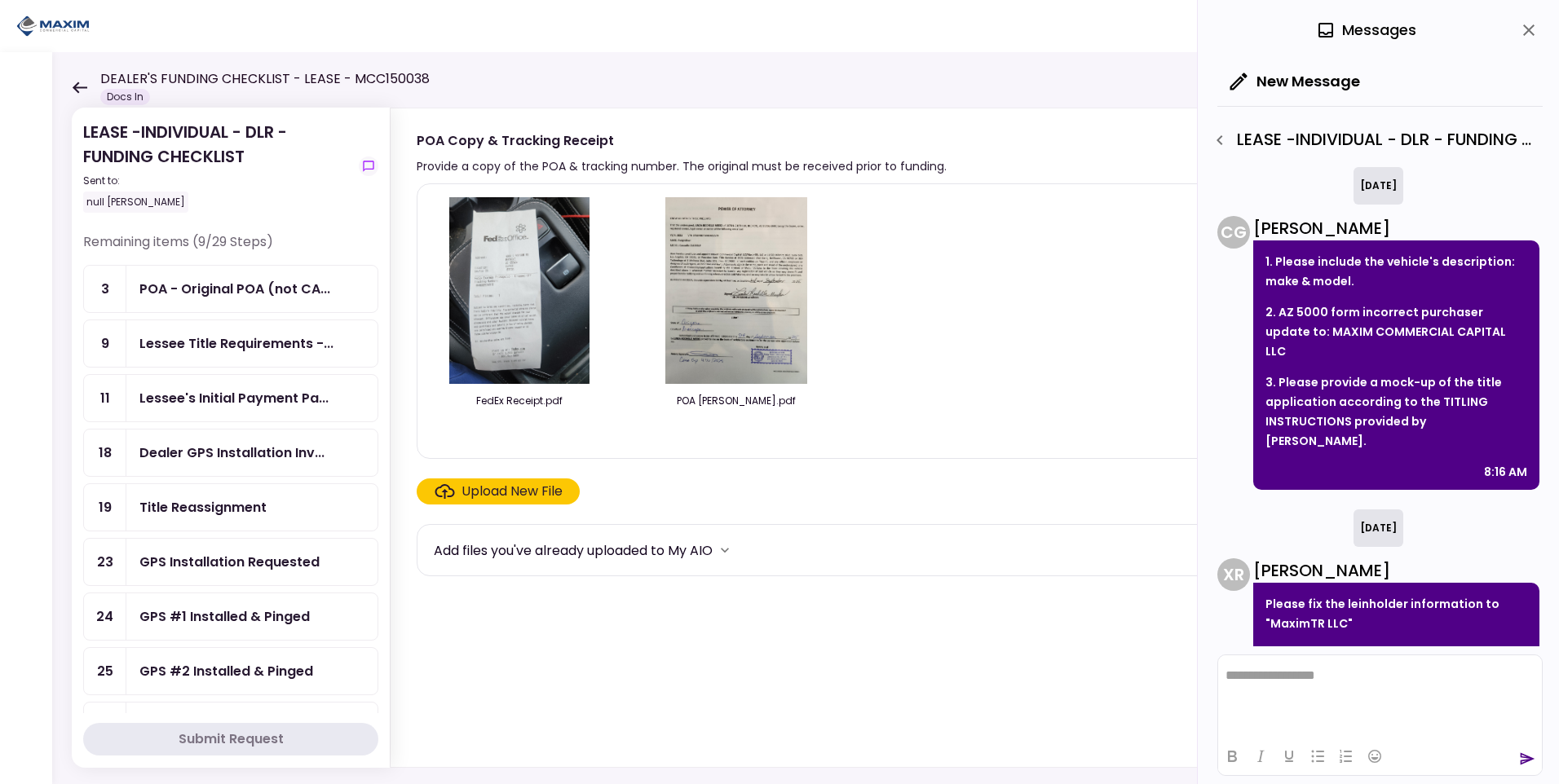
click at [76, 84] on icon at bounding box center [80, 87] width 15 height 12
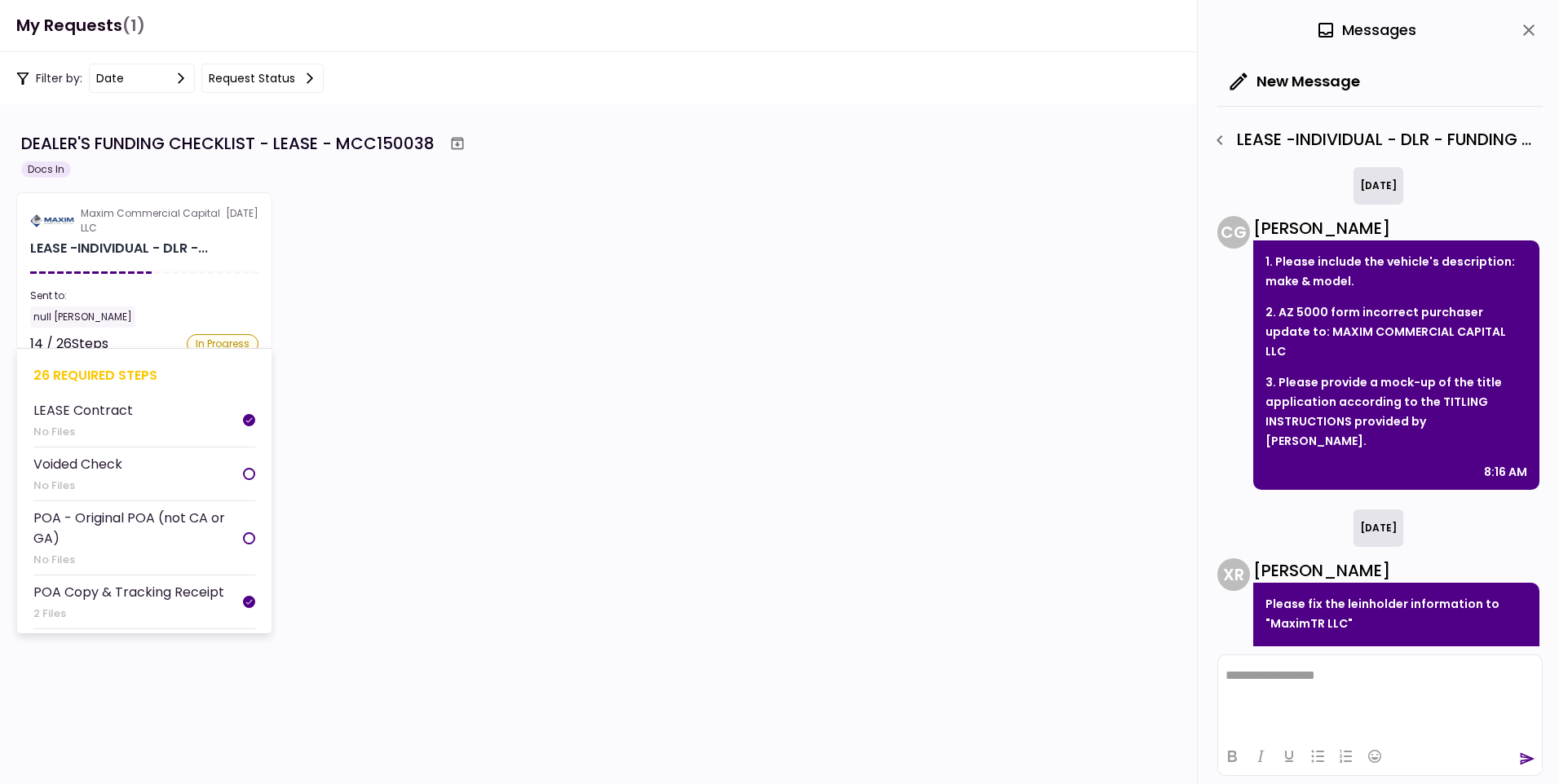
click at [125, 257] on div "LEASE -INDIVIDUAL - DLR -..." at bounding box center [118, 249] width 178 height 20
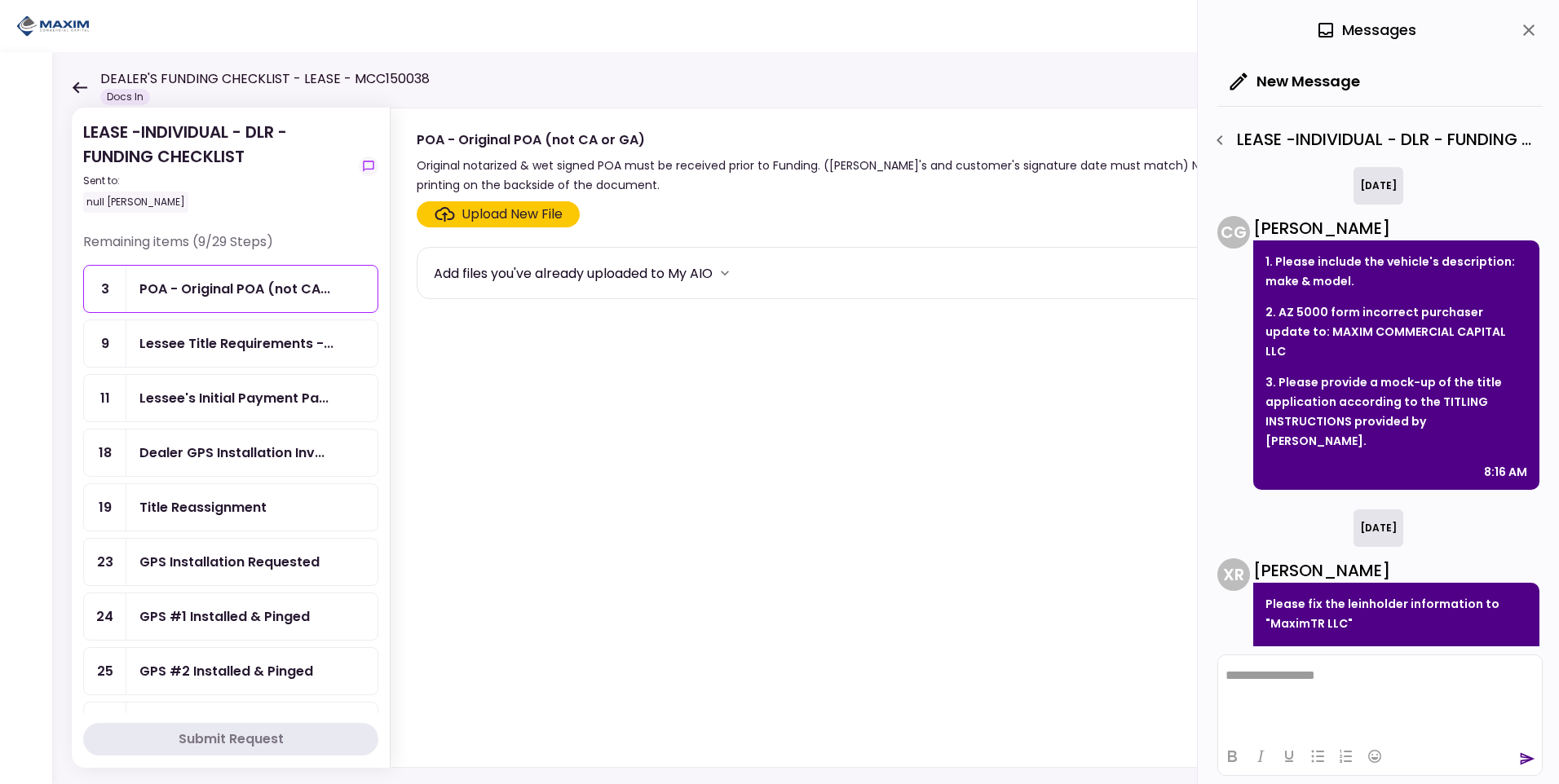
click at [1220, 144] on icon "button" at bounding box center [1220, 141] width 20 height 20
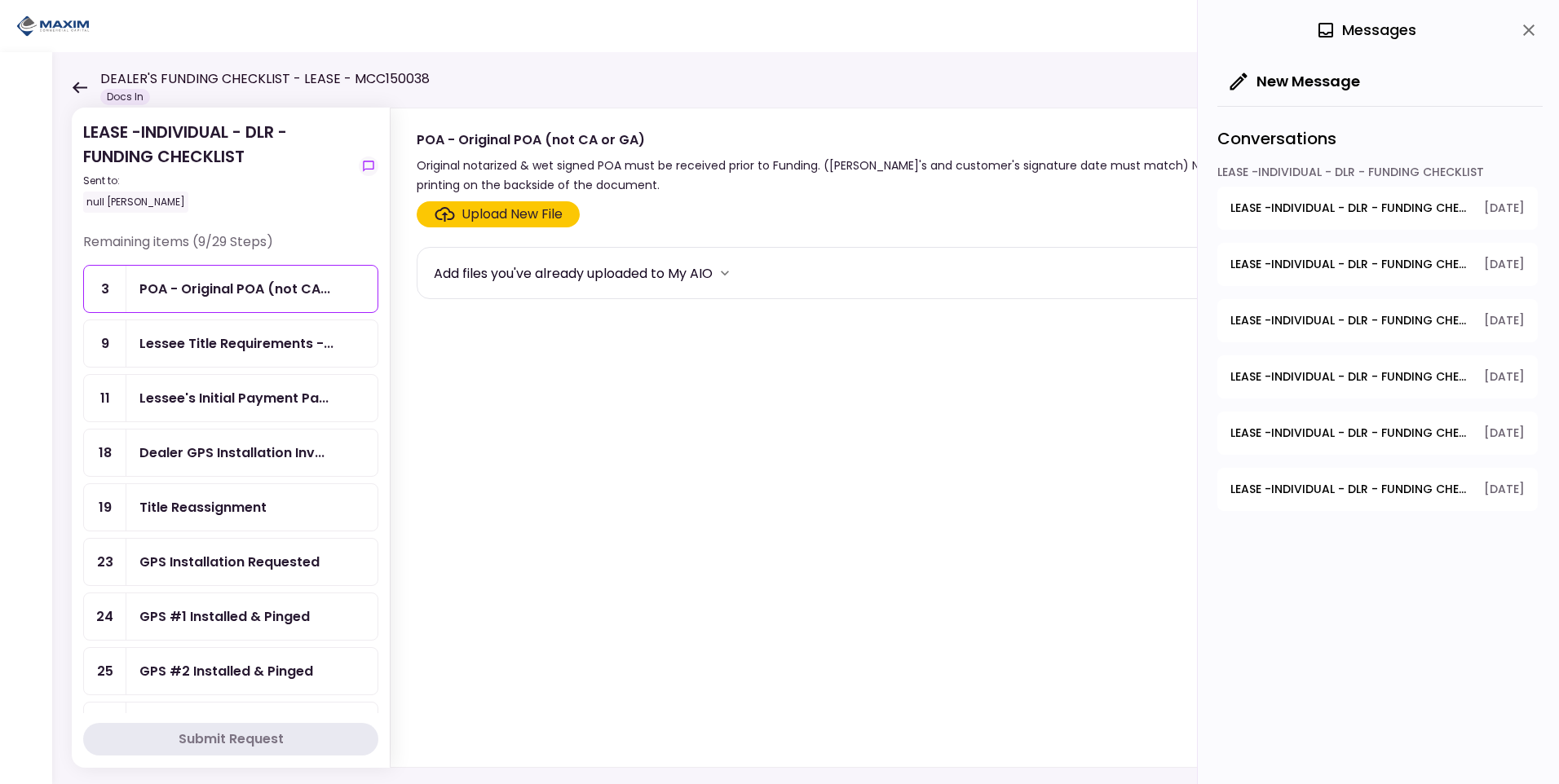
click at [1524, 35] on icon "close" at bounding box center [1529, 31] width 12 height 12
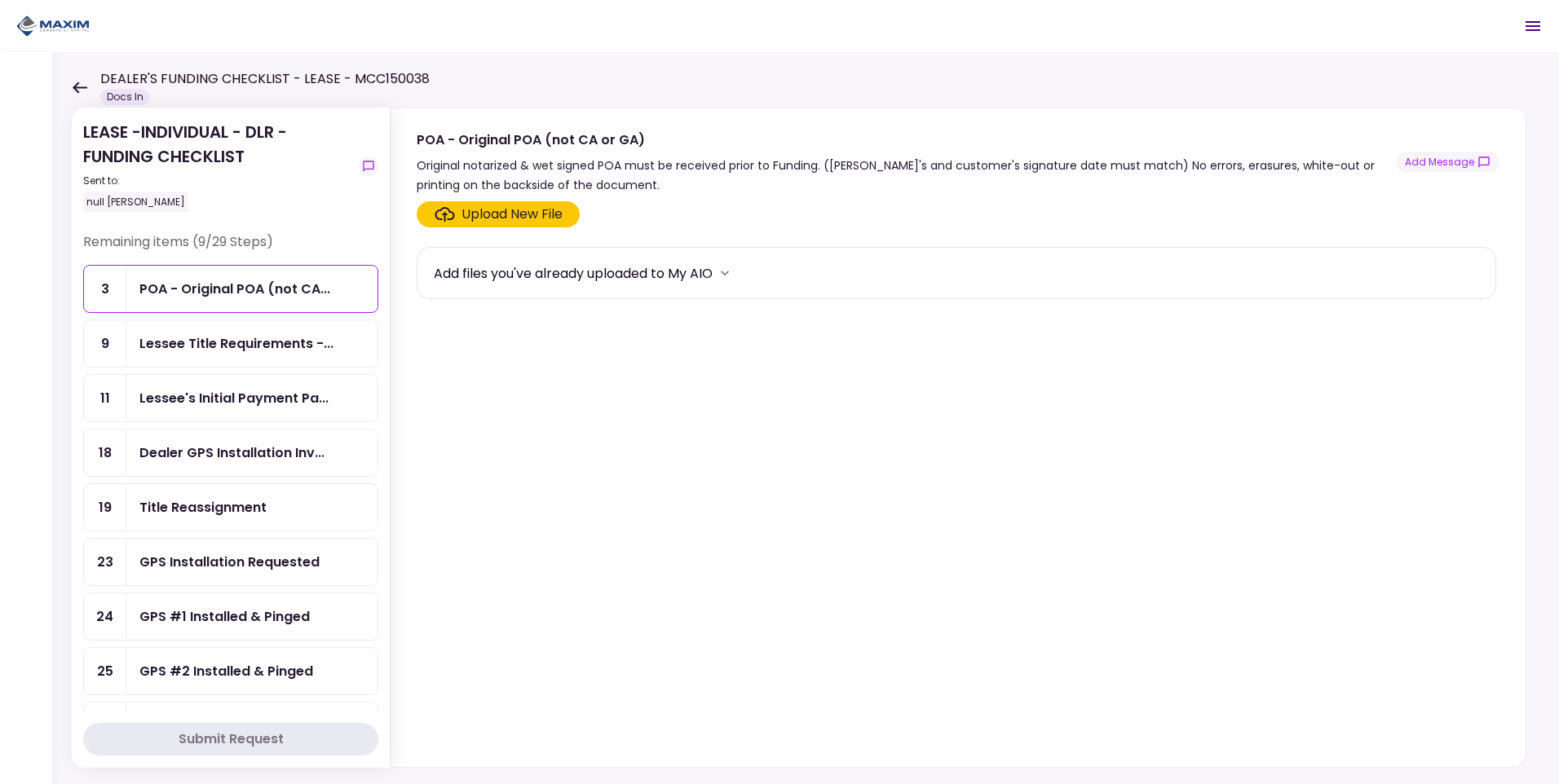
click at [70, 80] on div "LEASE -INDIVIDUAL - DLR - FUNDING CHECKLIST Sent to: null Rosa Gamboa Remaining…" at bounding box center [806, 418] width 1507 height 732
click at [76, 84] on icon at bounding box center [80, 87] width 15 height 12
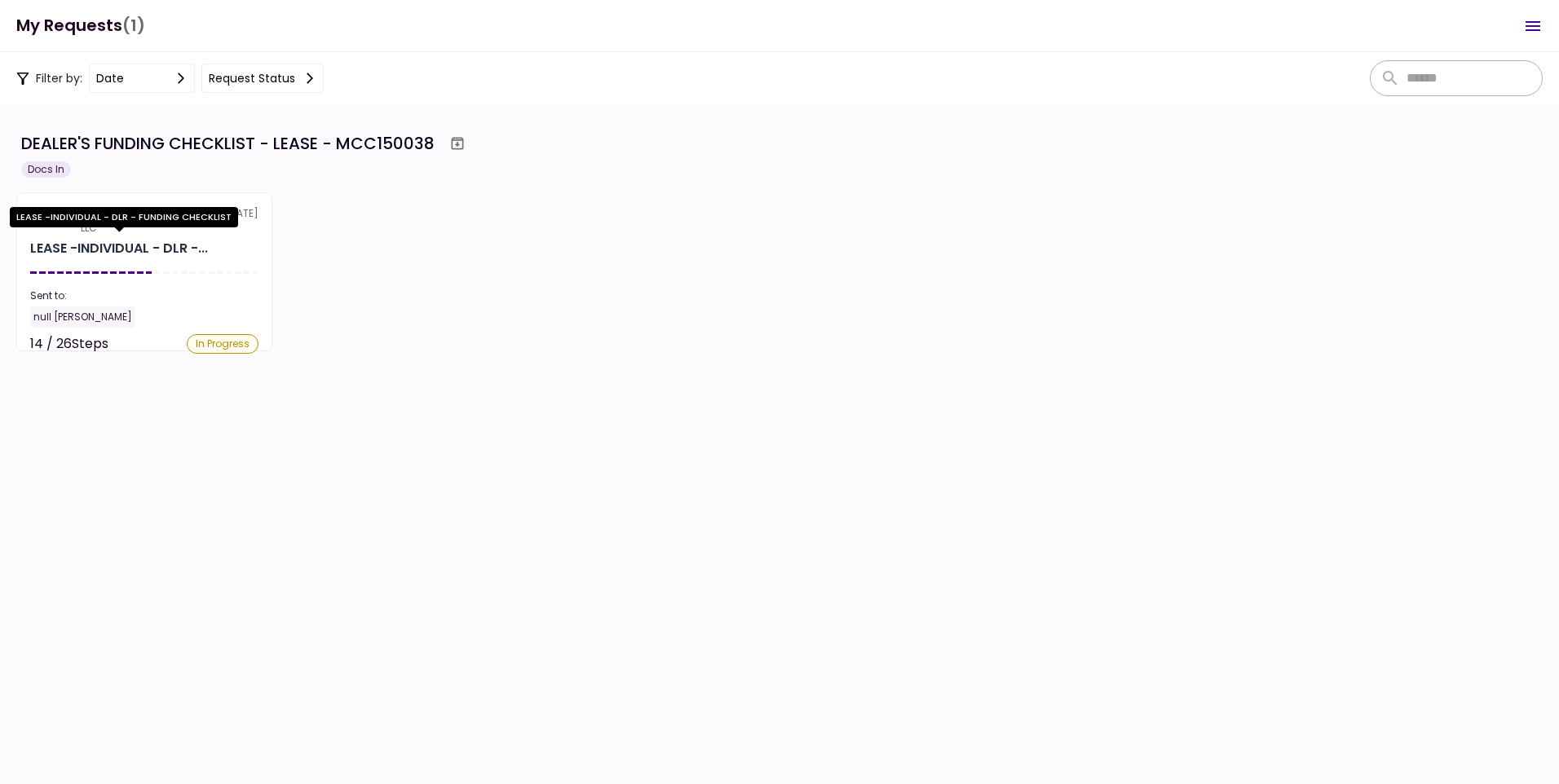
click at [146, 235] on div "LEASE -INDIVIDUAL - DLR - FUNDING CHECKLIST" at bounding box center [124, 223] width 229 height 31
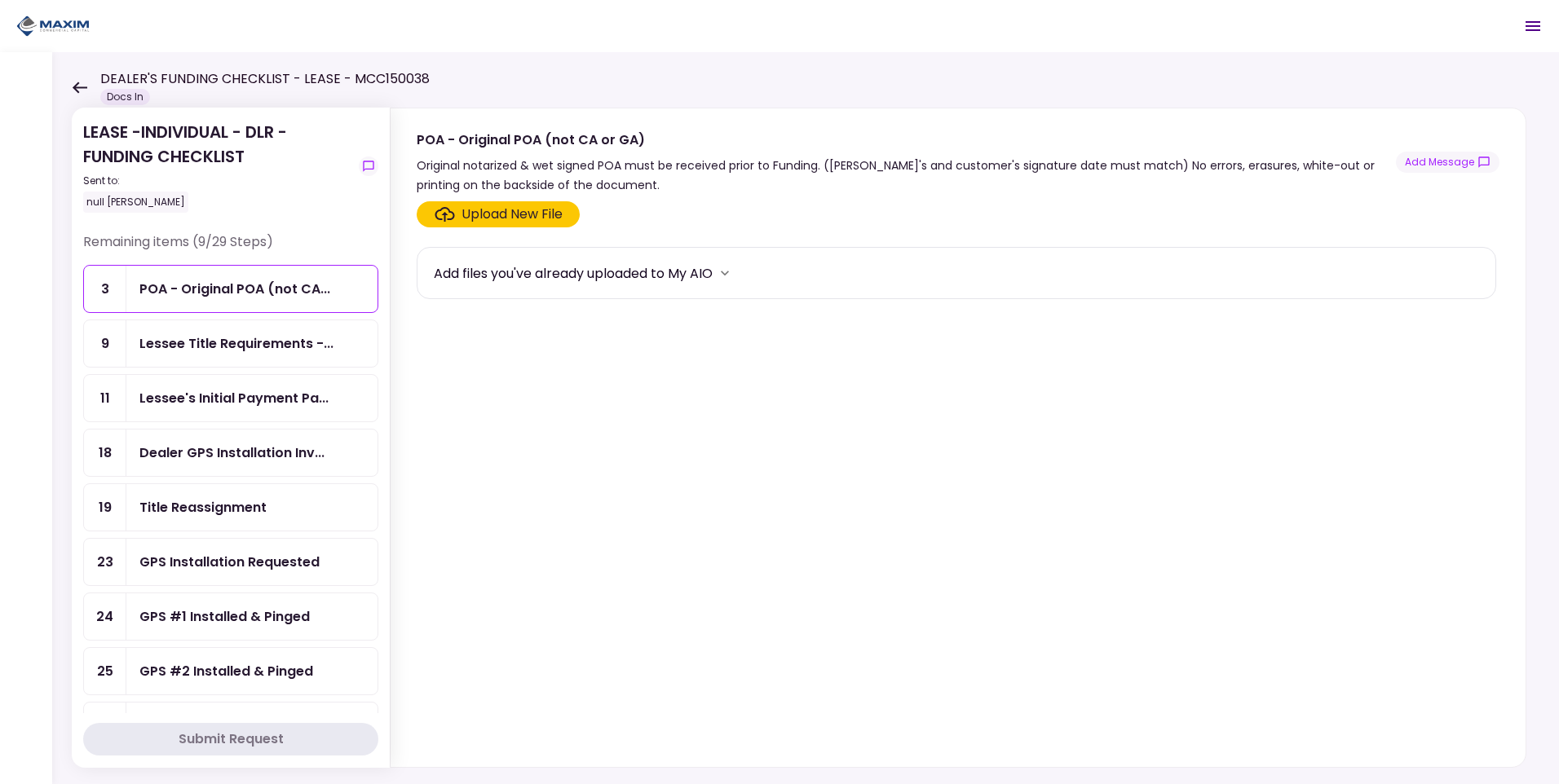
click at [71, 86] on div "LEASE -INDIVIDUAL - DLR - FUNDING CHECKLIST Sent to: null Rosa Gamboa Remaining…" at bounding box center [806, 418] width 1507 height 732
click at [81, 83] on icon at bounding box center [79, 87] width 16 height 12
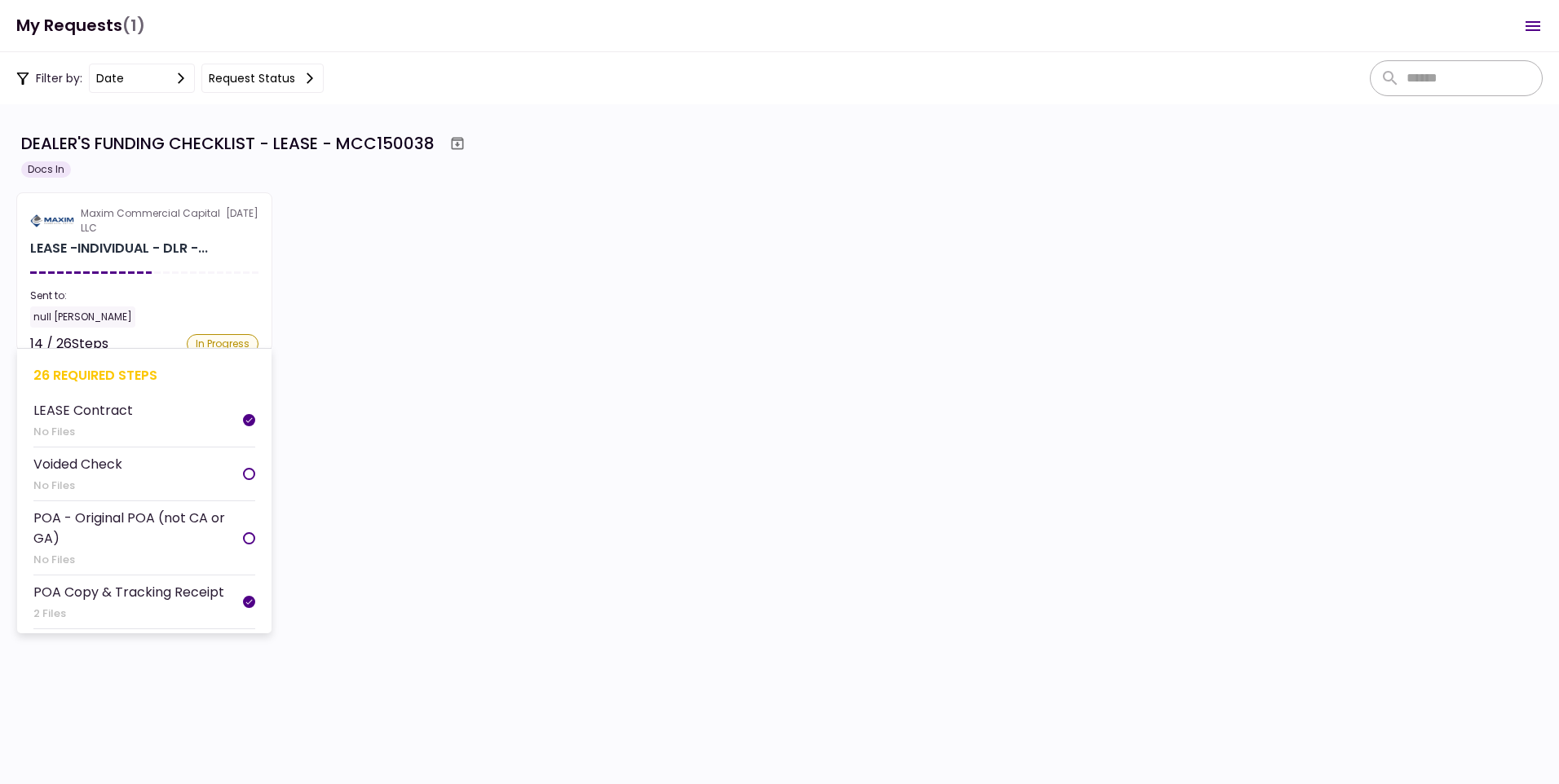
click at [223, 326] on div "null [PERSON_NAME]" at bounding box center [144, 317] width 229 height 22
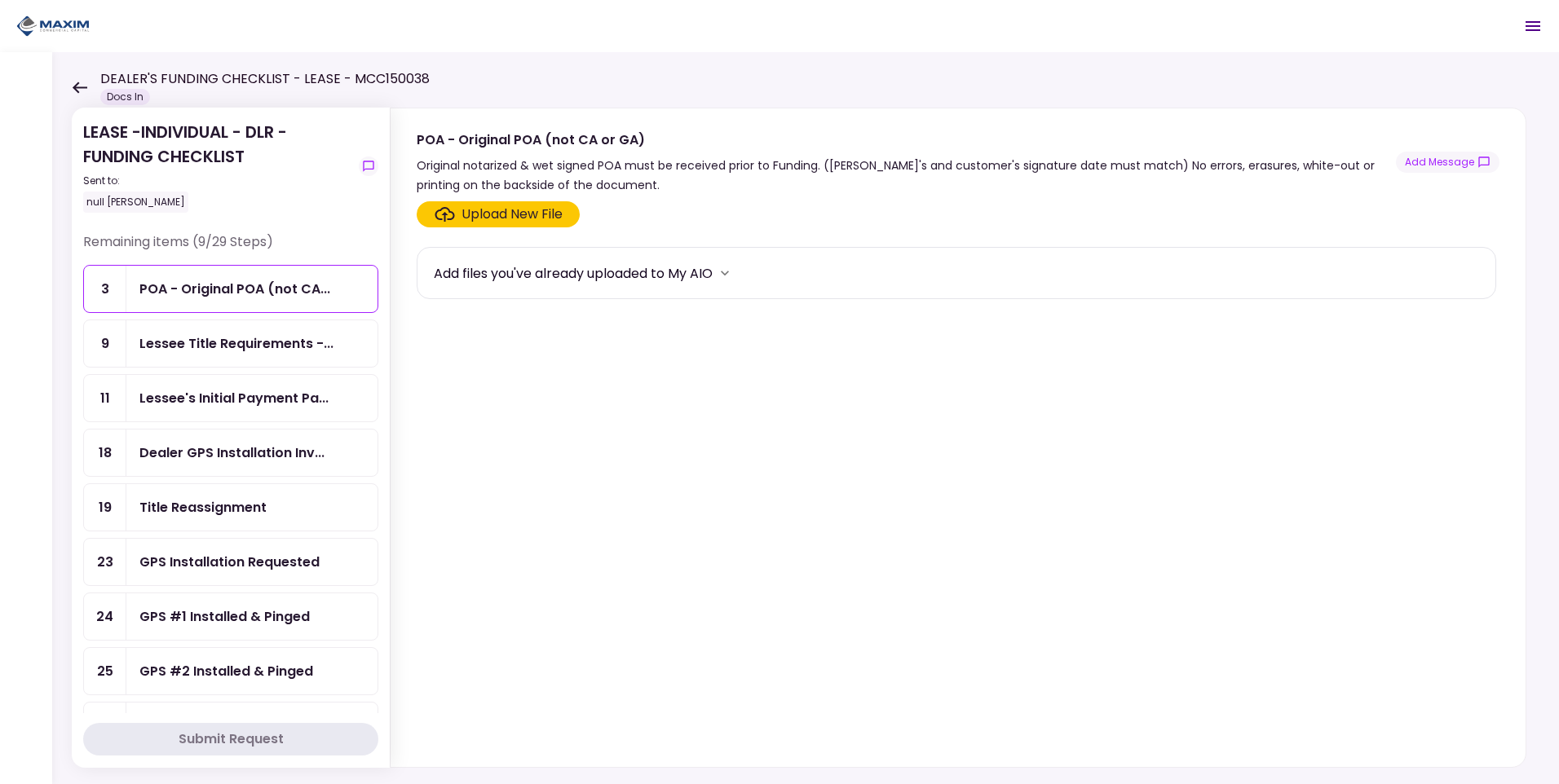
click at [78, 84] on icon at bounding box center [79, 87] width 16 height 12
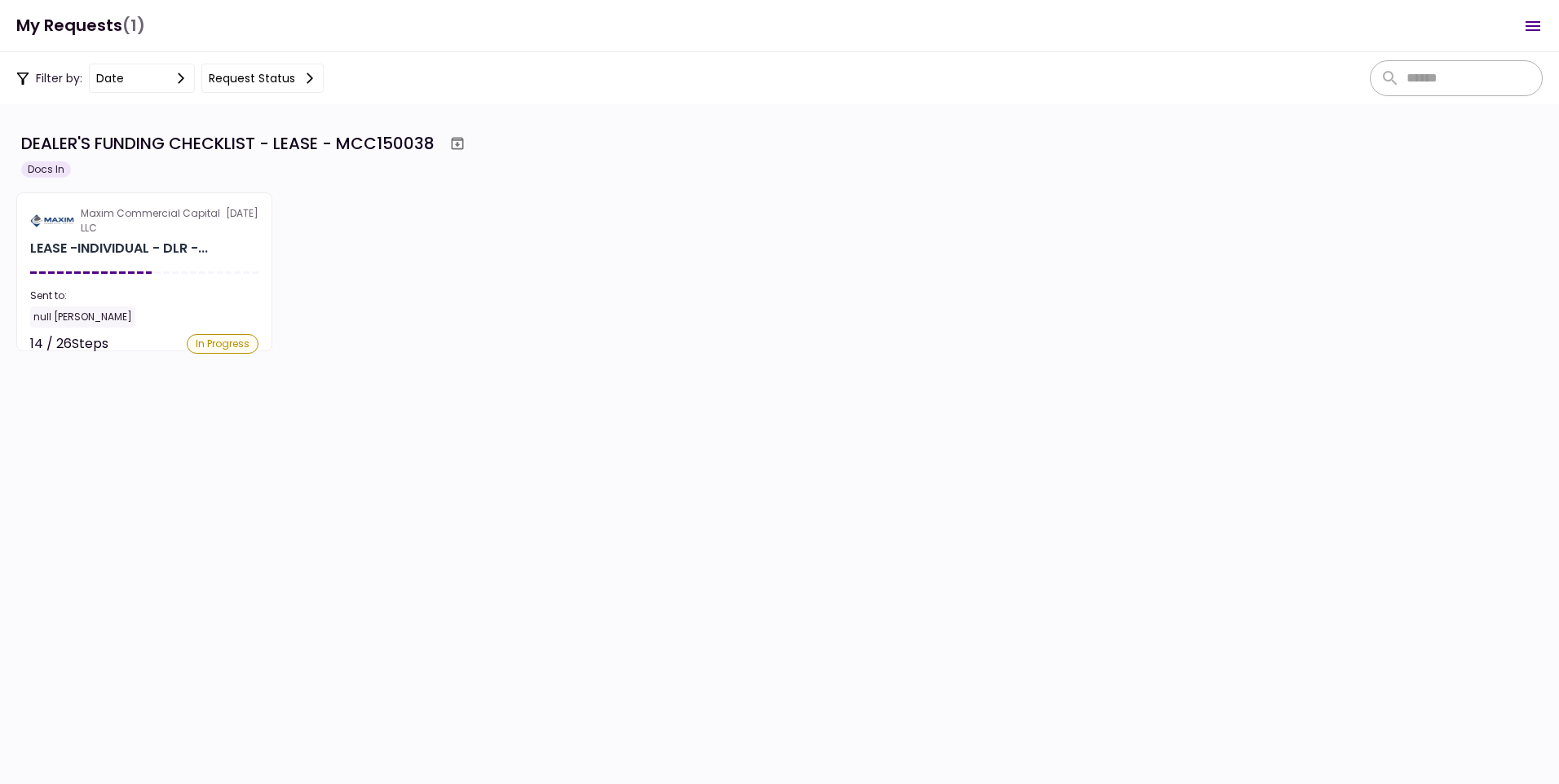
click at [939, 459] on section "DEALER'S FUNDING CHECKLIST - LEASE - MCC150038 Docs In Maxim Commercial Capital…" at bounding box center [779, 444] width 1559 height 680
click at [149, 141] on div "DEALER'S FUNDING CHECKLIST - LEASE - MCC150038" at bounding box center [228, 144] width 413 height 25
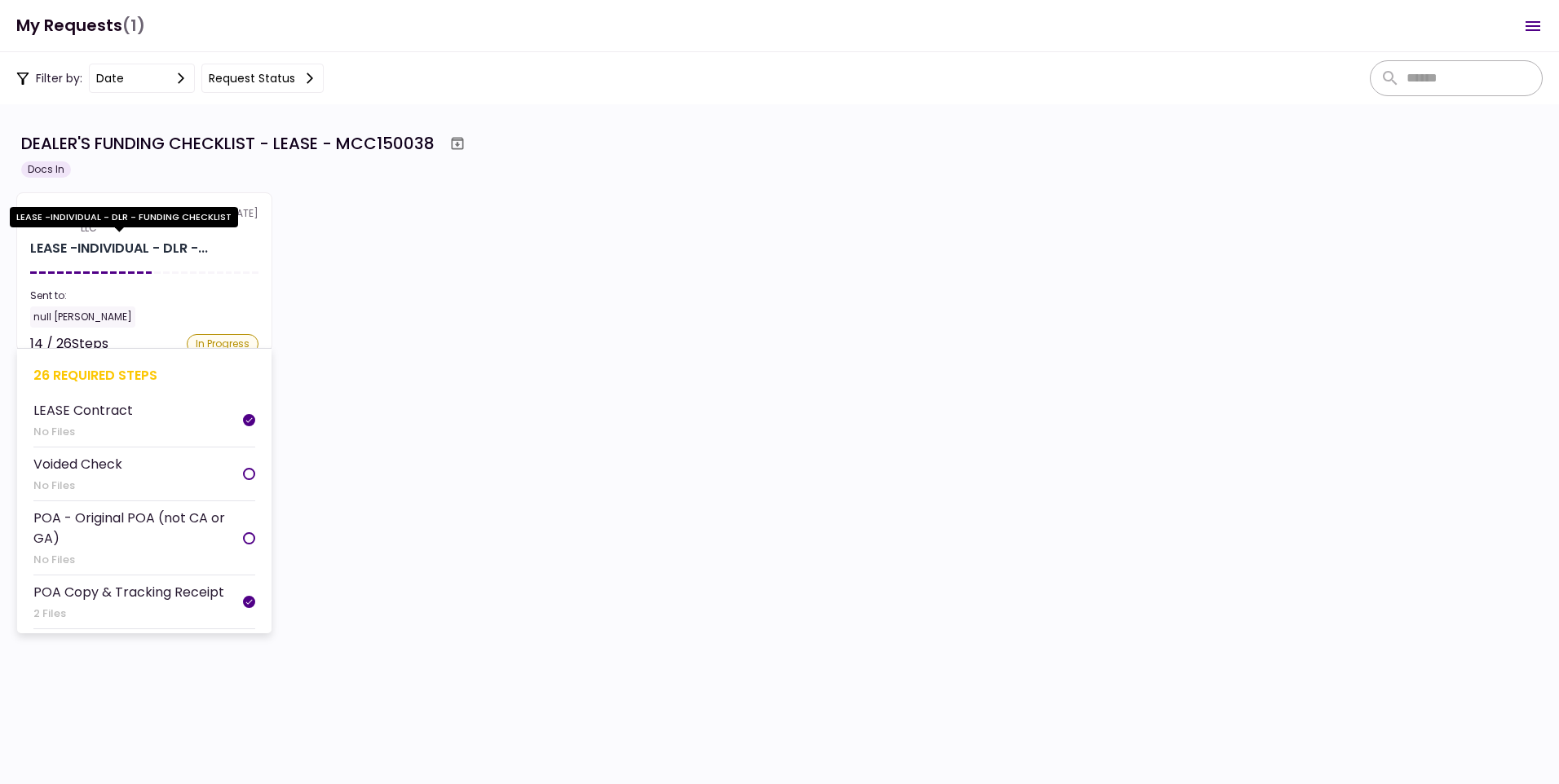
click at [68, 243] on div "LEASE -INDIVIDUAL - DLR -..." at bounding box center [118, 249] width 178 height 20
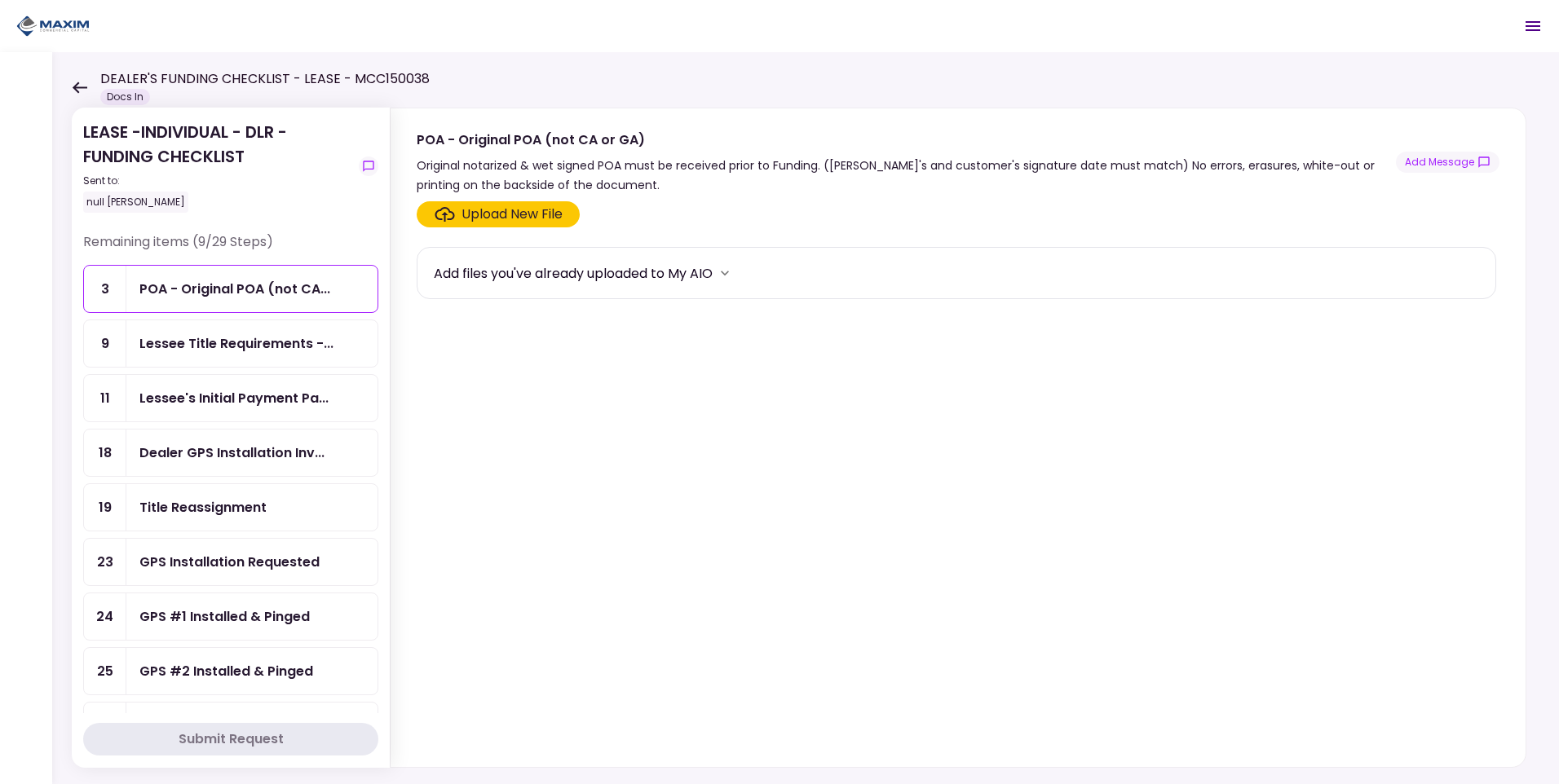
click at [71, 85] on div "LEASE -INDIVIDUAL - DLR - FUNDING CHECKLIST Sent to: null Rosa Gamboa Remaining…" at bounding box center [806, 418] width 1507 height 732
click at [81, 82] on icon at bounding box center [79, 87] width 16 height 12
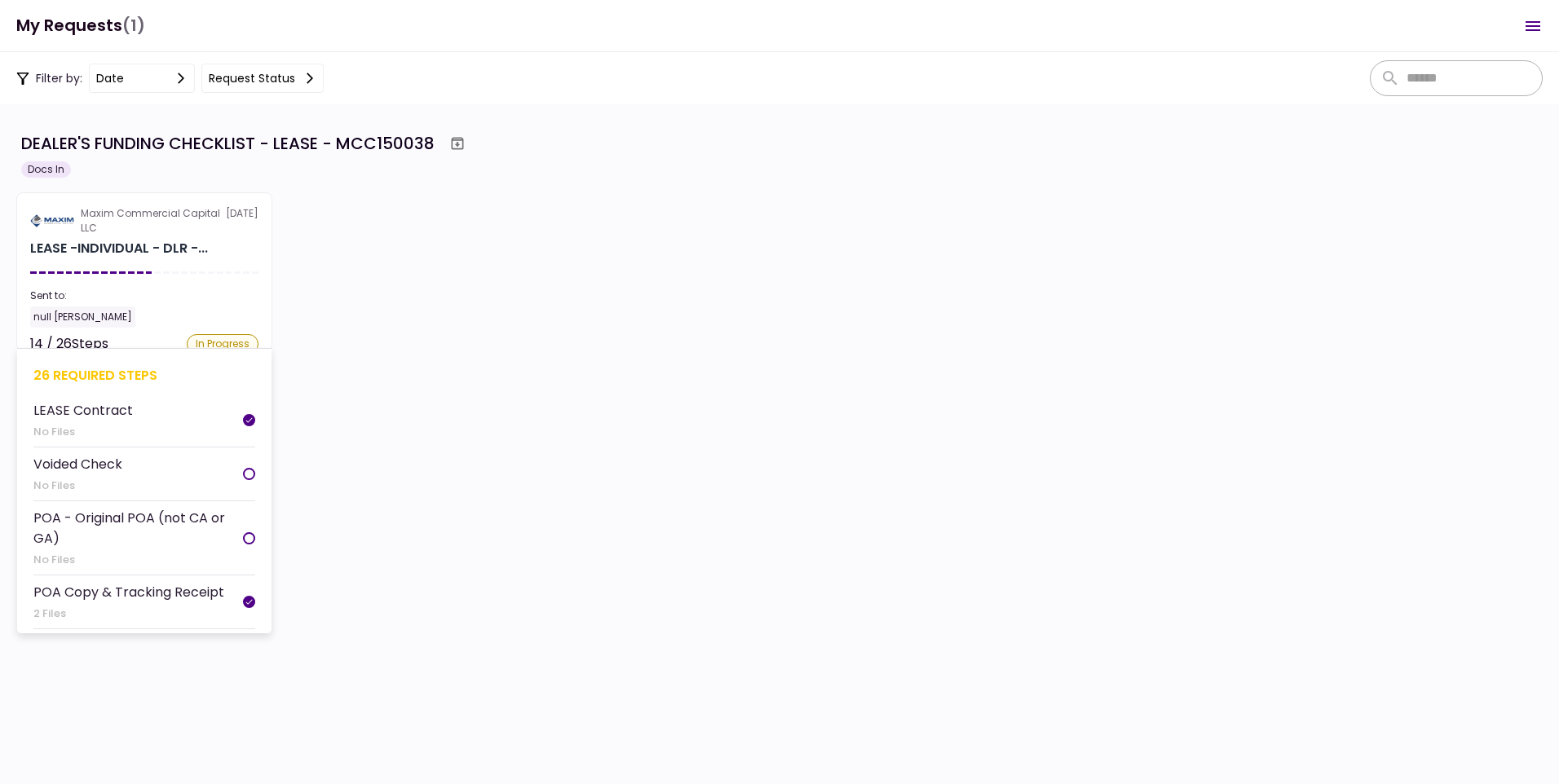
click at [204, 305] on div "Sent to: null Rosa Gamboa" at bounding box center [144, 308] width 229 height 39
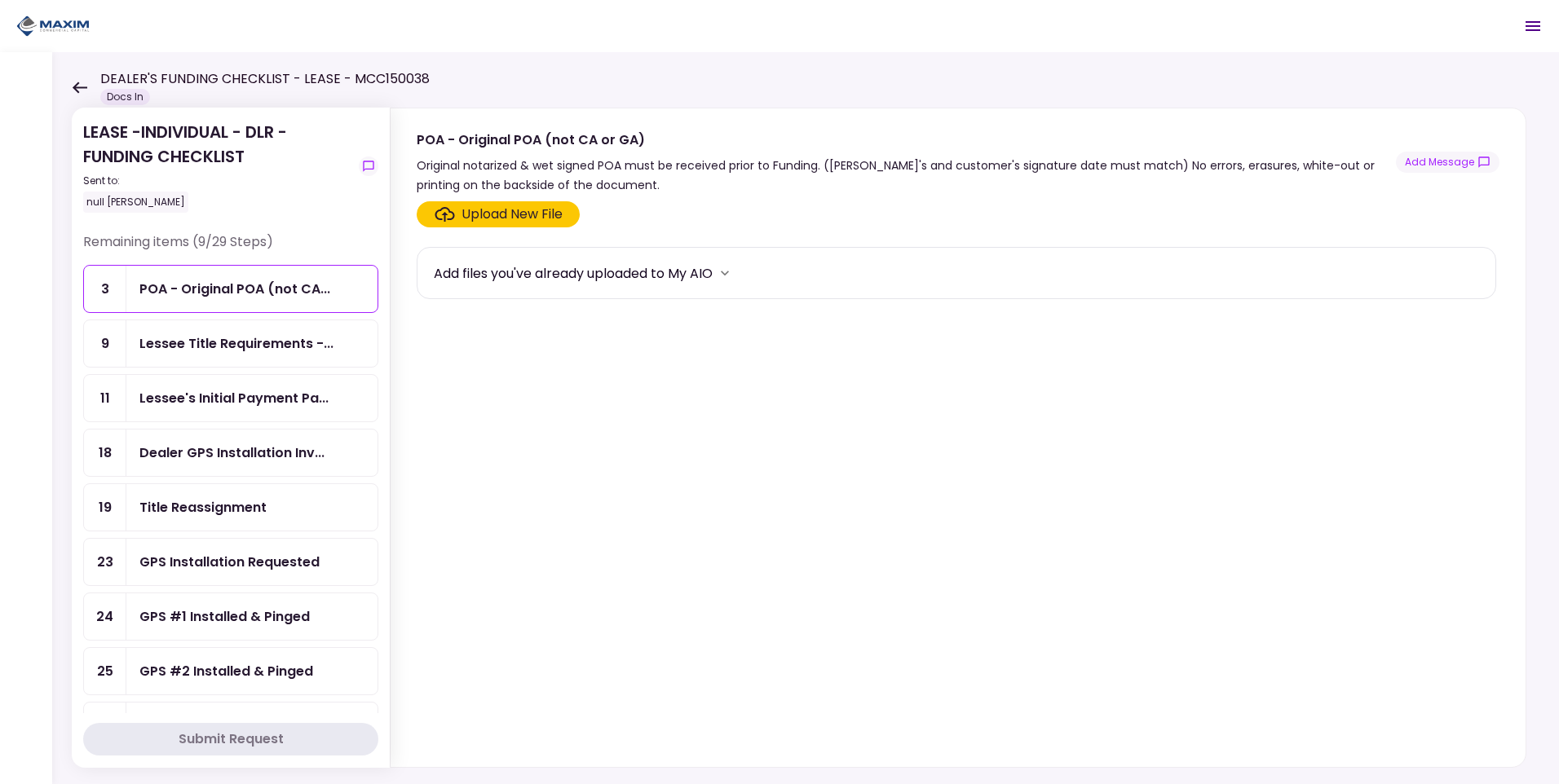
click at [1533, 27] on icon "Open menu" at bounding box center [1533, 26] width 15 height 10
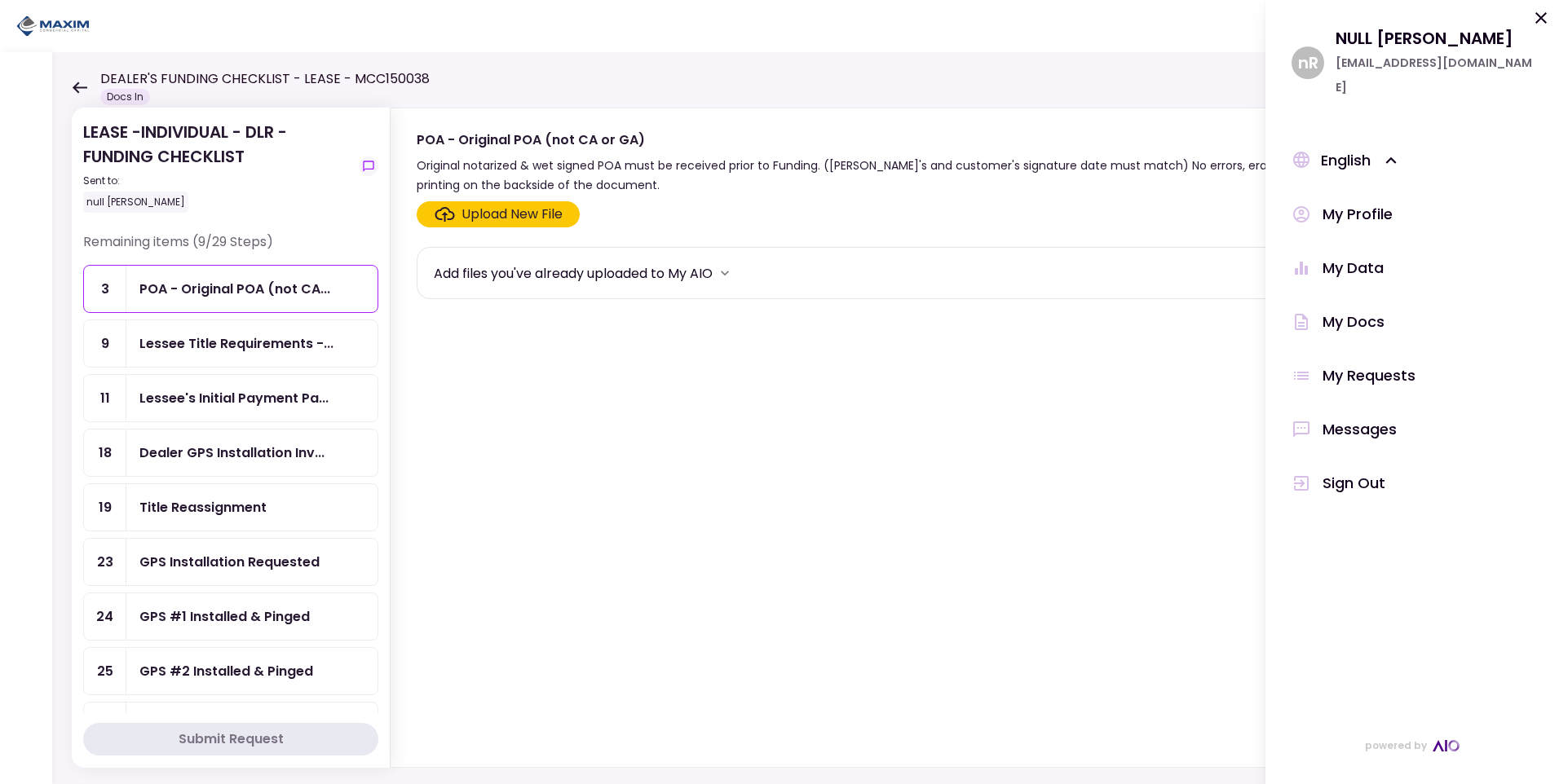
click at [1540, 19] on icon at bounding box center [1542, 18] width 12 height 12
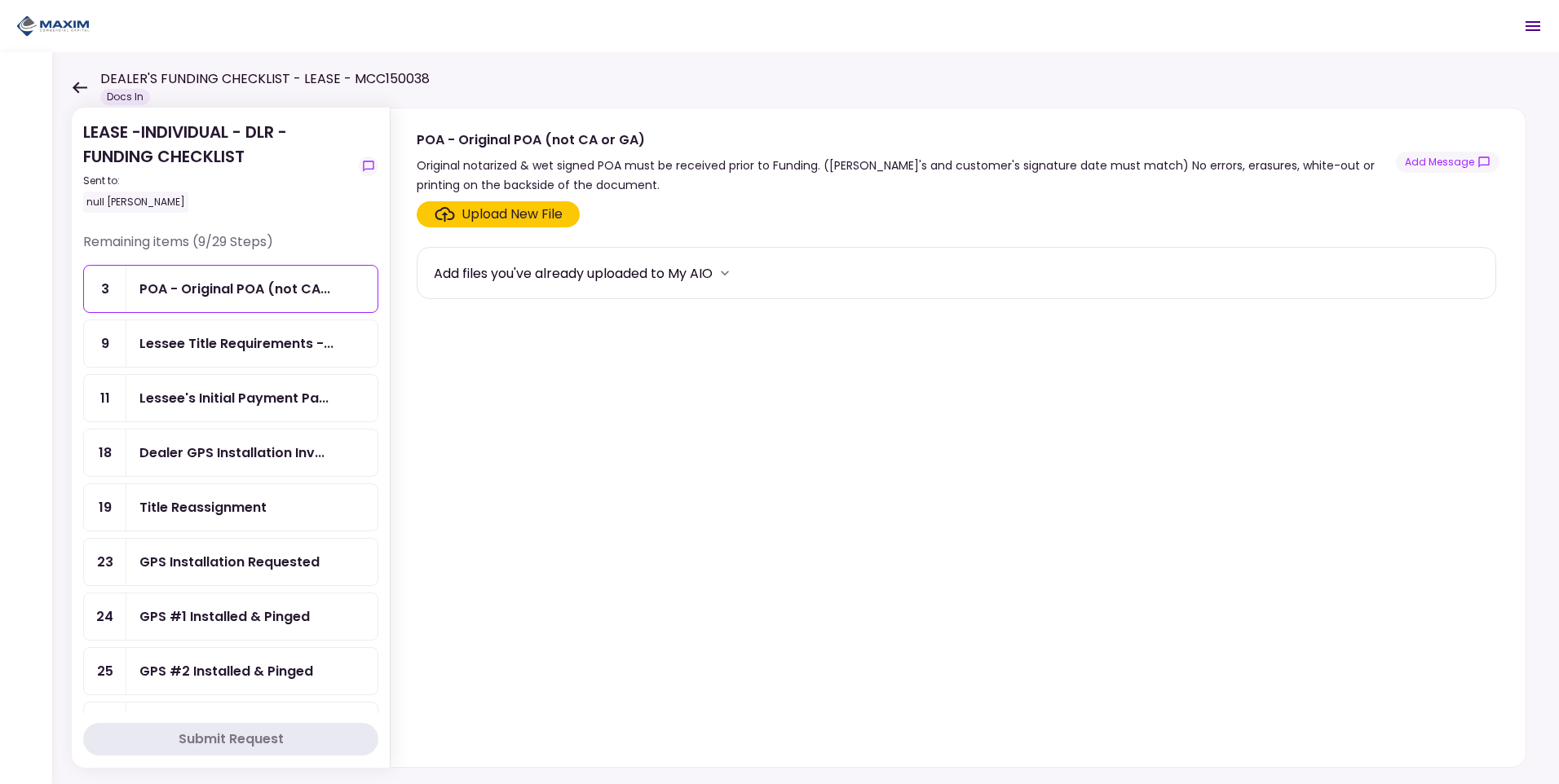
click at [85, 89] on icon at bounding box center [79, 87] width 16 height 12
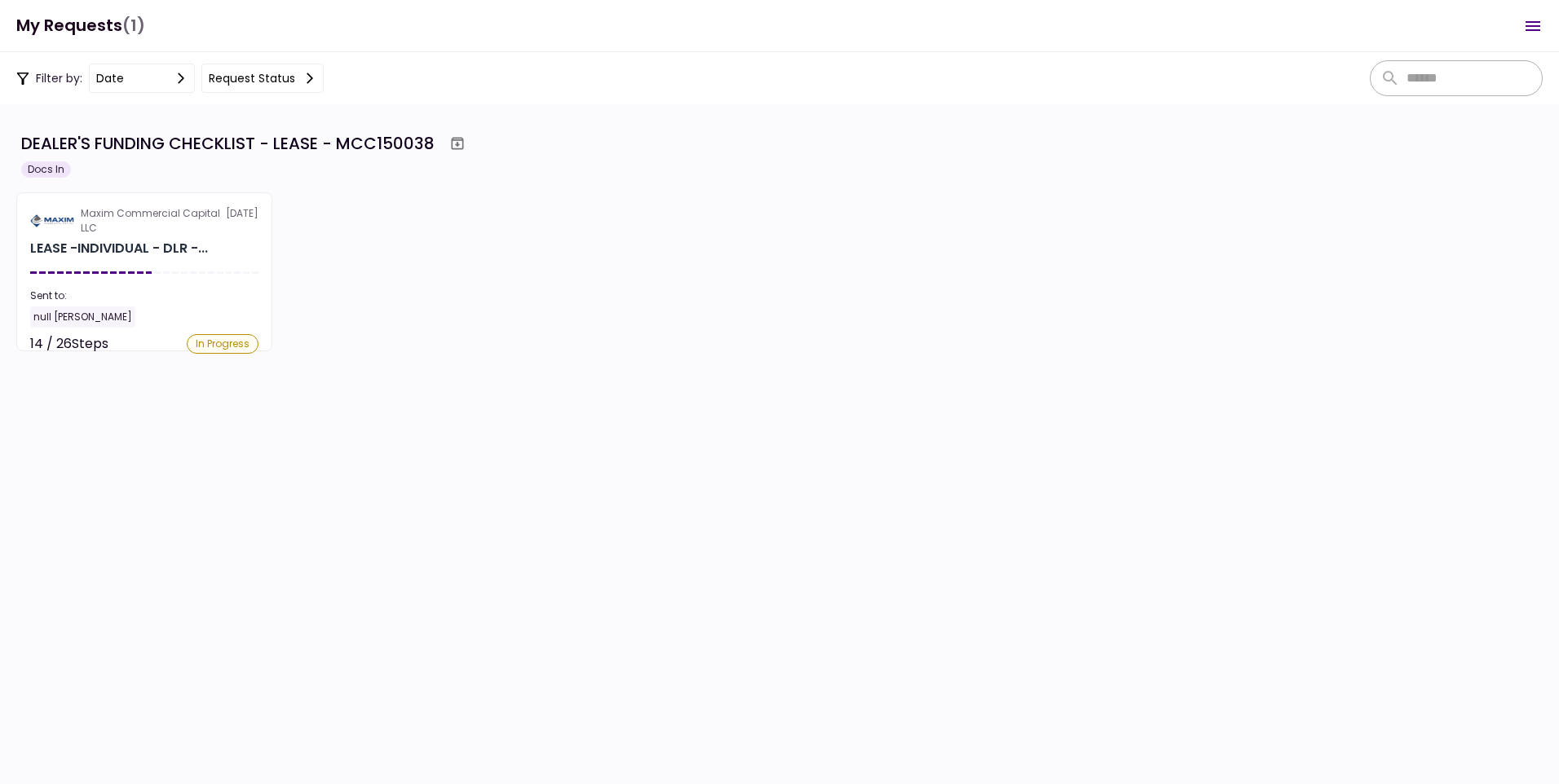
click at [245, 76] on button "Request status" at bounding box center [262, 78] width 123 height 29
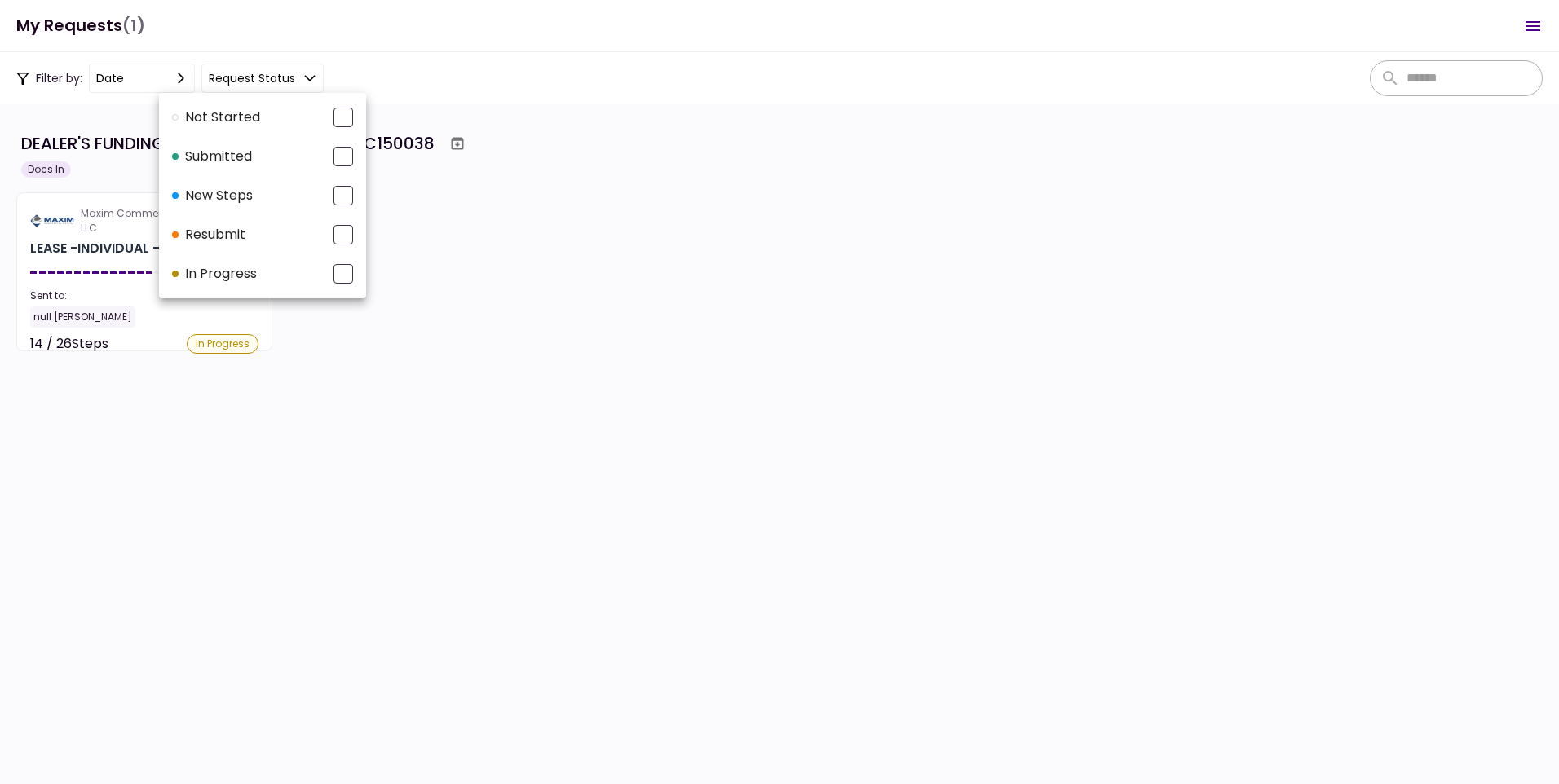
click at [159, 70] on div at bounding box center [779, 392] width 1559 height 784
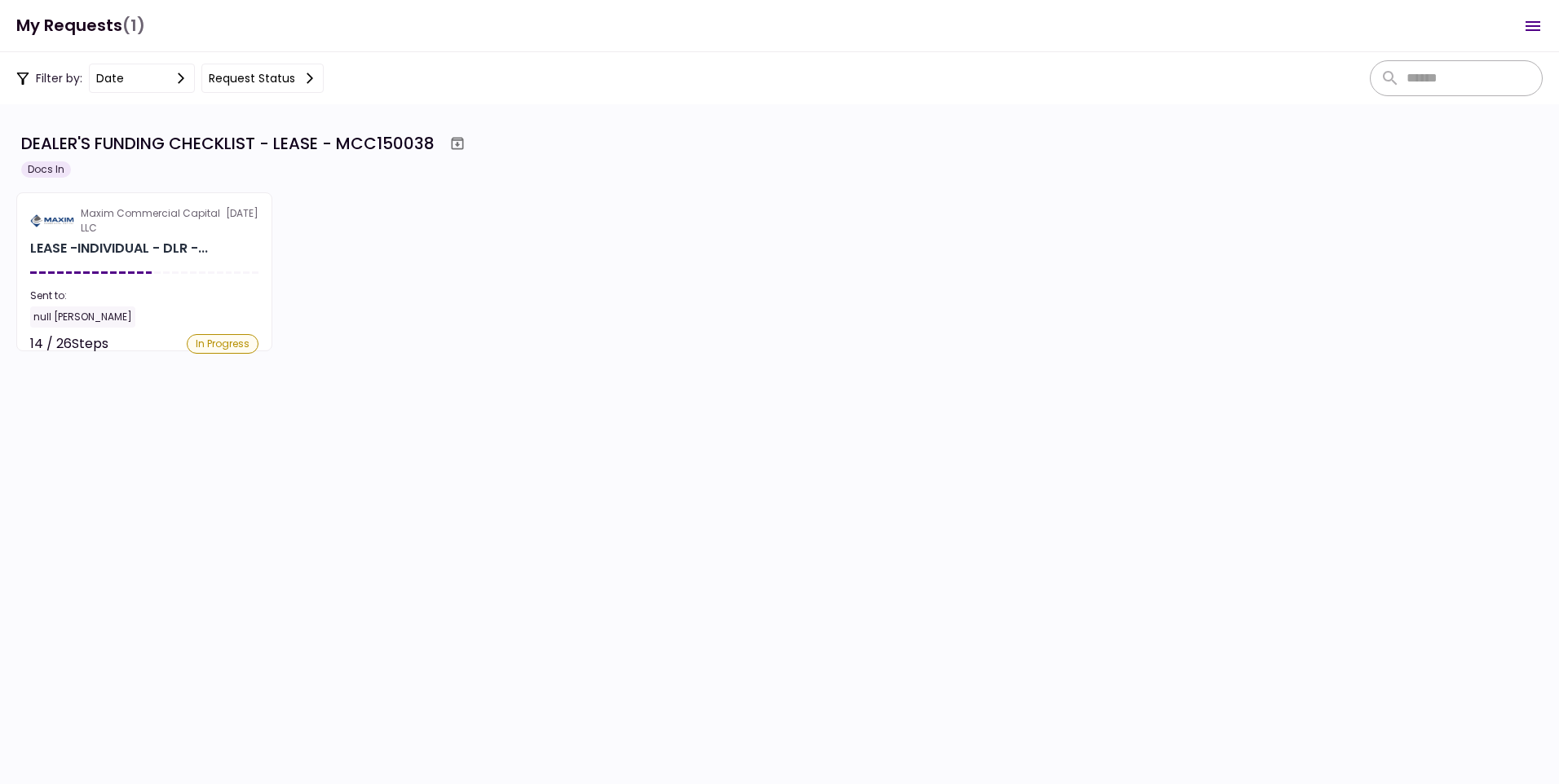
click at [244, 79] on button "Request status" at bounding box center [262, 78] width 123 height 29
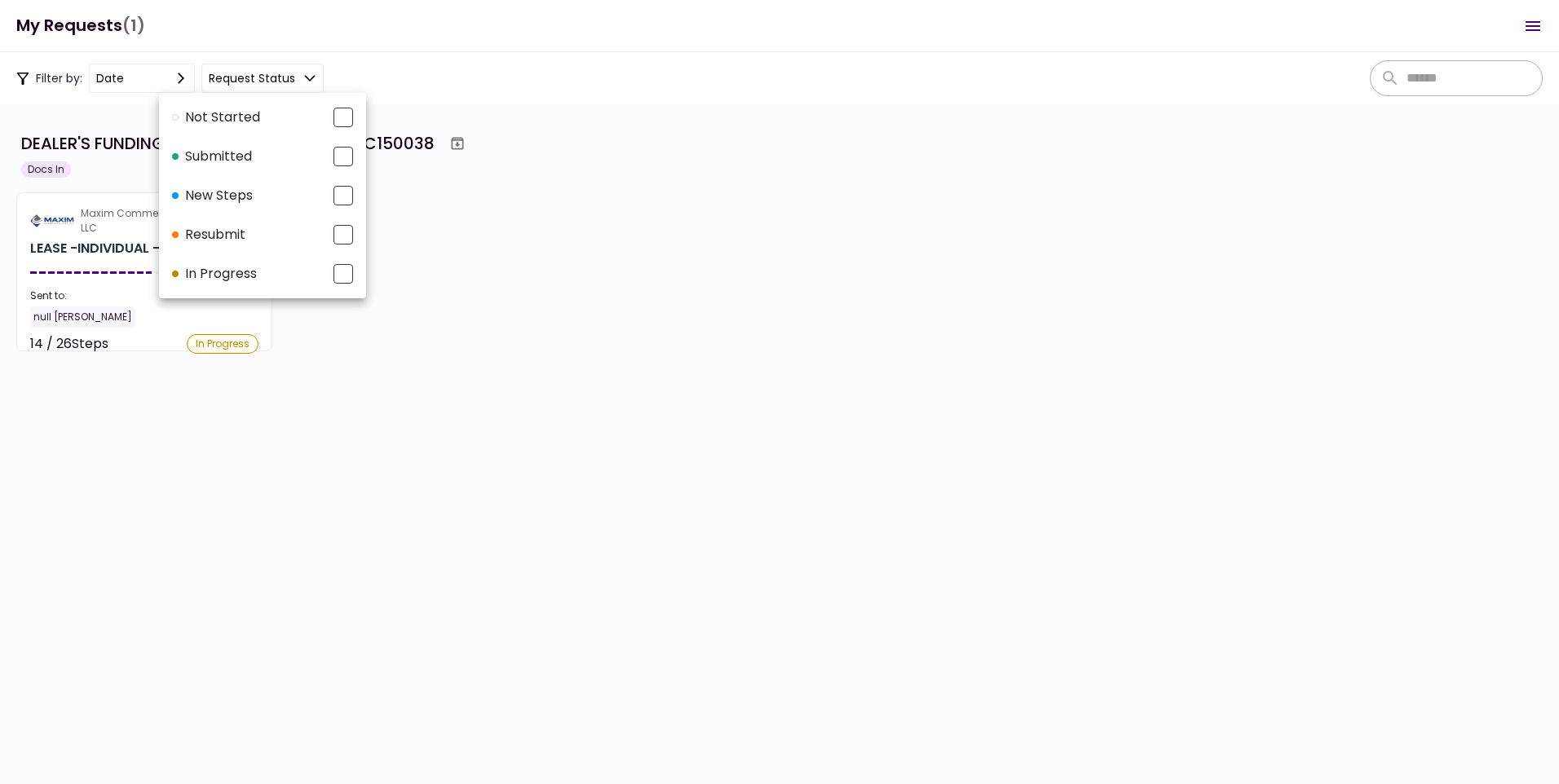
click at [86, 240] on div at bounding box center [779, 392] width 1559 height 784
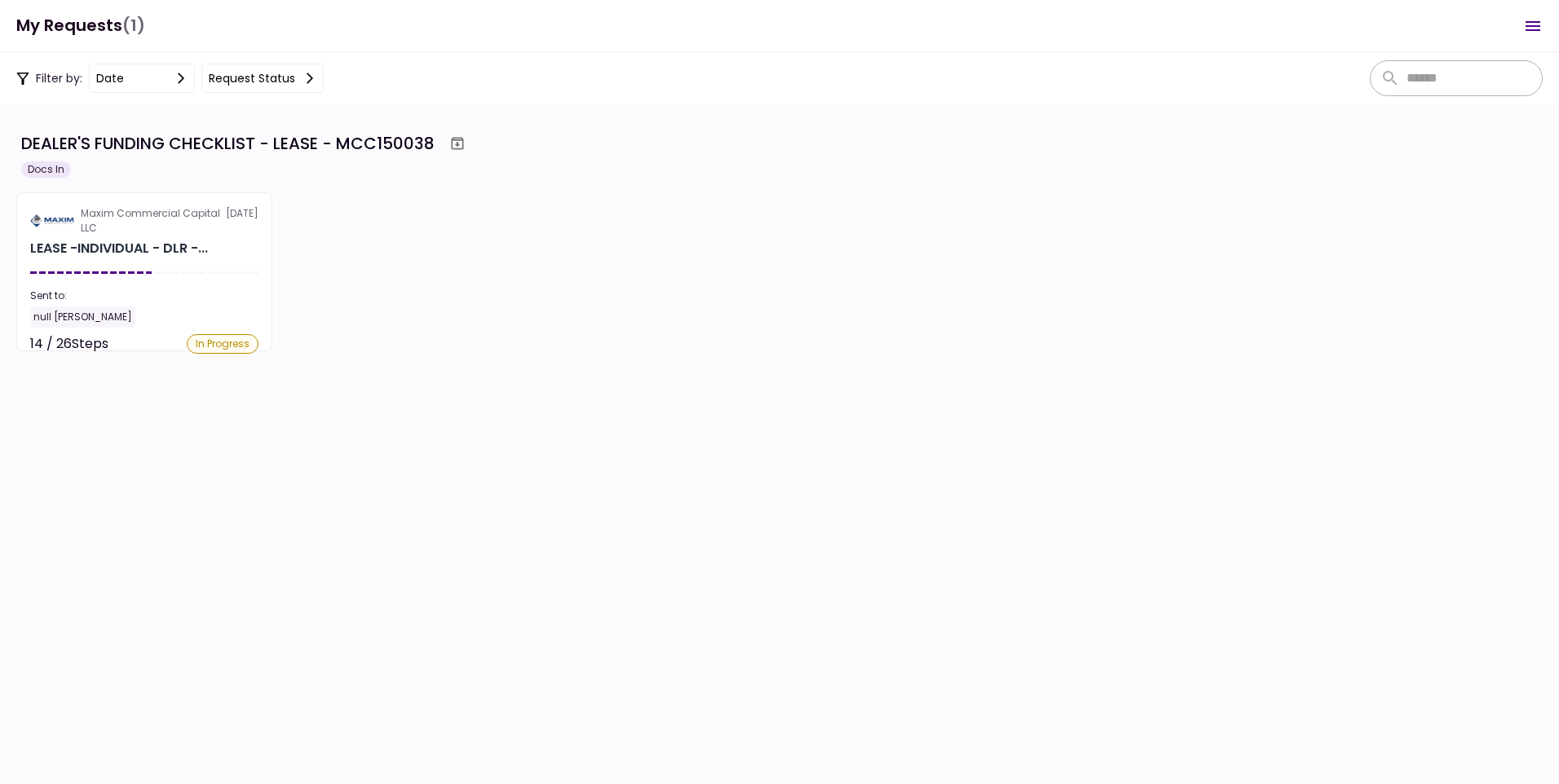
click at [74, 283] on section "Maxim Commercial Capital LLC 4 Sep LEASE -INDIVIDUAL - DLR -... Sent to: null R…" at bounding box center [144, 272] width 256 height 159
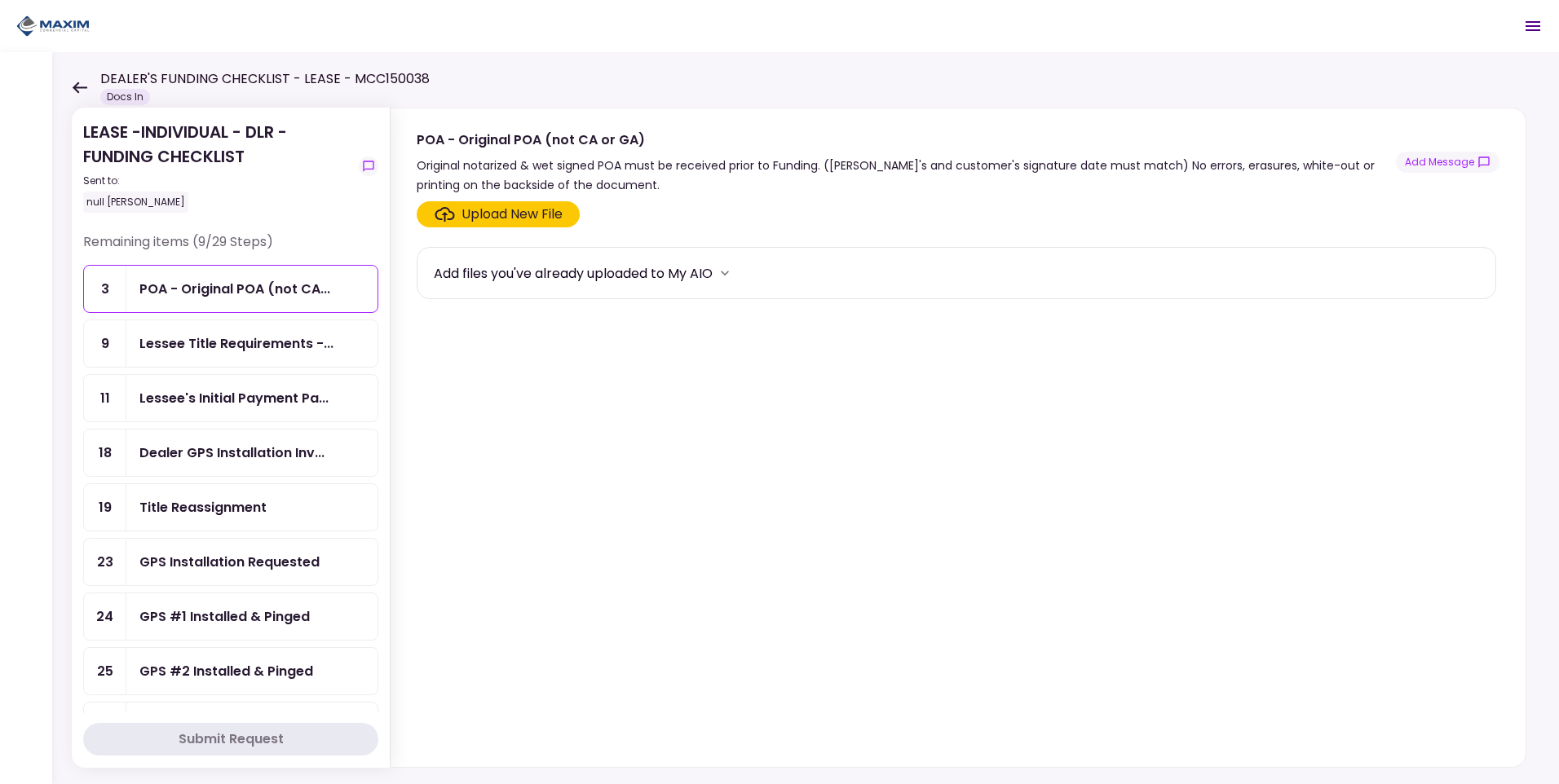
click at [77, 86] on icon at bounding box center [80, 87] width 15 height 12
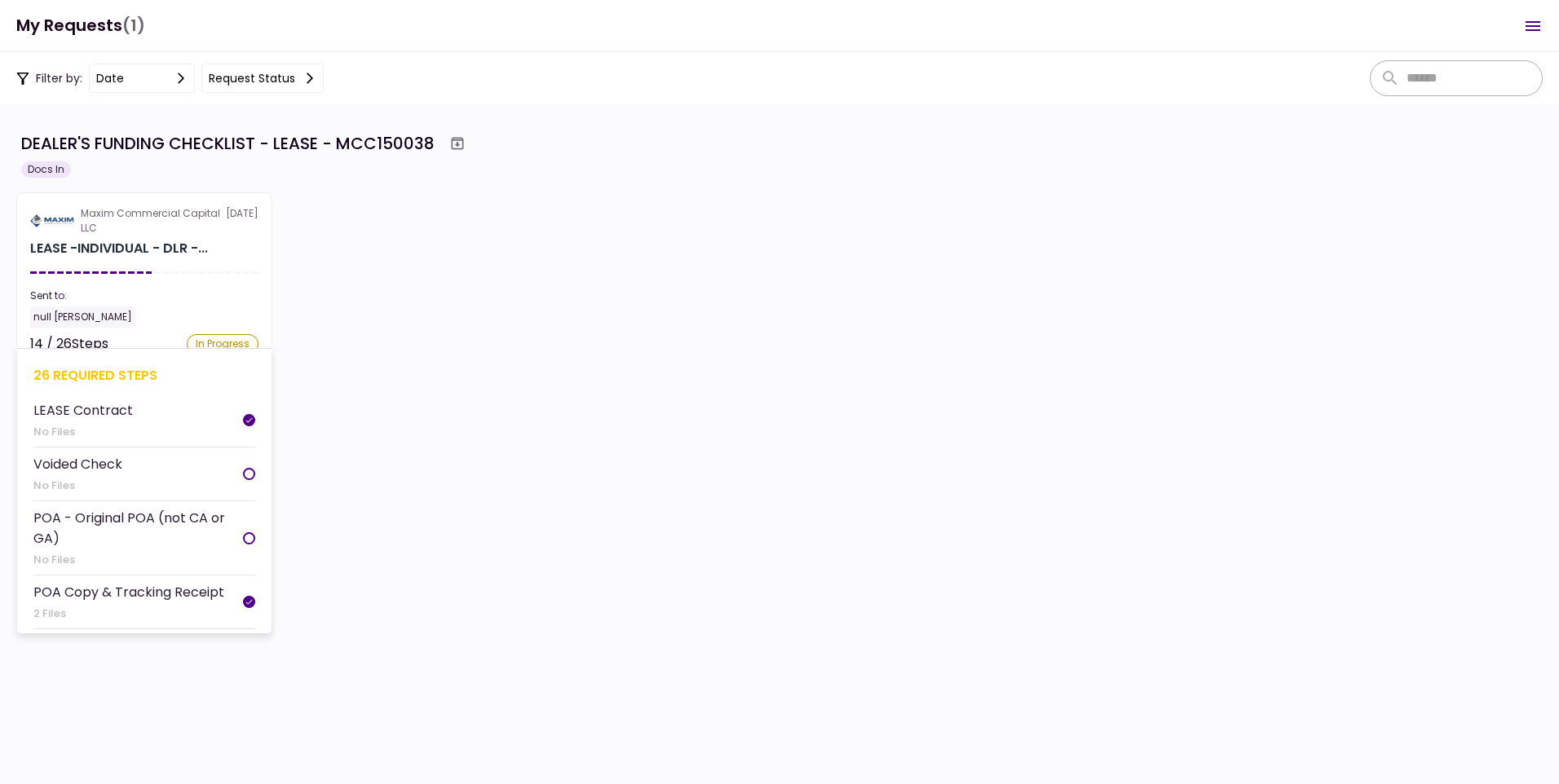
click at [189, 319] on div "null [PERSON_NAME]" at bounding box center [144, 317] width 229 height 22
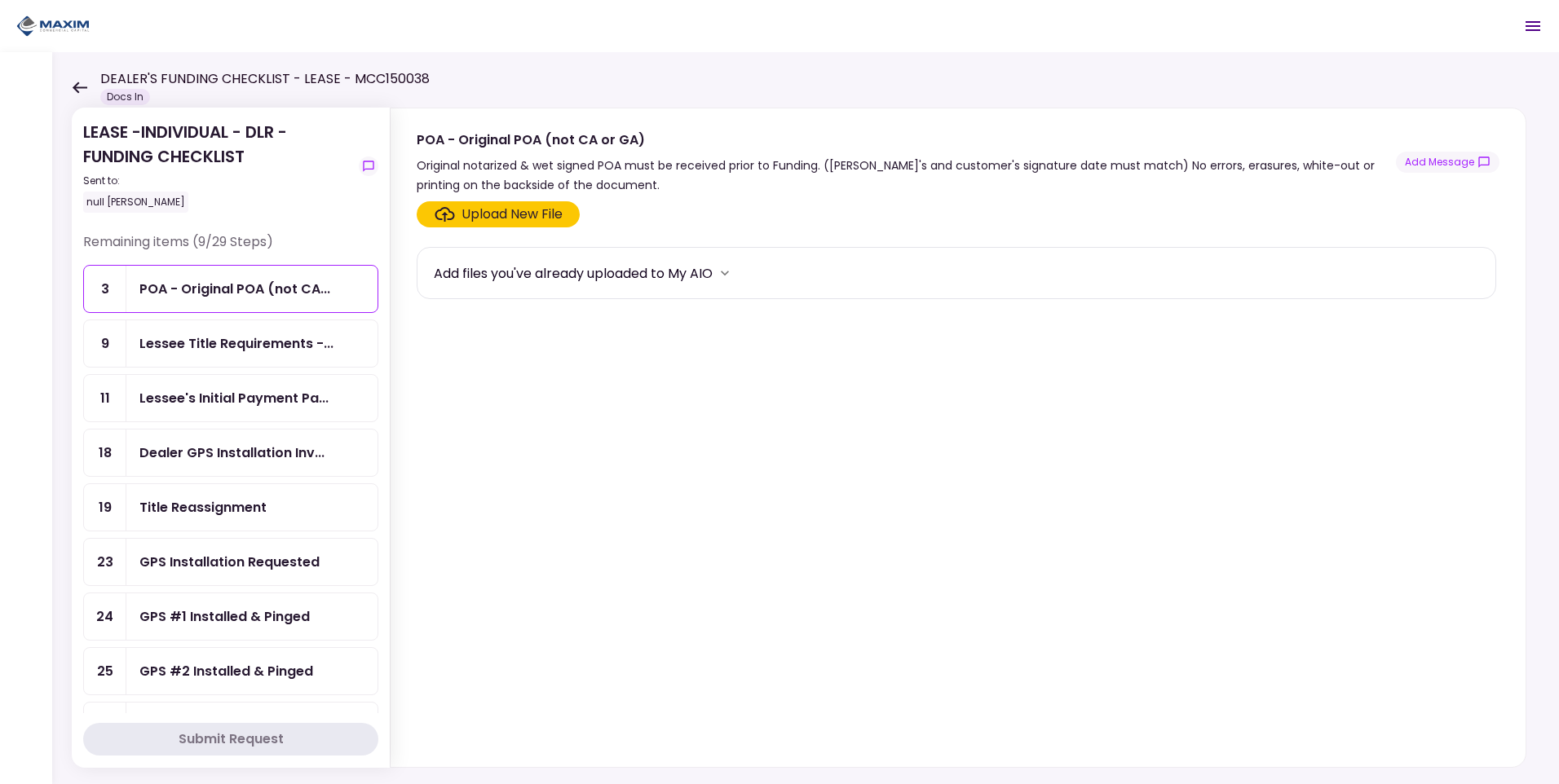
click at [76, 87] on icon at bounding box center [80, 87] width 15 height 12
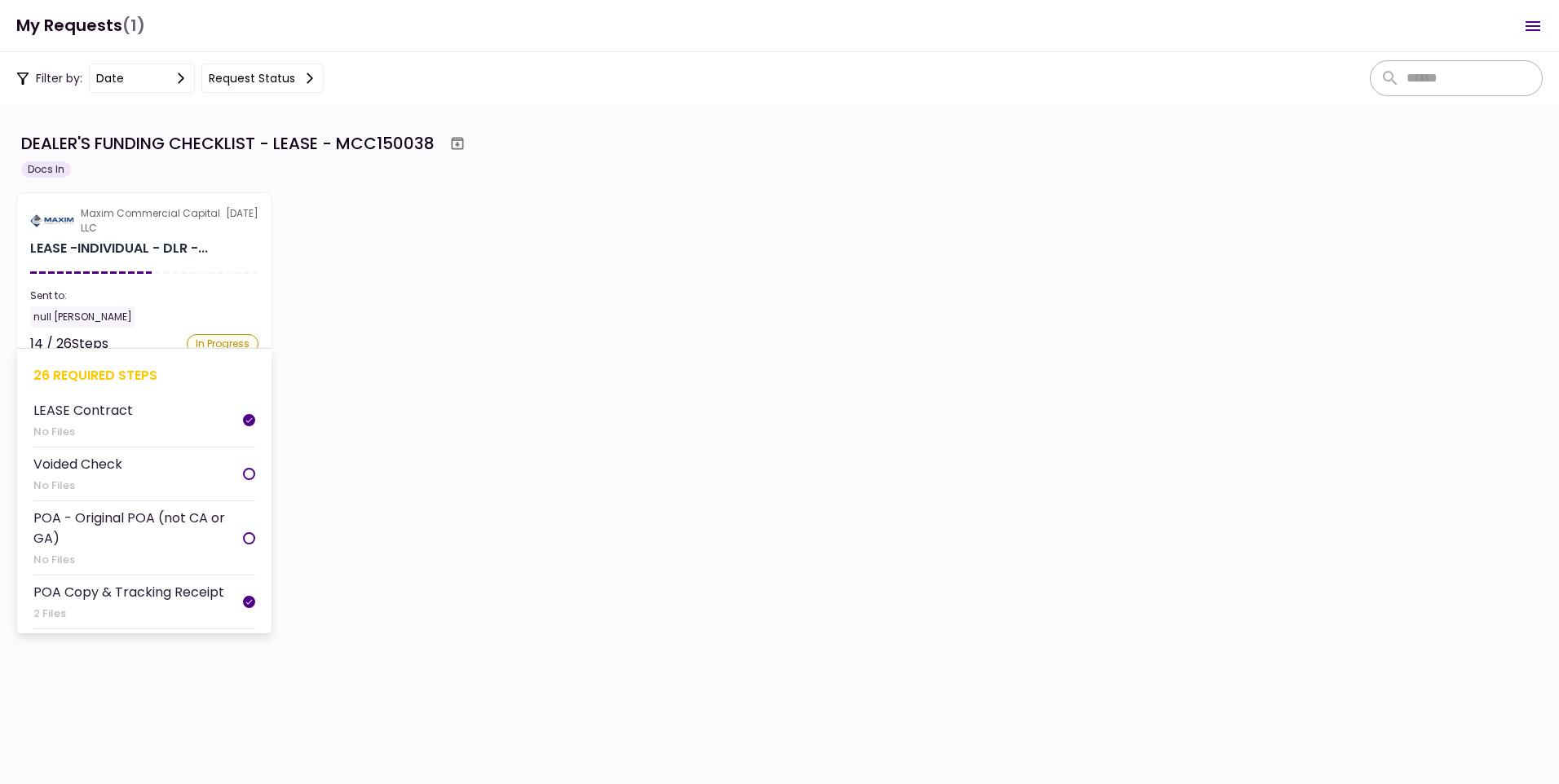
click at [132, 235] on div "Maxim Commercial Capital LLC" at bounding box center [153, 220] width 145 height 29
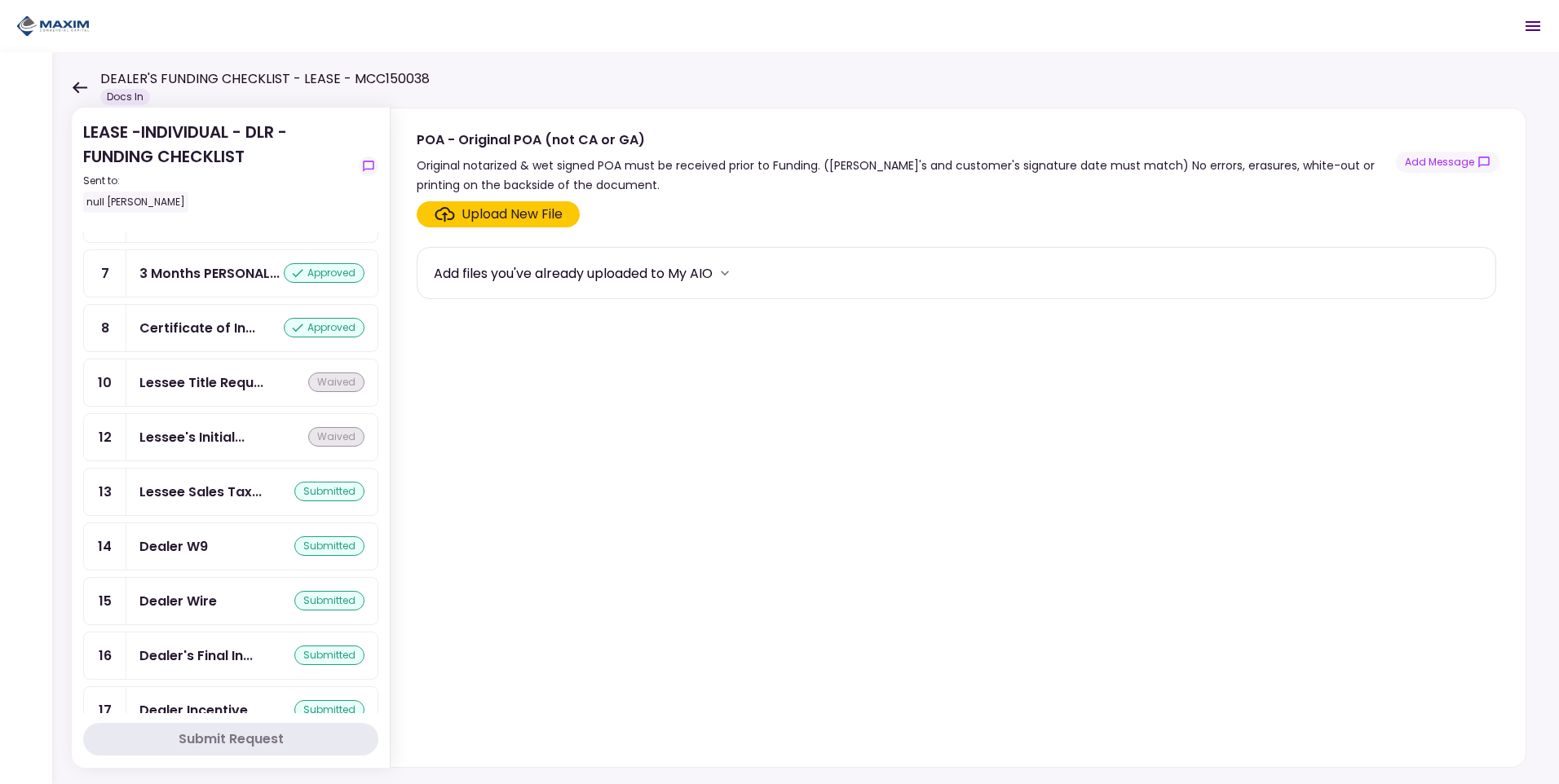
scroll to position [716, 0]
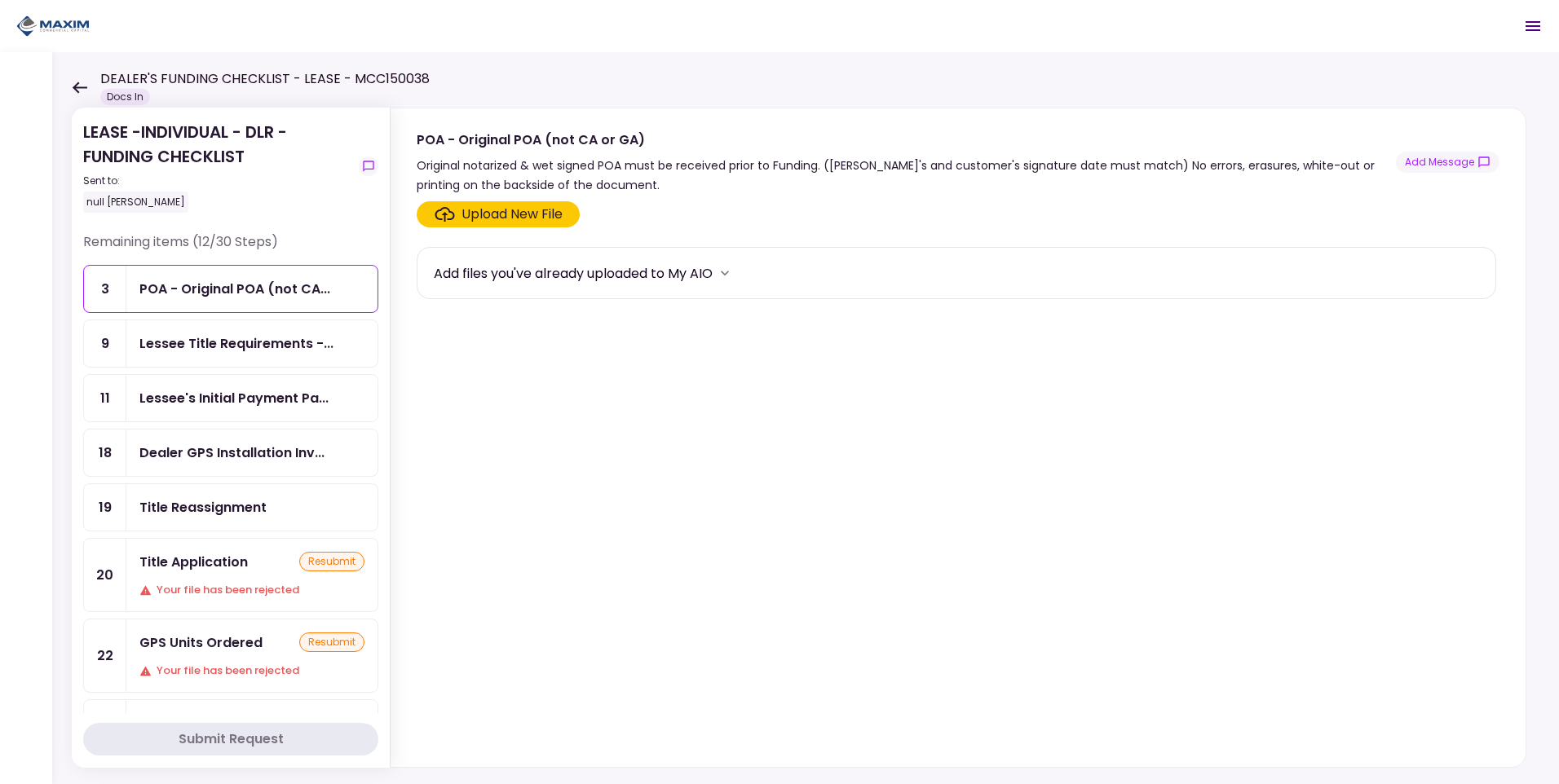
click at [209, 650] on div "GPS Units Ordered" at bounding box center [200, 642] width 123 height 21
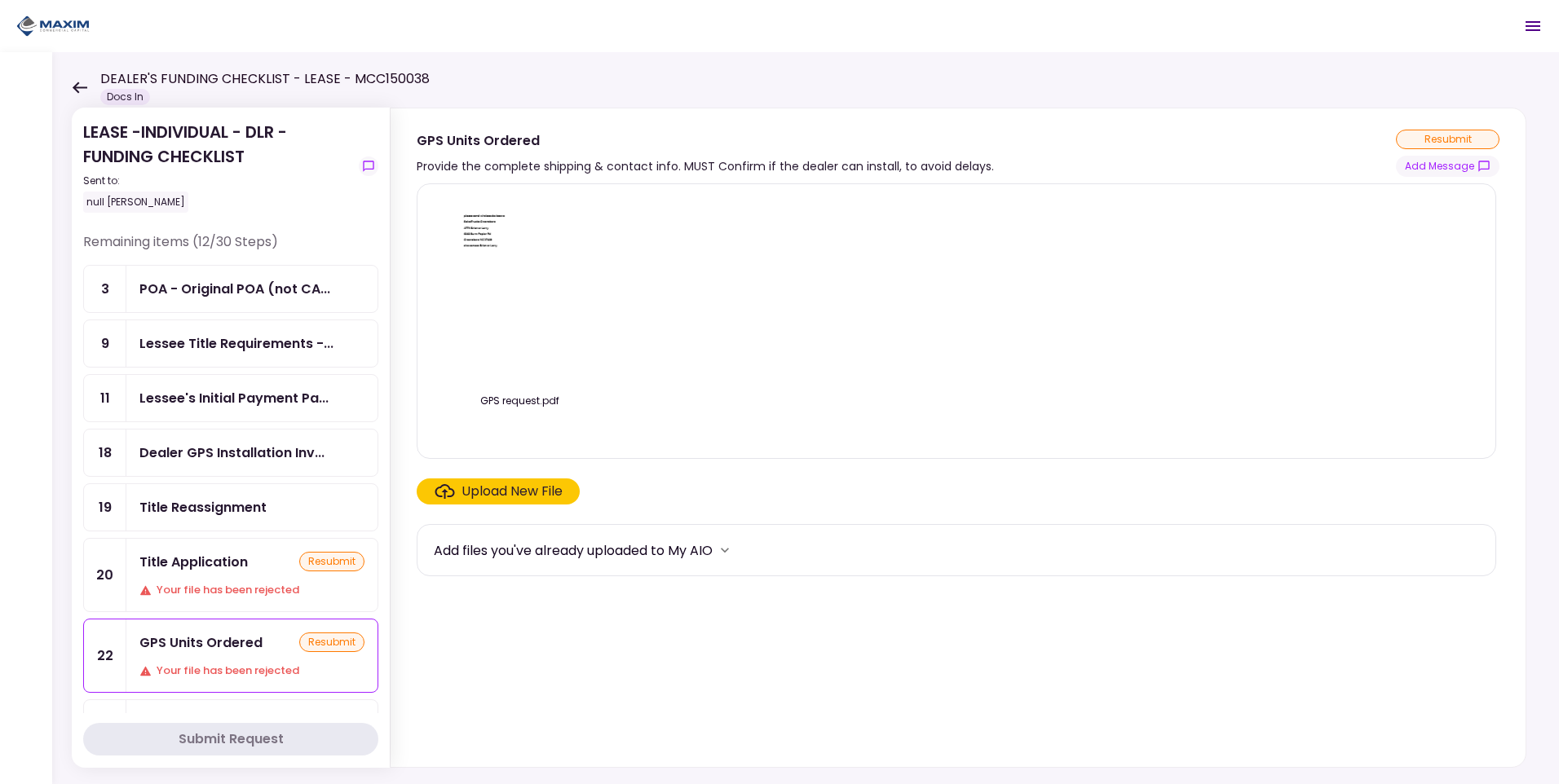
click at [335, 645] on div "resubmit" at bounding box center [331, 642] width 65 height 20
click at [263, 676] on div "Your file has been rejected" at bounding box center [252, 671] width 225 height 17
click at [331, 661] on div "GPS Units Ordered resubmit Your file has been rejected" at bounding box center [252, 657] width 251 height 73
click at [1447, 168] on button "Add Message" at bounding box center [1447, 166] width 103 height 22
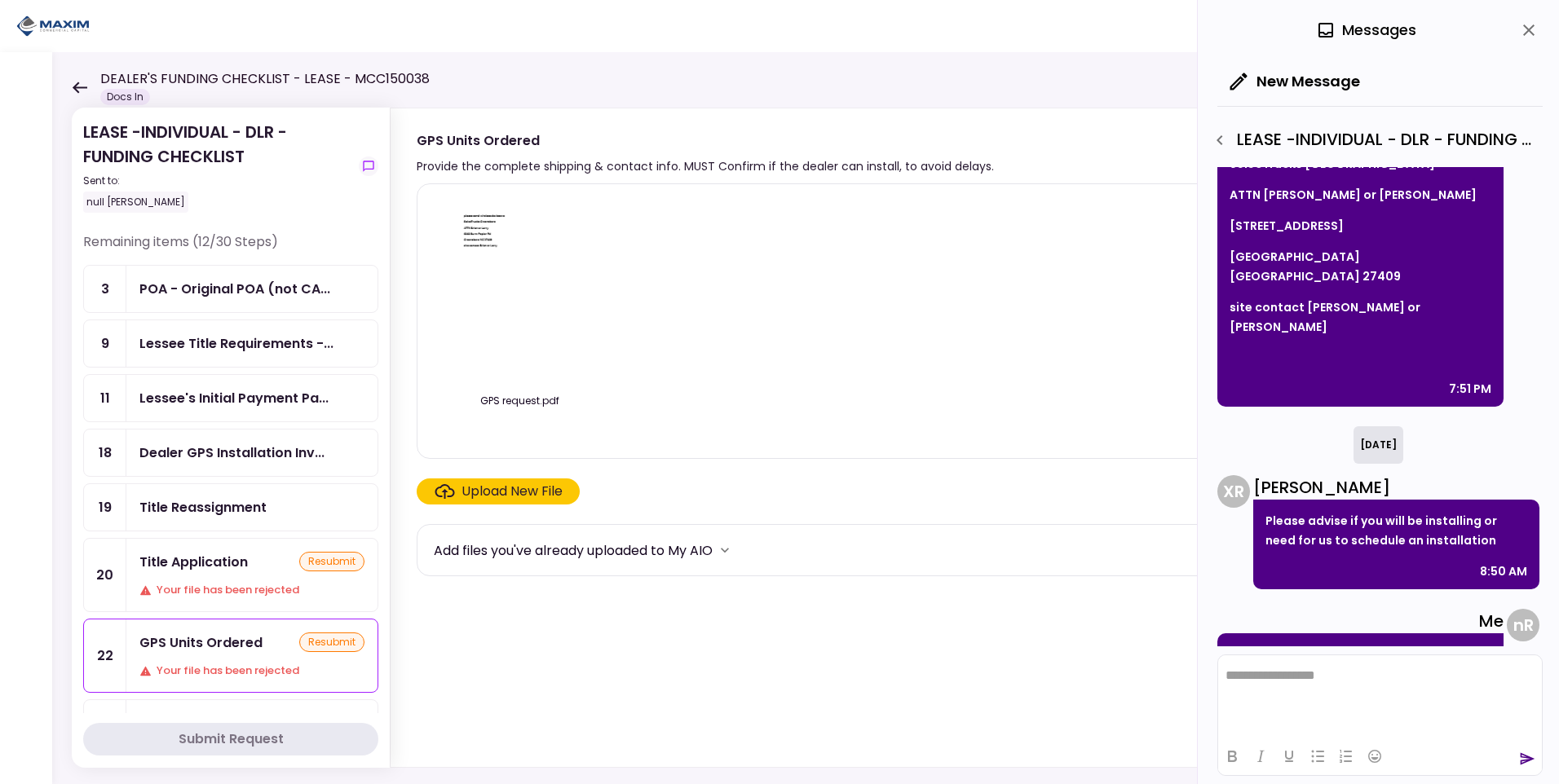
scroll to position [154, 0]
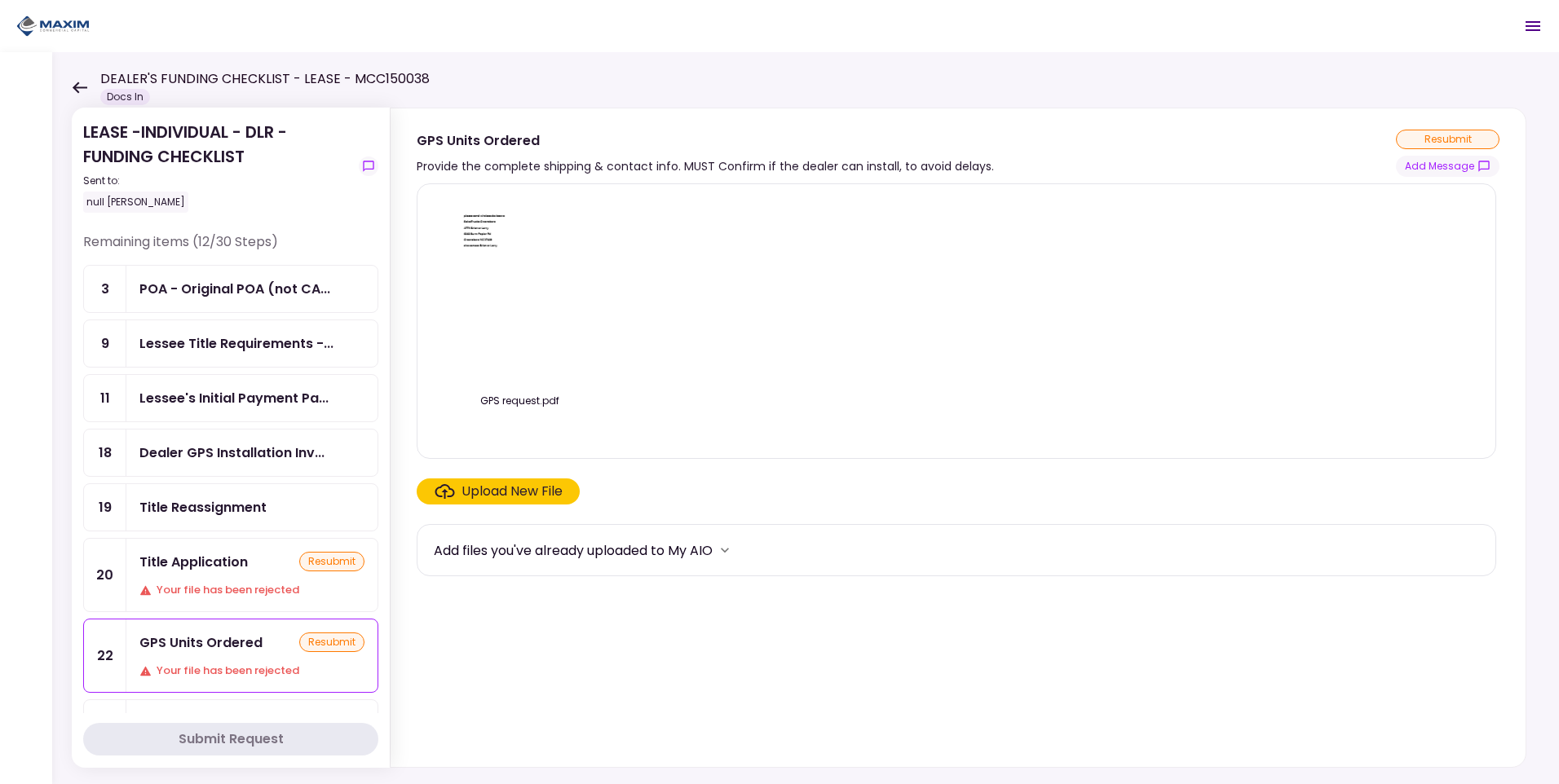
click at [342, 638] on div "resubmit" at bounding box center [331, 642] width 65 height 20
drag, startPoint x: 1432, startPoint y: 129, endPoint x: 1436, endPoint y: 137, distance: 8.9
click at [1432, 131] on div "resubmit" at bounding box center [1447, 140] width 103 height 20
click at [1436, 137] on div "resubmit" at bounding box center [1447, 140] width 103 height 20
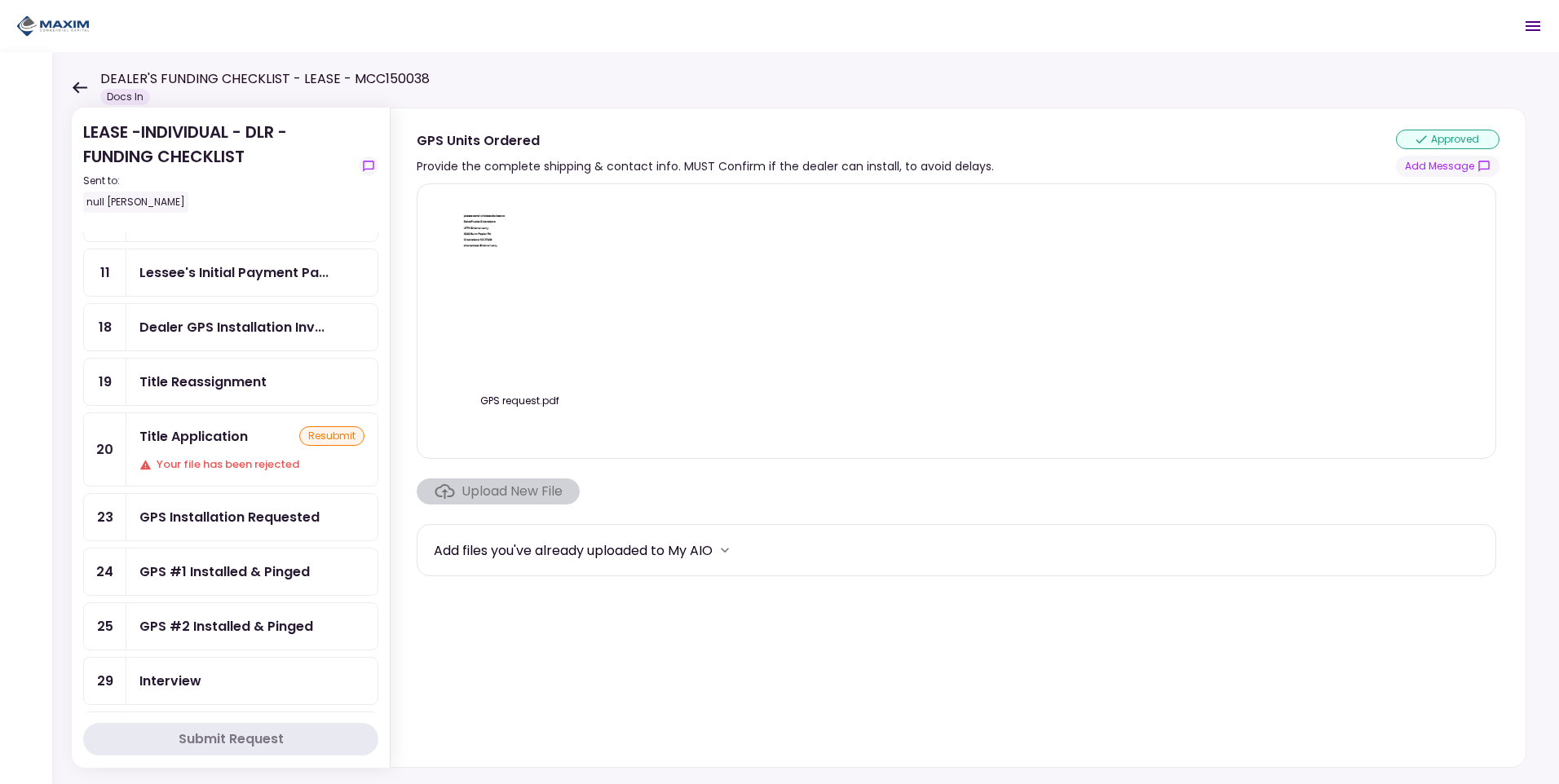
scroll to position [163, 0]
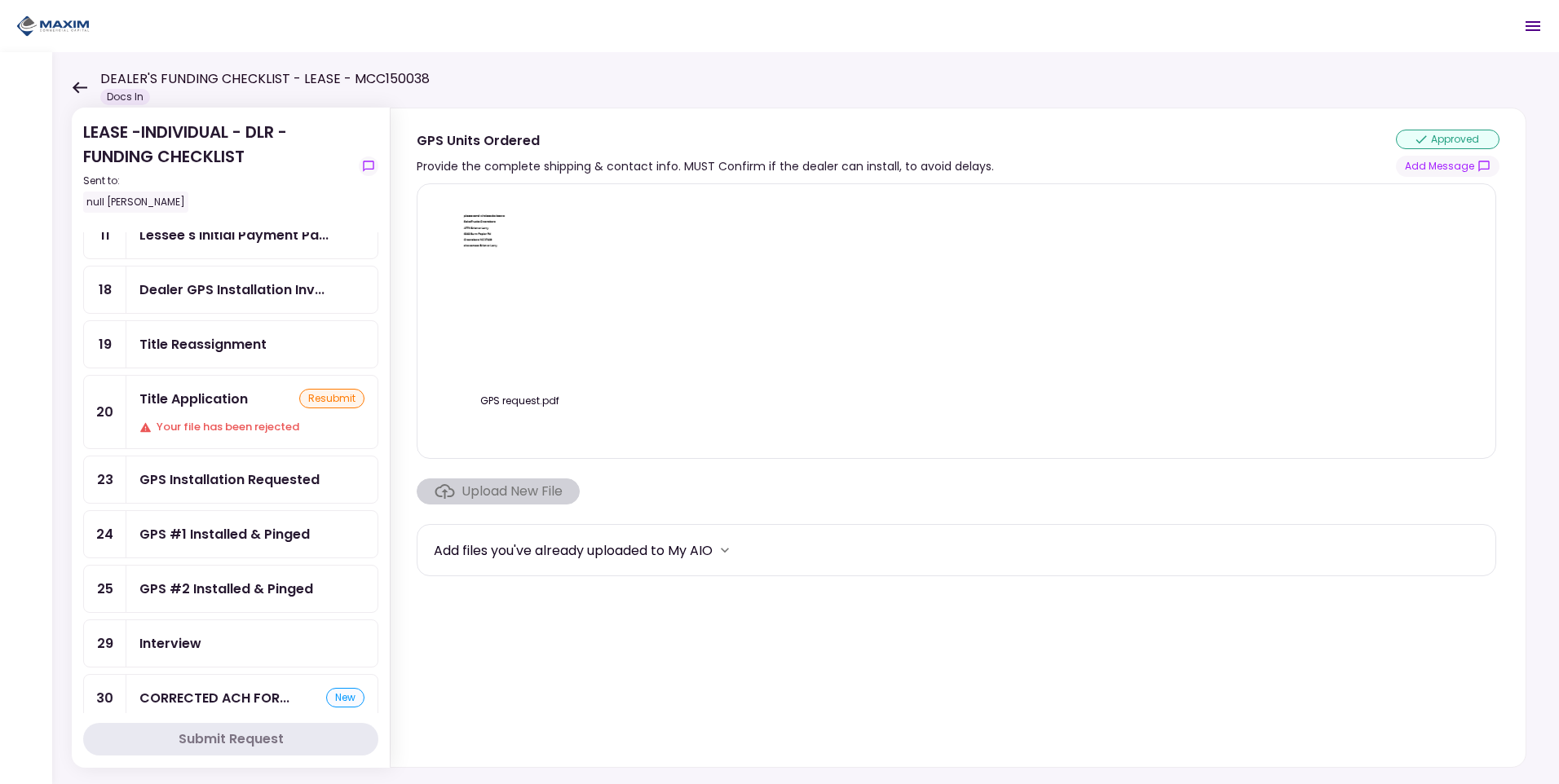
click at [209, 410] on div "Title Application resubmit Your file has been rejected" at bounding box center [252, 412] width 251 height 73
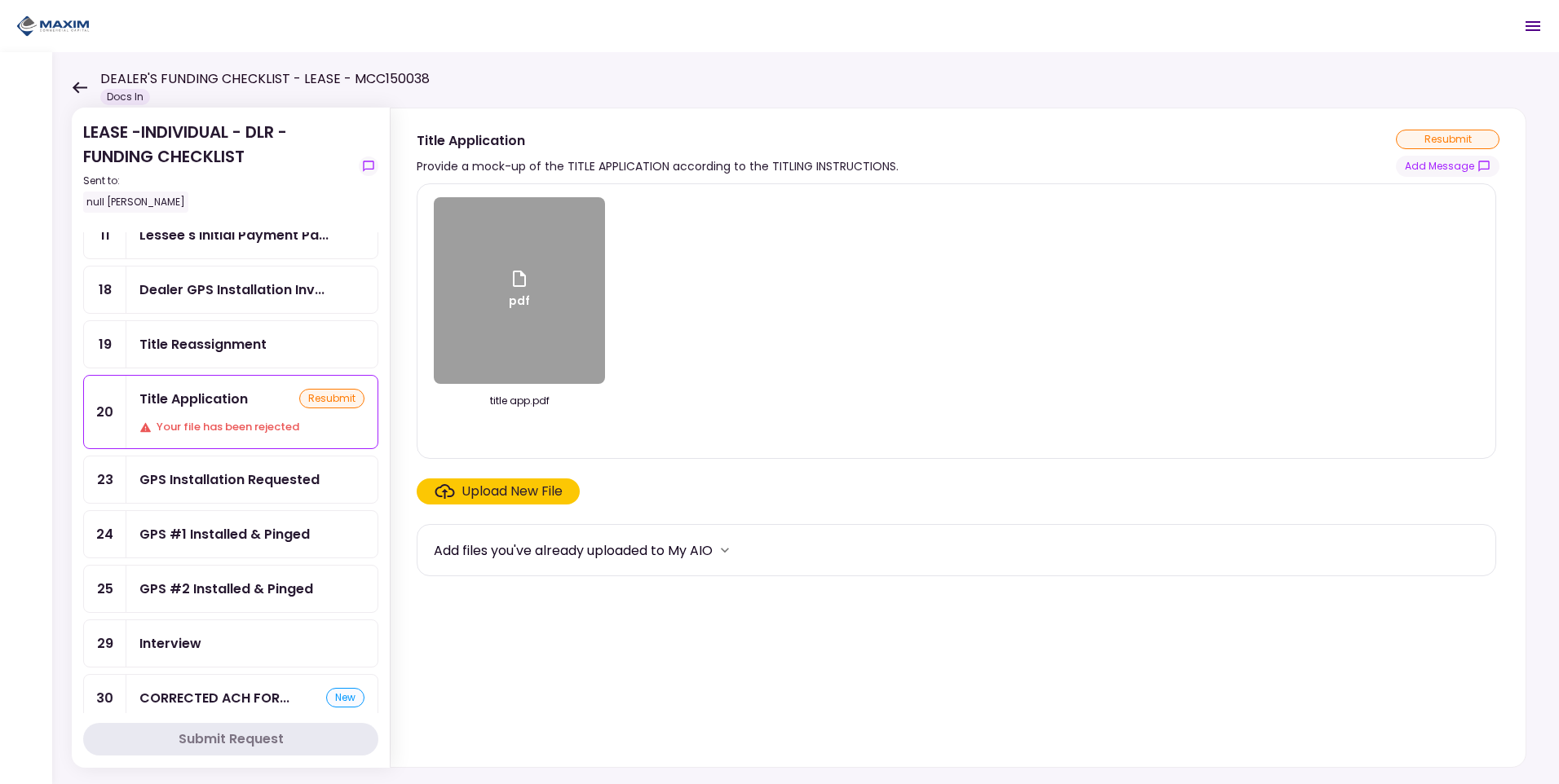
click at [1460, 170] on button "Add Message" at bounding box center [1447, 166] width 103 height 22
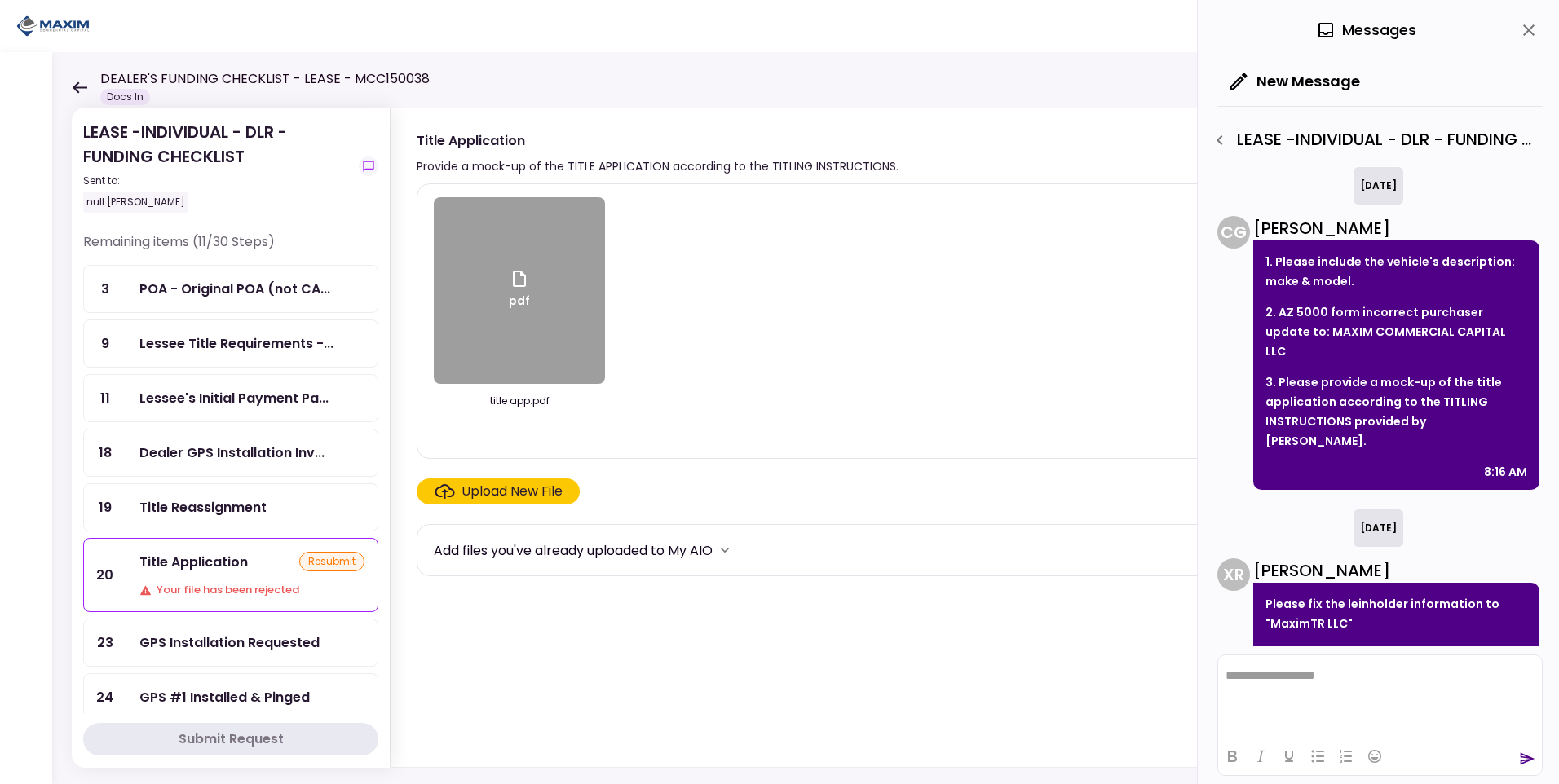
click at [200, 496] on div "Title Reassignment" at bounding box center [252, 507] width 251 height 46
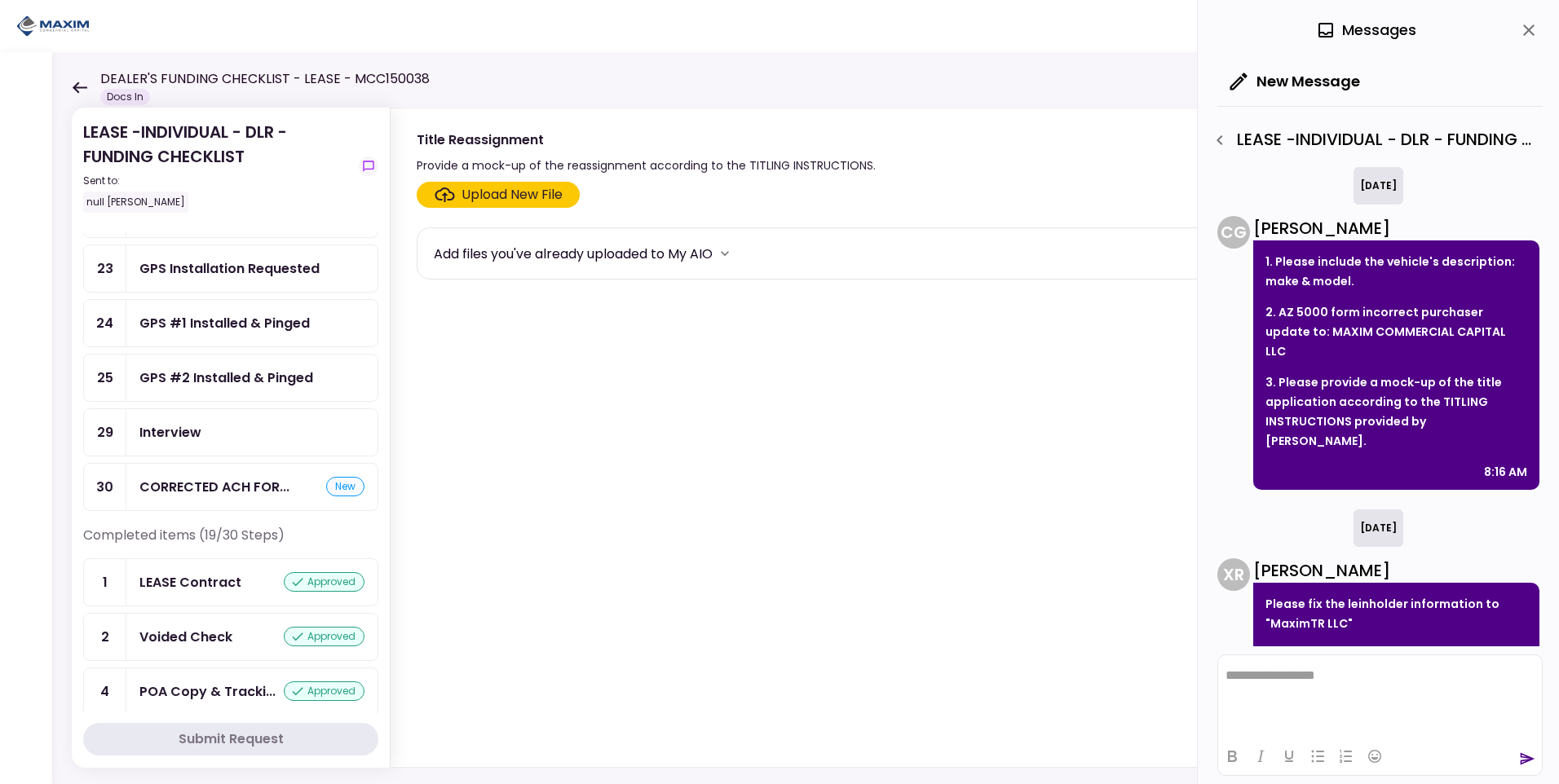
scroll to position [407, 0]
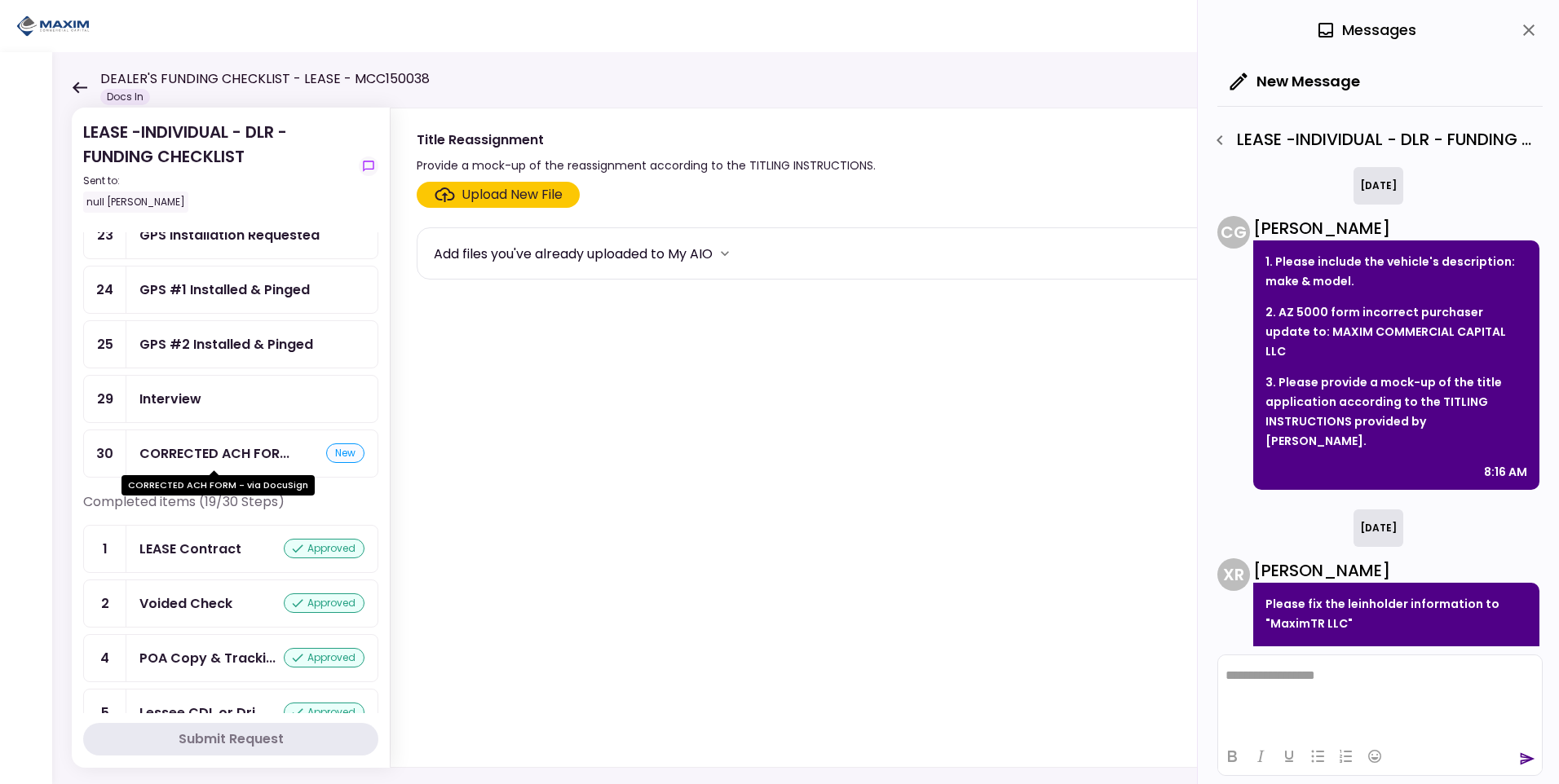
click at [203, 450] on div "CORRECTED ACH FOR..." at bounding box center [214, 454] width 150 height 21
click at [207, 454] on div "CORRECTED ACH FORM - via Do..." at bounding box center [248, 454] width 218 height 21
